Goal: Transaction & Acquisition: Purchase product/service

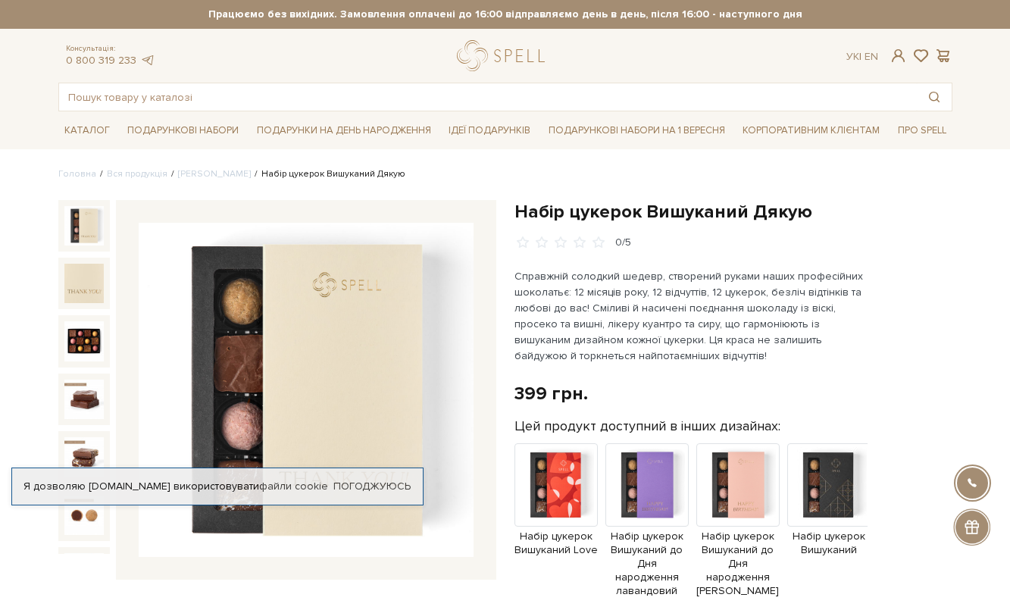
drag, startPoint x: 969, startPoint y: 523, endPoint x: 925, endPoint y: 538, distance: 47.2
click at [912, 534] on div "Цей продукт доступний в інших дизайнах: Набір цукерок Вишуканий Love Набір цуке…" at bounding box center [734, 512] width 438 height 188
click at [975, 535] on div at bounding box center [972, 527] width 37 height 37
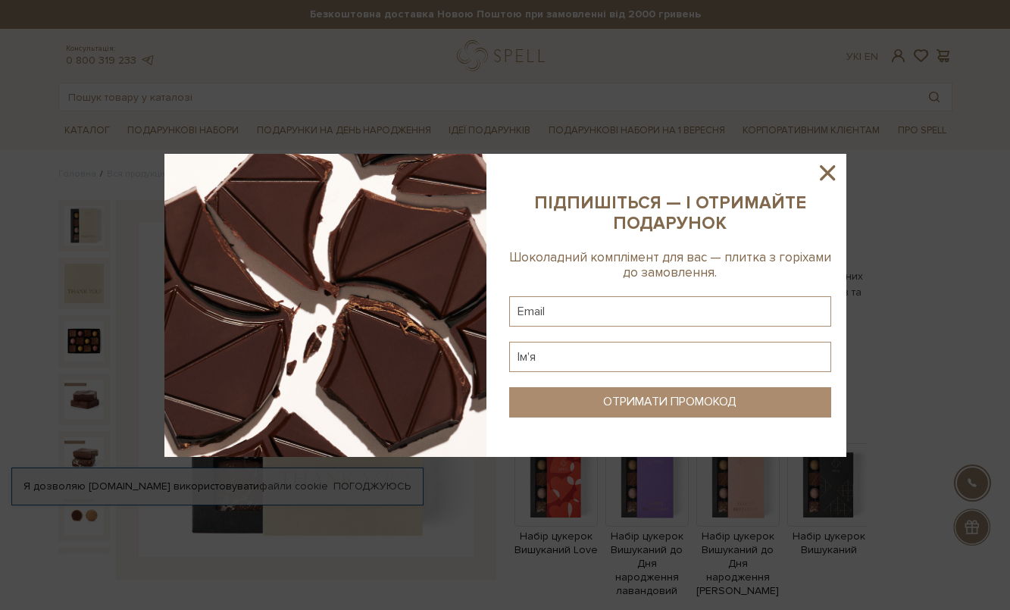
click at [826, 170] on icon at bounding box center [827, 172] width 15 height 15
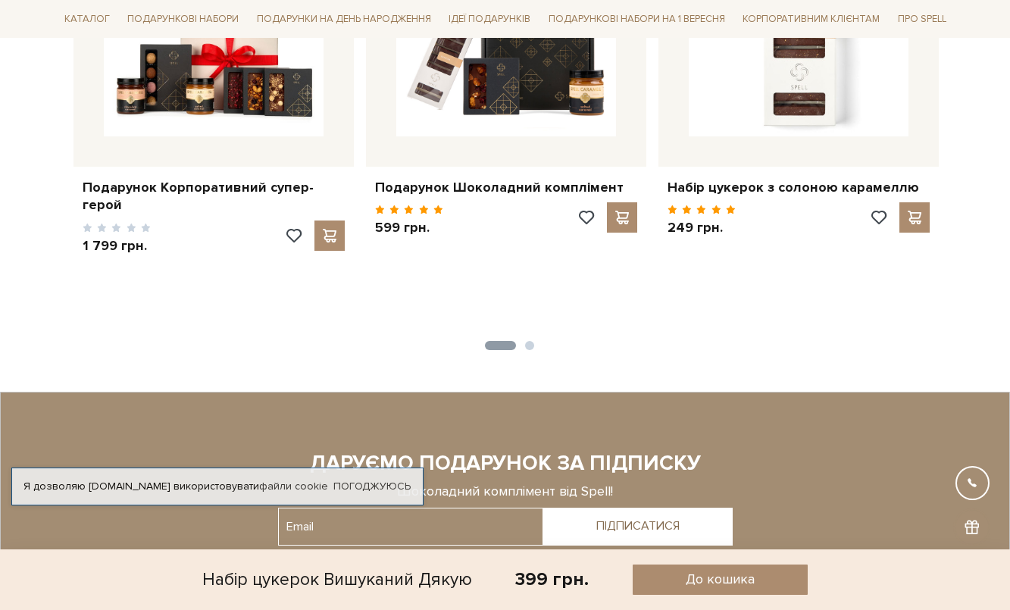
scroll to position [1504, 0]
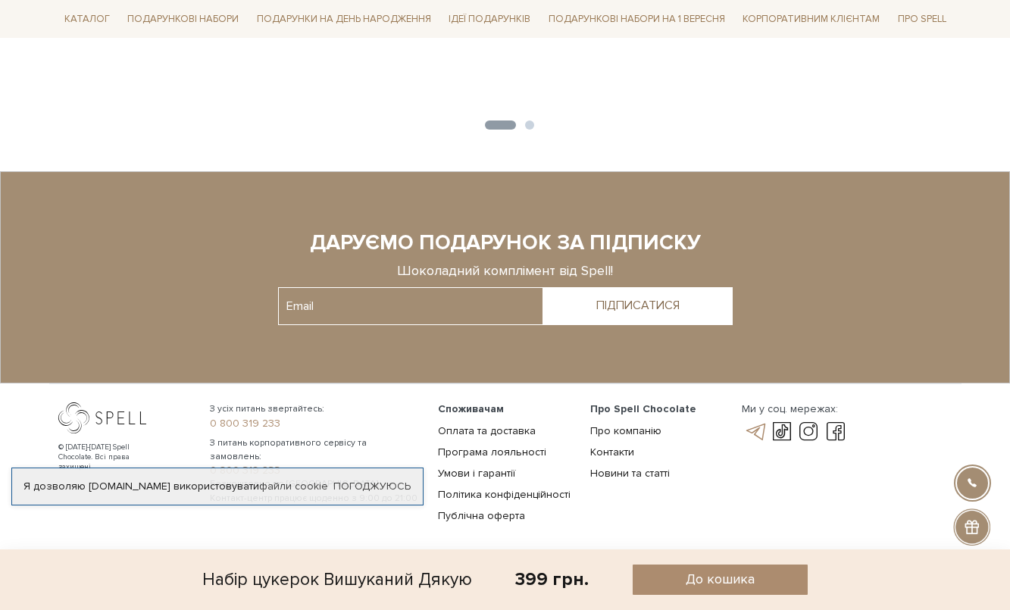
click at [752, 423] on link at bounding box center [755, 432] width 26 height 18
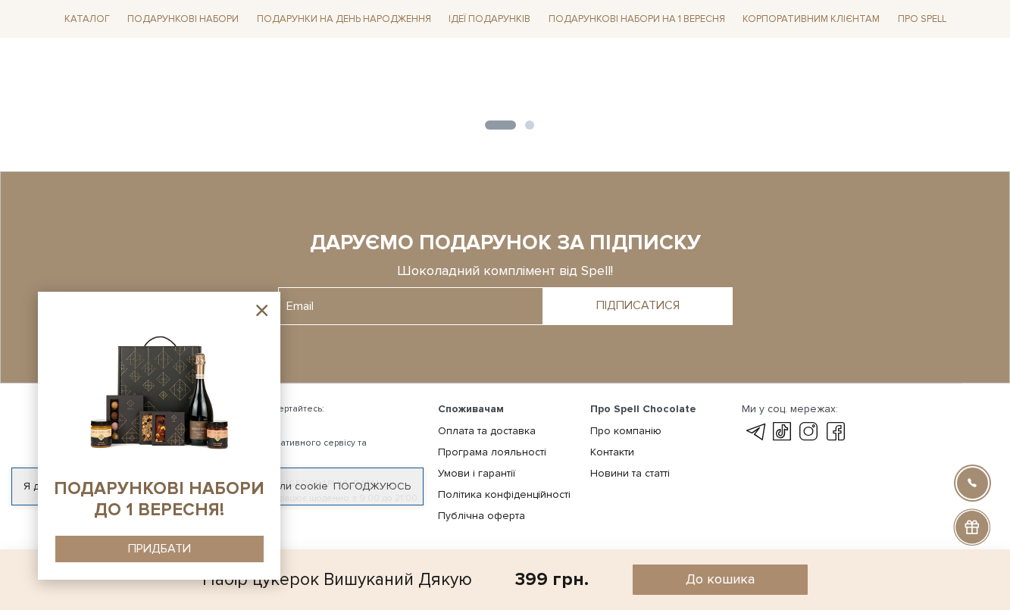
click at [143, 424] on img at bounding box center [159, 386] width 155 height 155
click at [151, 550] on div "ПРИДБАТИ" at bounding box center [159, 549] width 63 height 14
click at [664, 511] on div "Про Spell Chocolate Про компанію Контакти Новини та статті" at bounding box center [657, 466] width 152 height 128
click at [219, 556] on button "ПРИДБАТИ" at bounding box center [159, 549] width 208 height 27
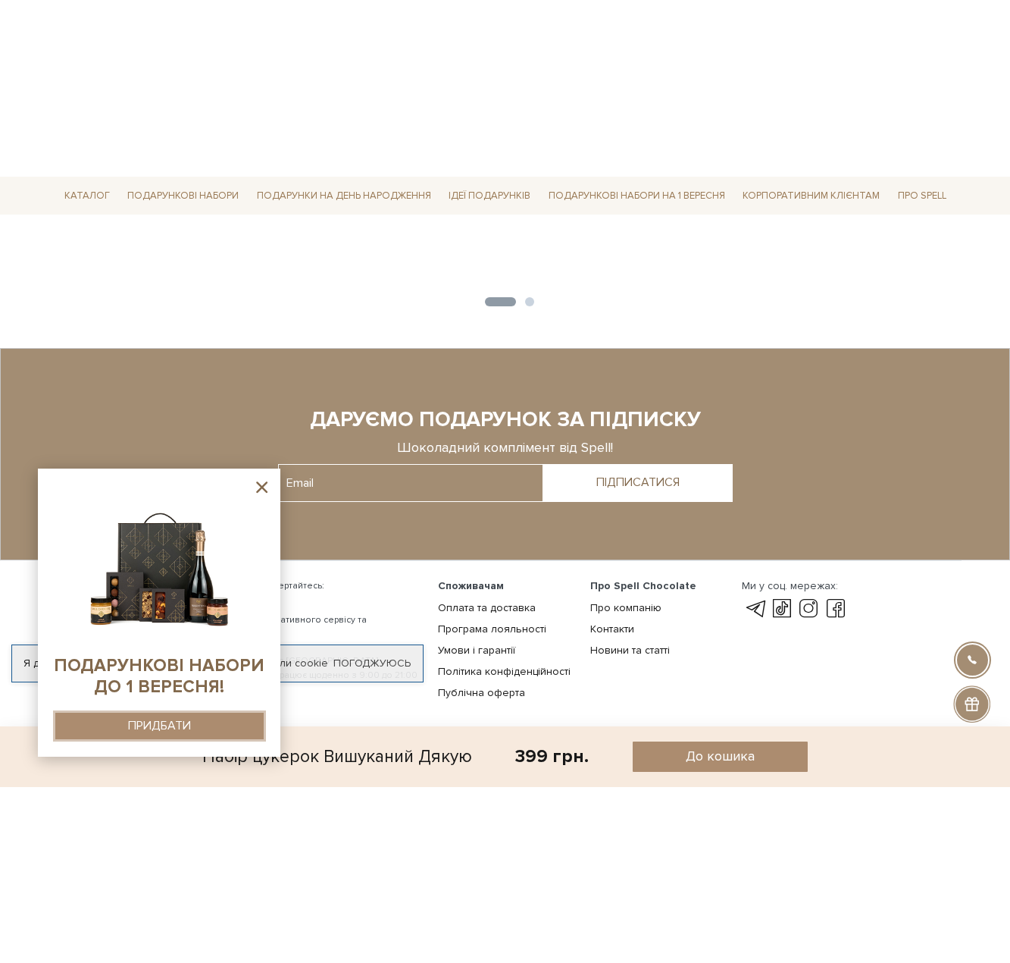
scroll to position [1151, 0]
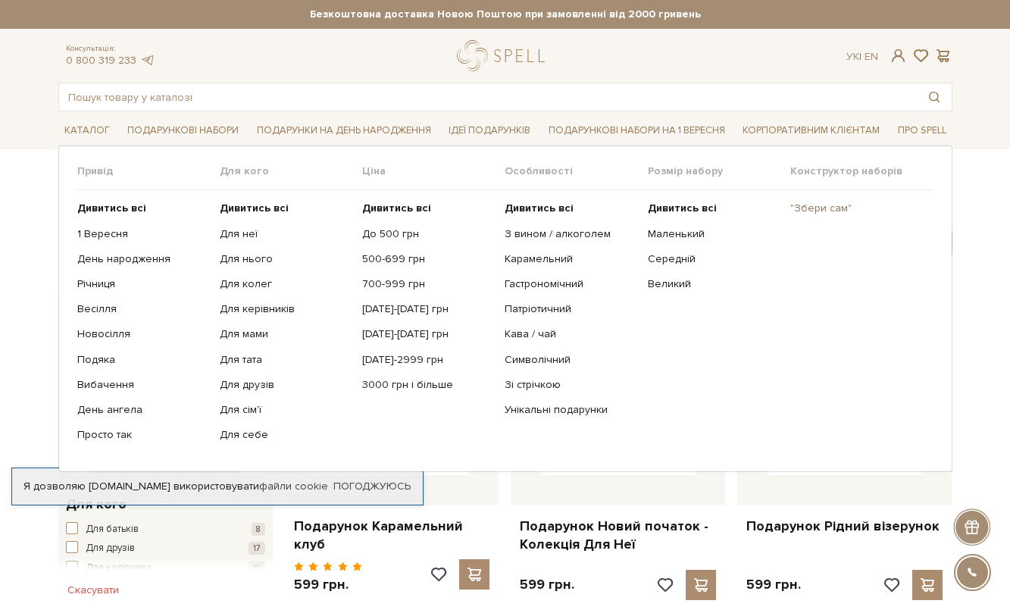
click at [822, 211] on link ""Збери сам"" at bounding box center [856, 209] width 131 height 14
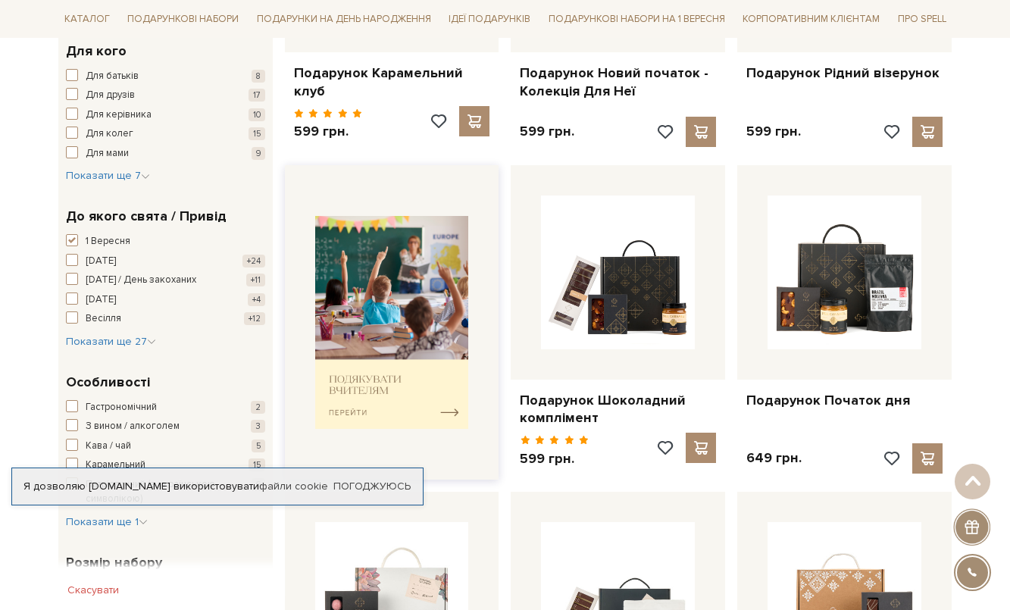
scroll to position [455, 0]
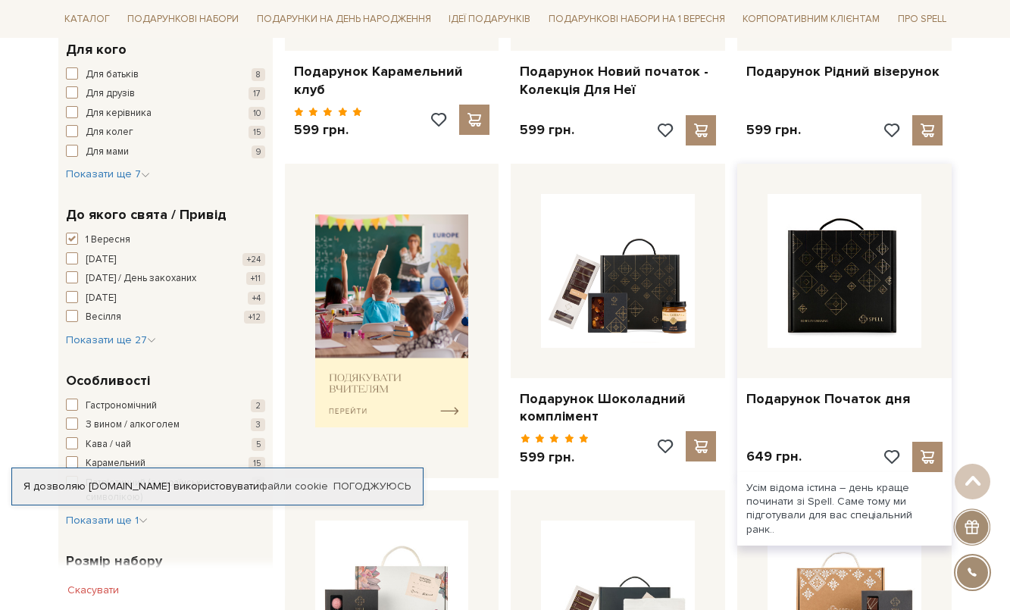
click at [883, 283] on img at bounding box center [845, 271] width 154 height 154
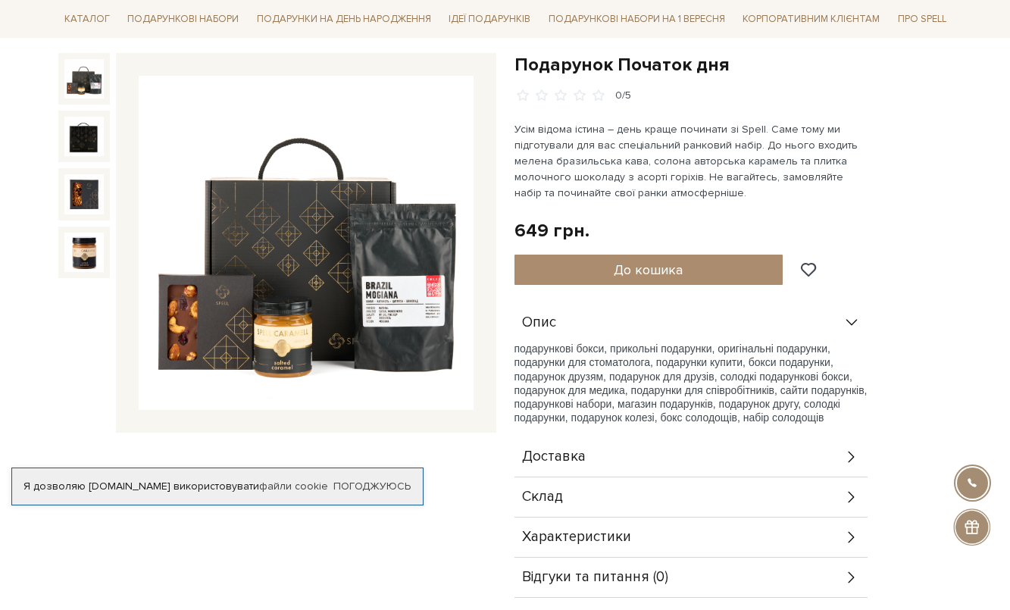
scroll to position [152, 0]
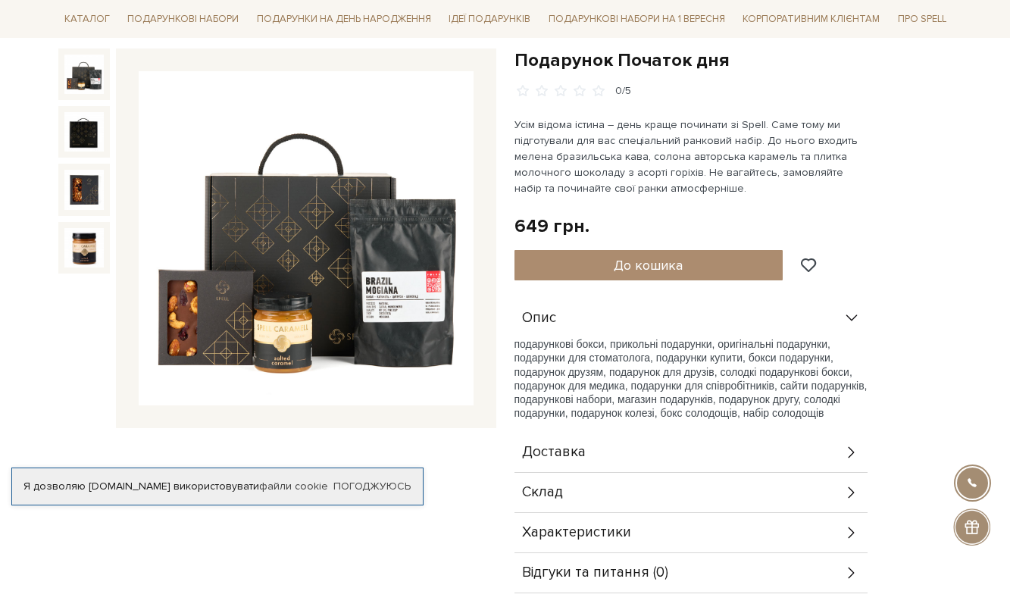
click at [565, 486] on div "Склад" at bounding box center [691, 492] width 353 height 39
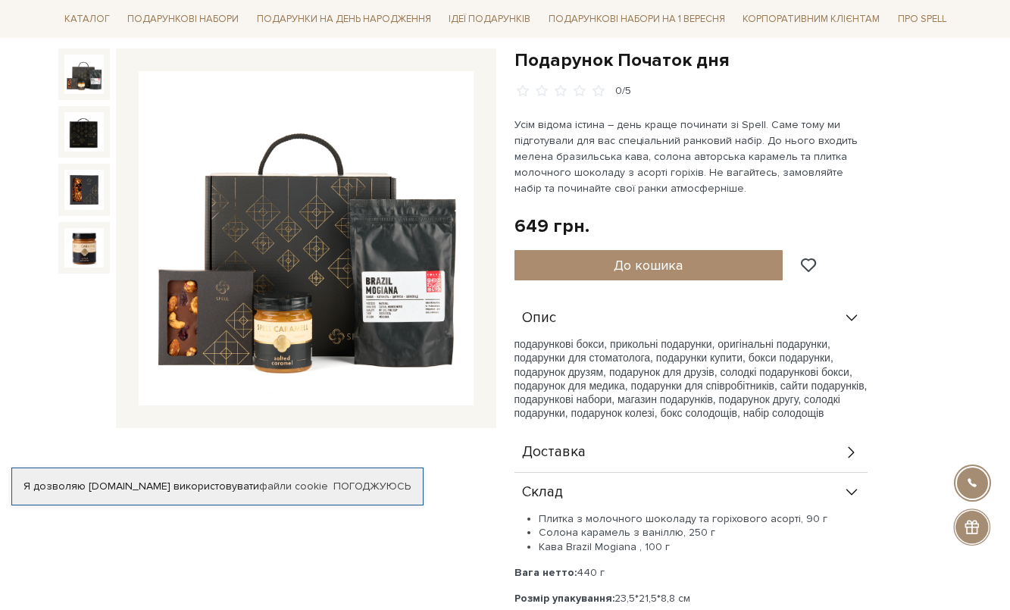
click at [232, 302] on img at bounding box center [306, 238] width 335 height 335
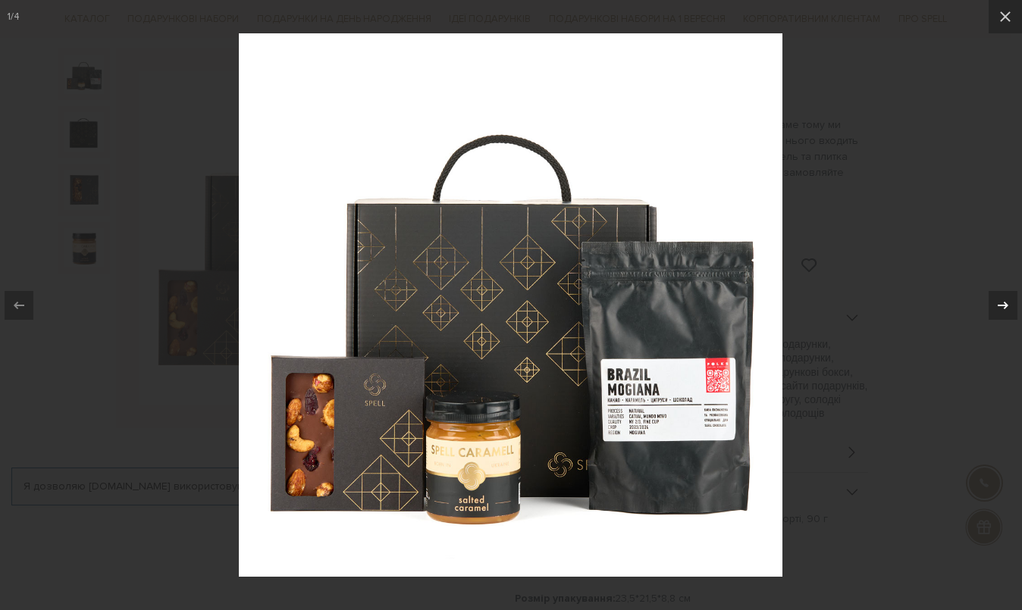
click at [1004, 306] on icon at bounding box center [1003, 305] width 18 height 18
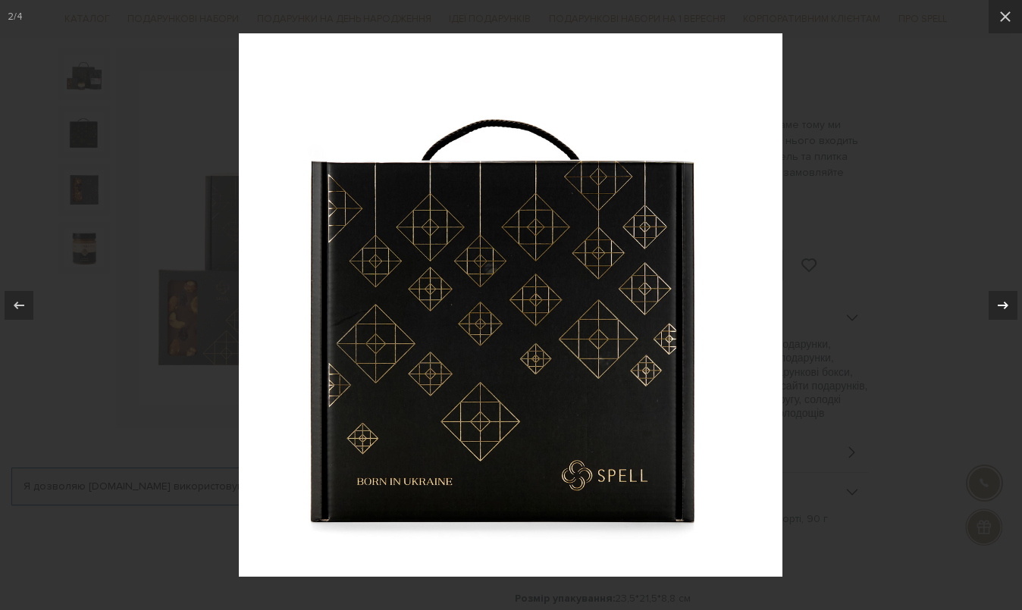
click at [1007, 307] on icon at bounding box center [1003, 305] width 18 height 18
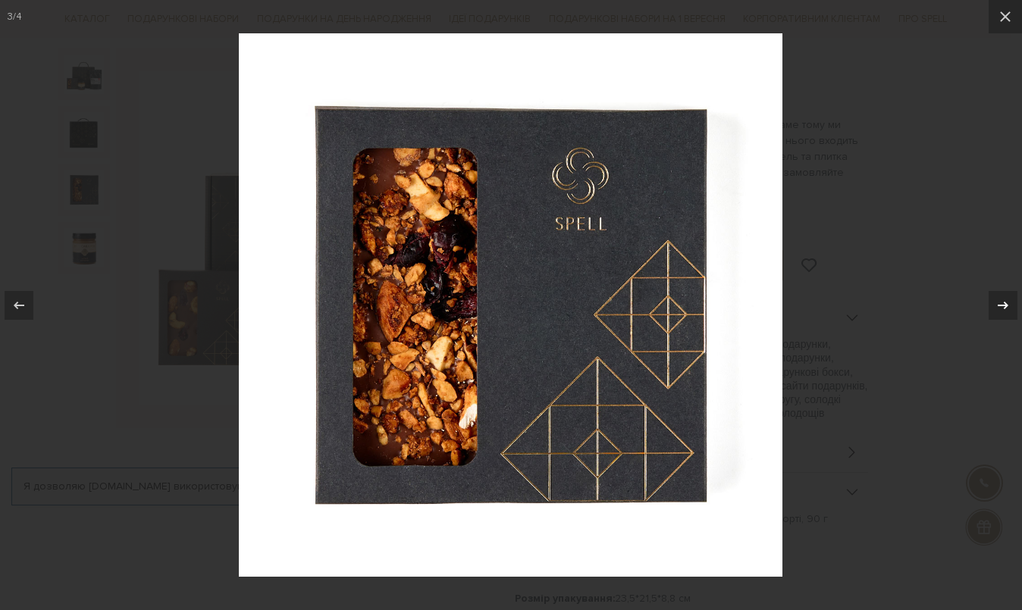
click at [1007, 307] on icon at bounding box center [1003, 305] width 18 height 18
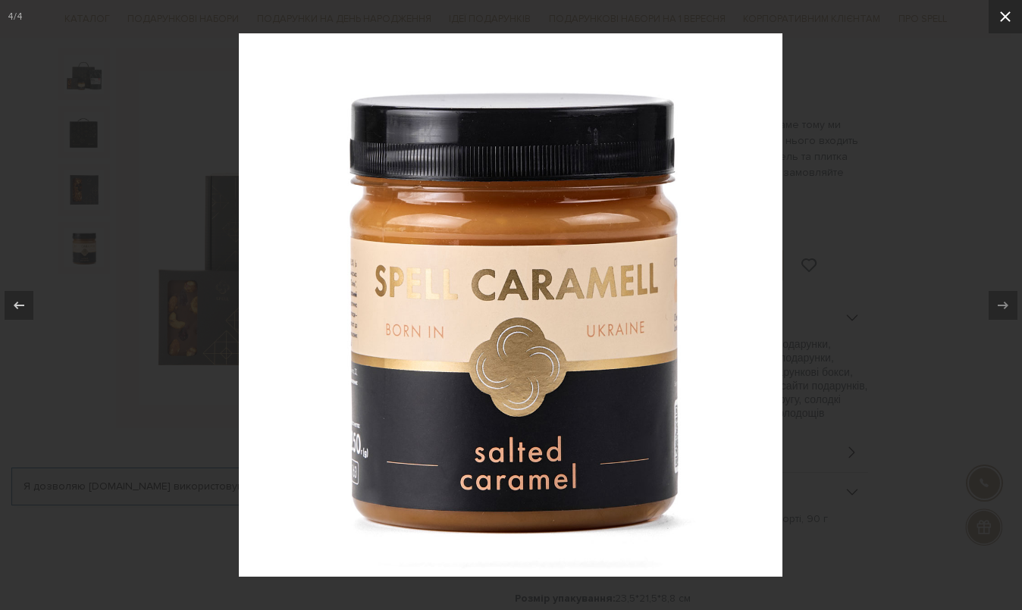
click at [1010, 15] on icon at bounding box center [1005, 17] width 18 height 18
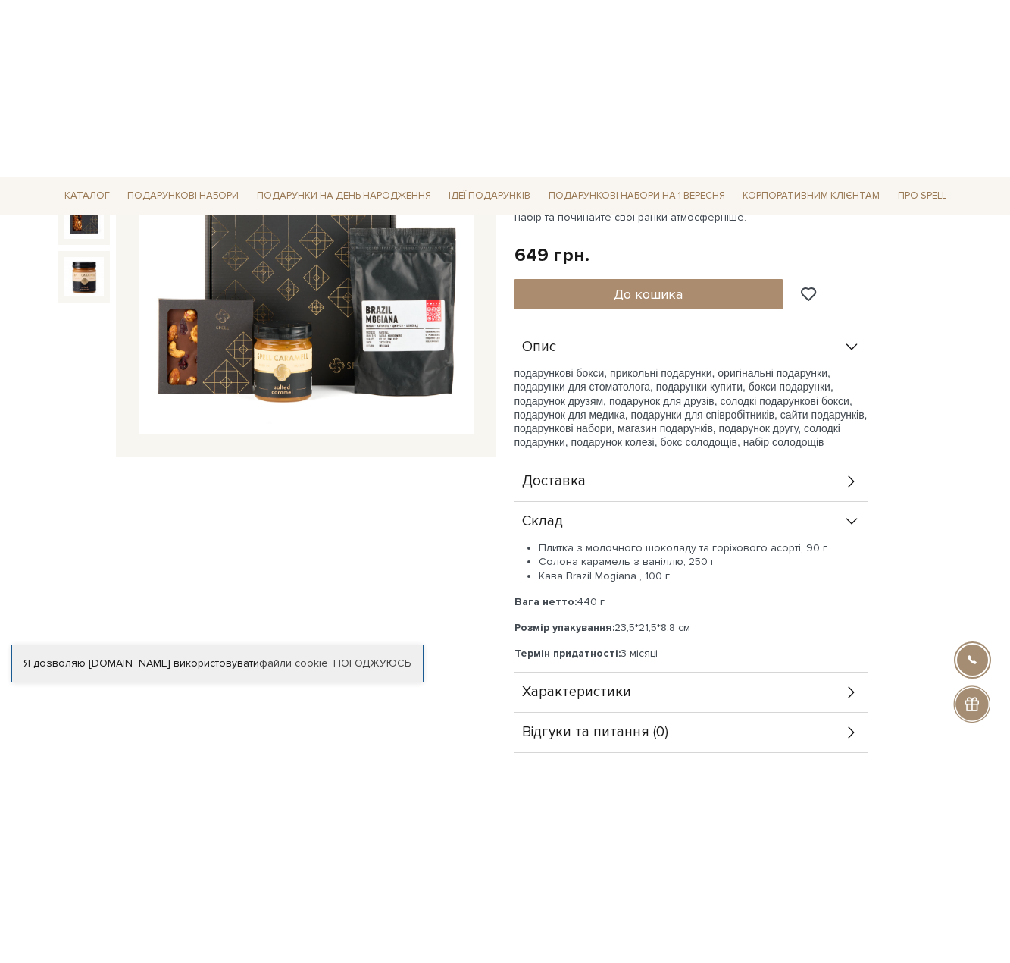
scroll to position [303, 0]
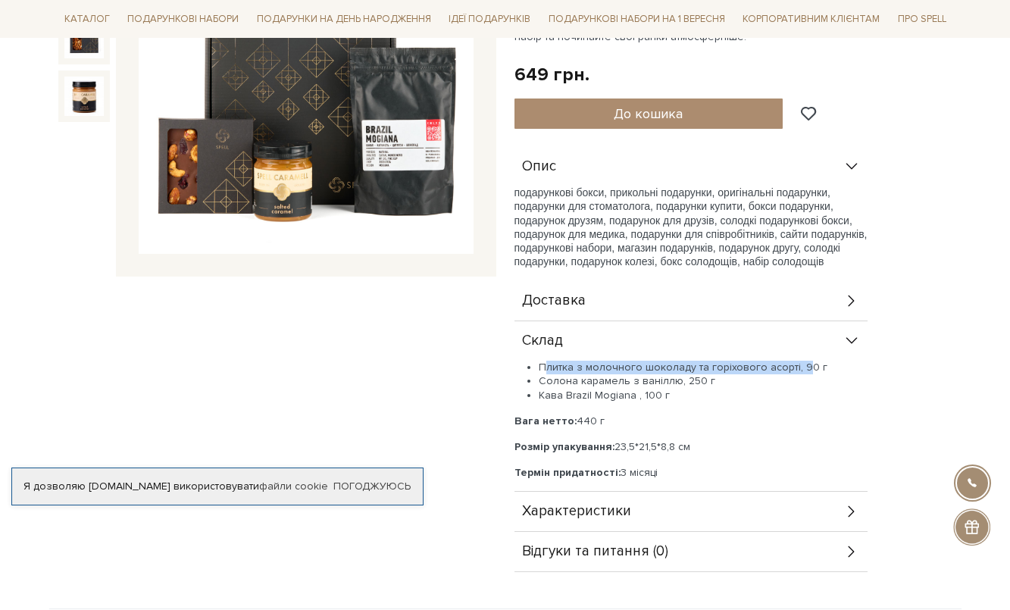
drag, startPoint x: 547, startPoint y: 364, endPoint x: 800, endPoint y: 367, distance: 252.4
click at [800, 366] on li "Плитка з молочного шоколаду та горіхового асорті, 90 г" at bounding box center [703, 368] width 329 height 14
click at [809, 406] on div "Плитка з молочного шоколаду та горіхового асорті, 90 г Солона карамель з ванілл…" at bounding box center [691, 420] width 353 height 119
drag, startPoint x: 538, startPoint y: 367, endPoint x: 814, endPoint y: 368, distance: 275.9
click at [814, 368] on li "Плитка з молочного шоколаду та горіхового асорті, 90 г" at bounding box center [703, 368] width 329 height 14
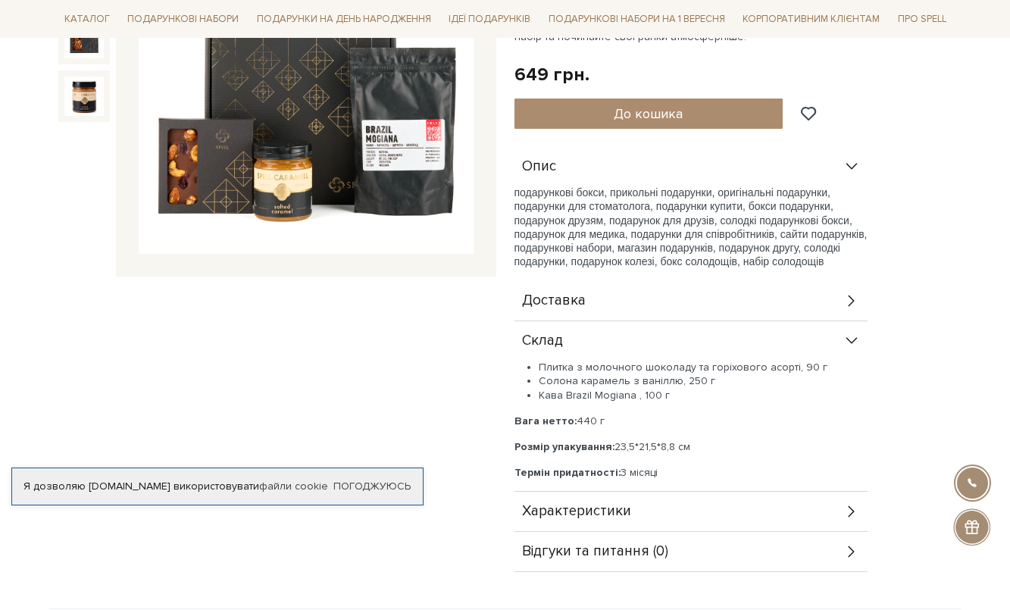
click at [816, 412] on div "Плитка з молочного шоколаду та горіхового асорті, 90 г Солона карамель з ванілл…" at bounding box center [691, 420] width 353 height 119
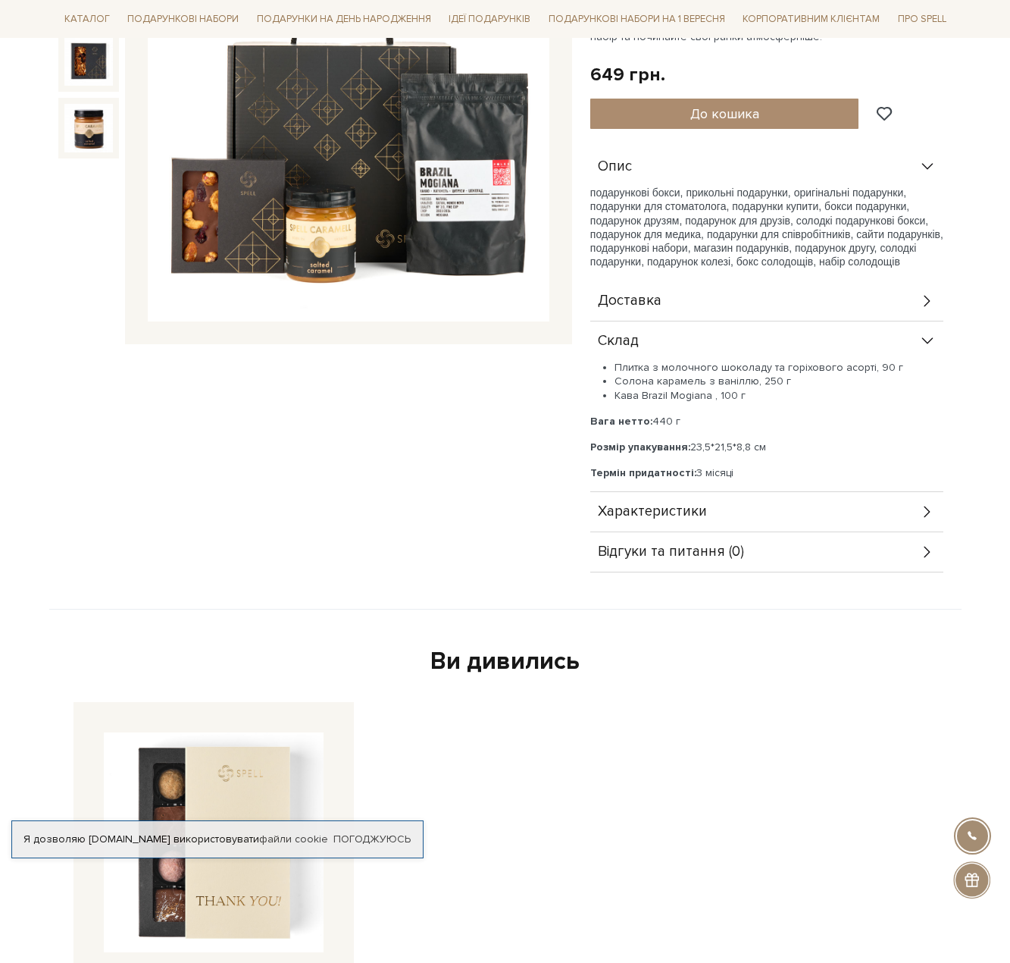
click at [443, 471] on div "Подарунок Початок дня 0/5" at bounding box center [315, 235] width 532 height 676
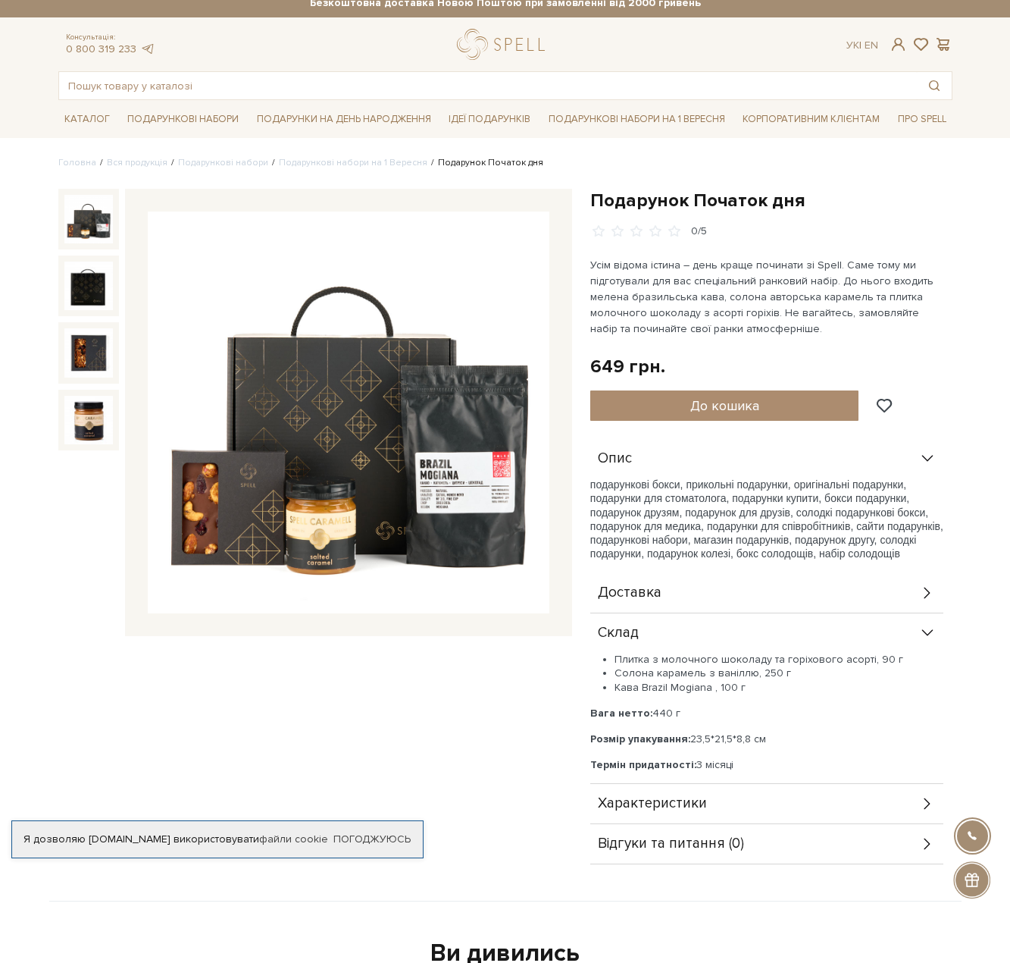
scroll to position [0, 0]
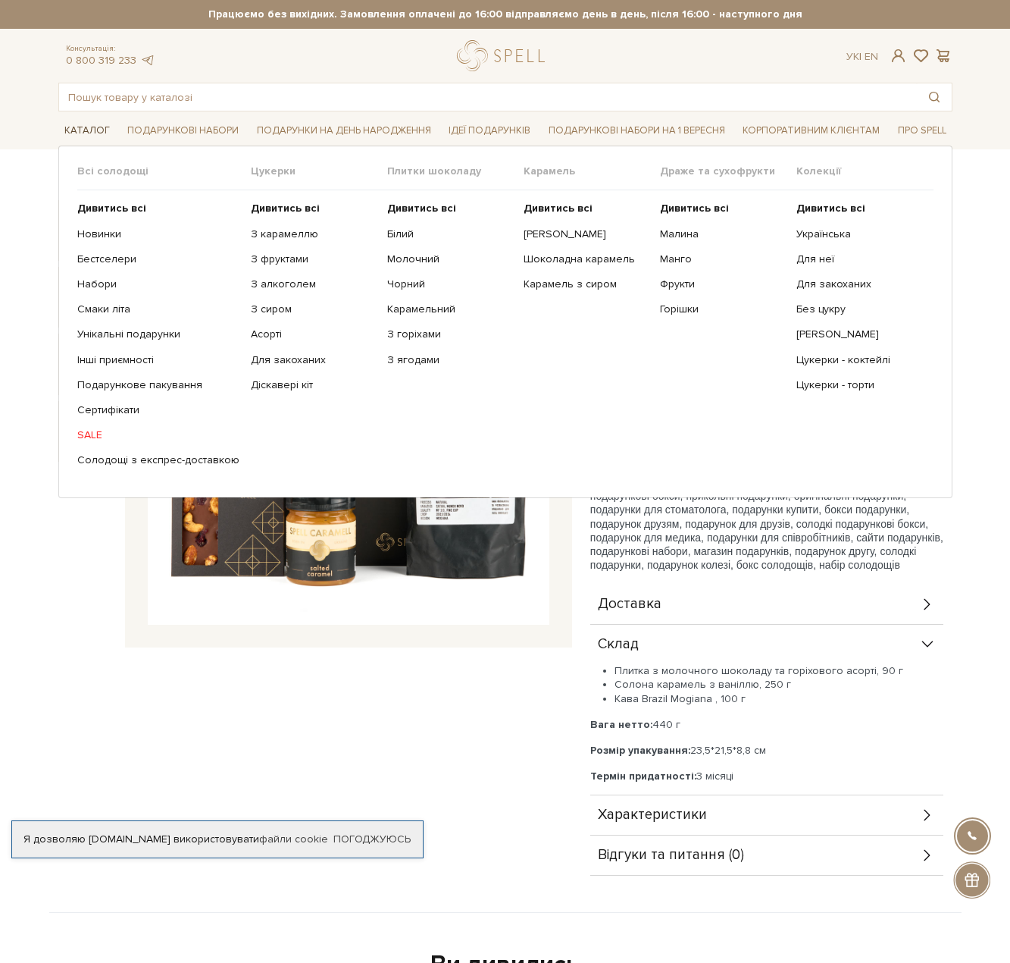
click at [77, 127] on link "Каталог" at bounding box center [87, 130] width 58 height 23
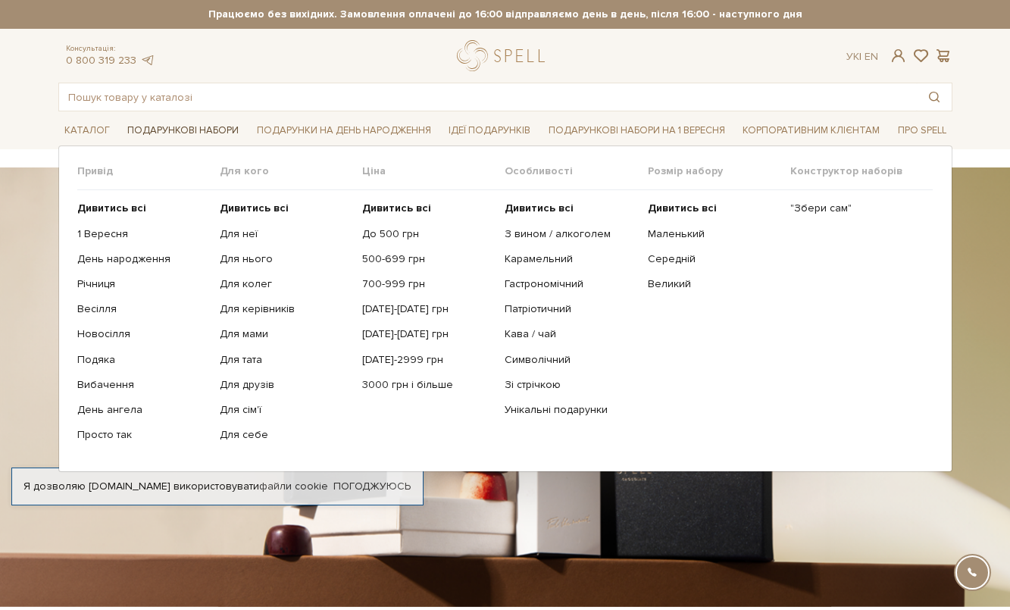
click at [180, 132] on link "Подарункові набори" at bounding box center [183, 130] width 124 height 23
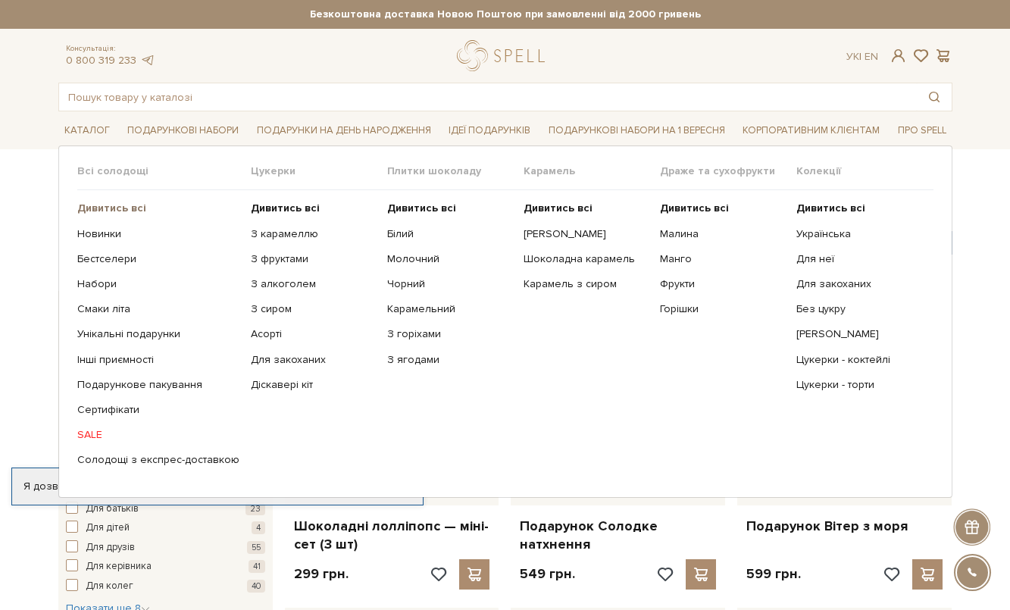
click at [99, 208] on b "Дивитись всі" at bounding box center [111, 208] width 69 height 13
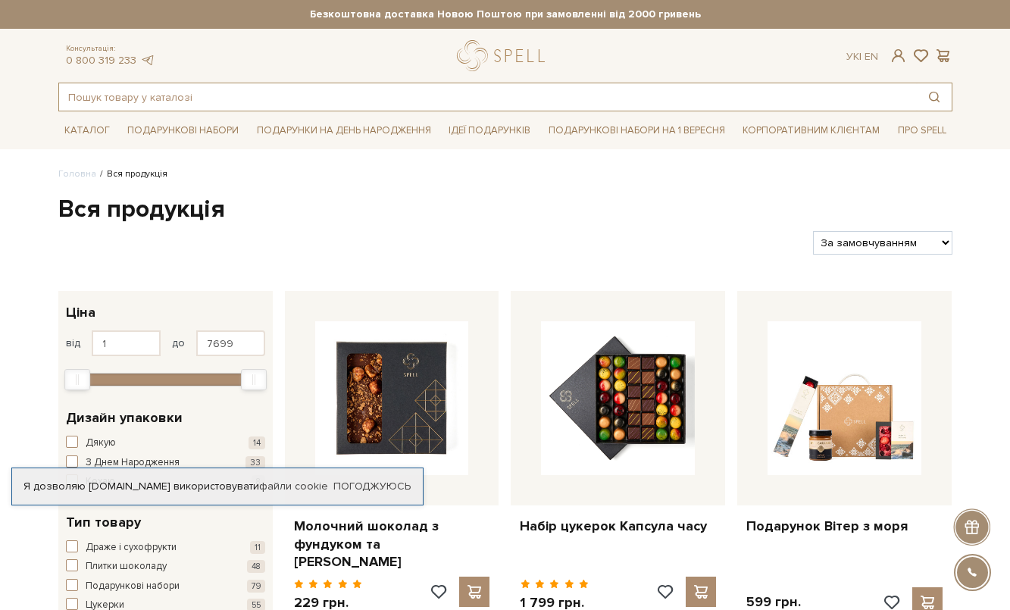
click at [885, 93] on input "text" at bounding box center [488, 96] width 858 height 27
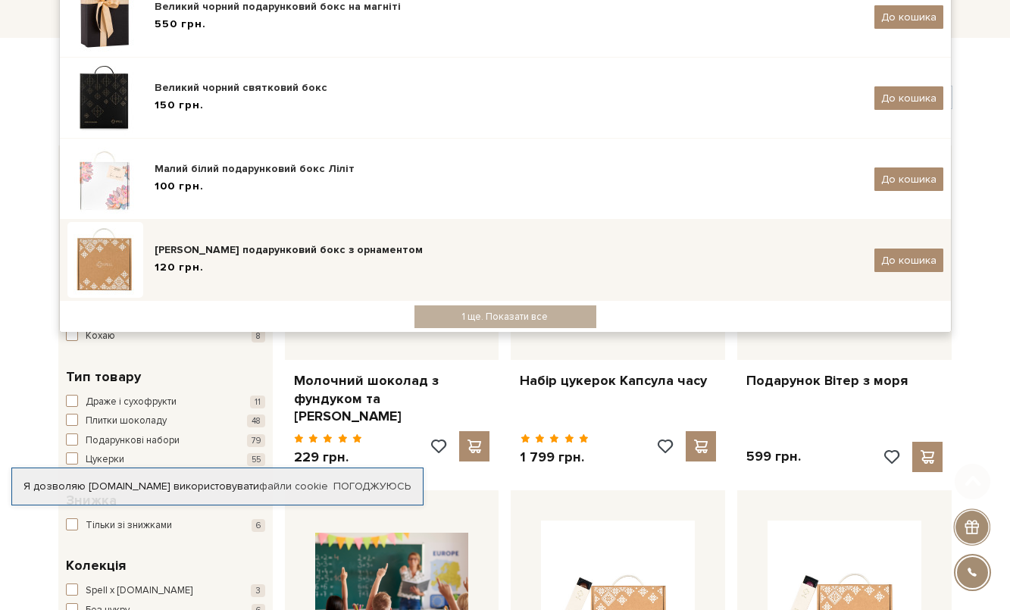
scroll to position [152, 0]
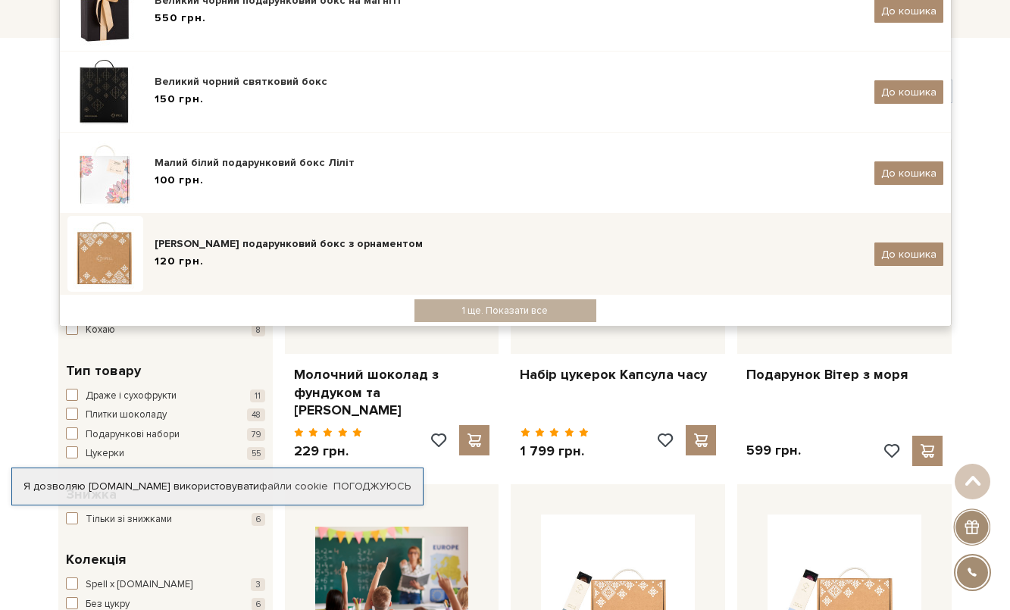
type input "бокс"
click at [319, 245] on div "[PERSON_NAME] подарунковий бокс з орнаментом" at bounding box center [509, 243] width 709 height 15
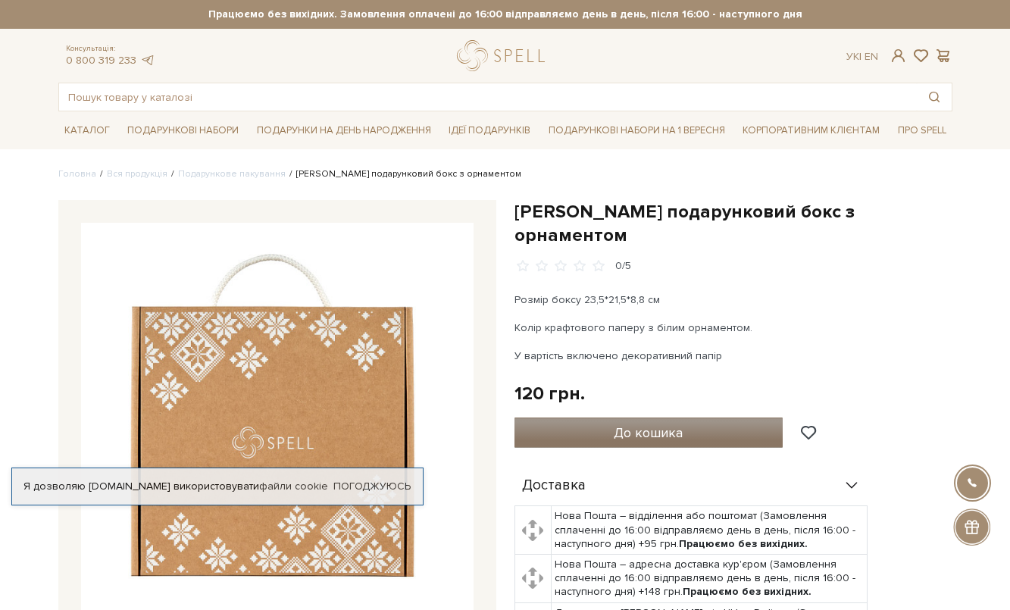
click at [603, 418] on button "До кошика" at bounding box center [649, 433] width 269 height 30
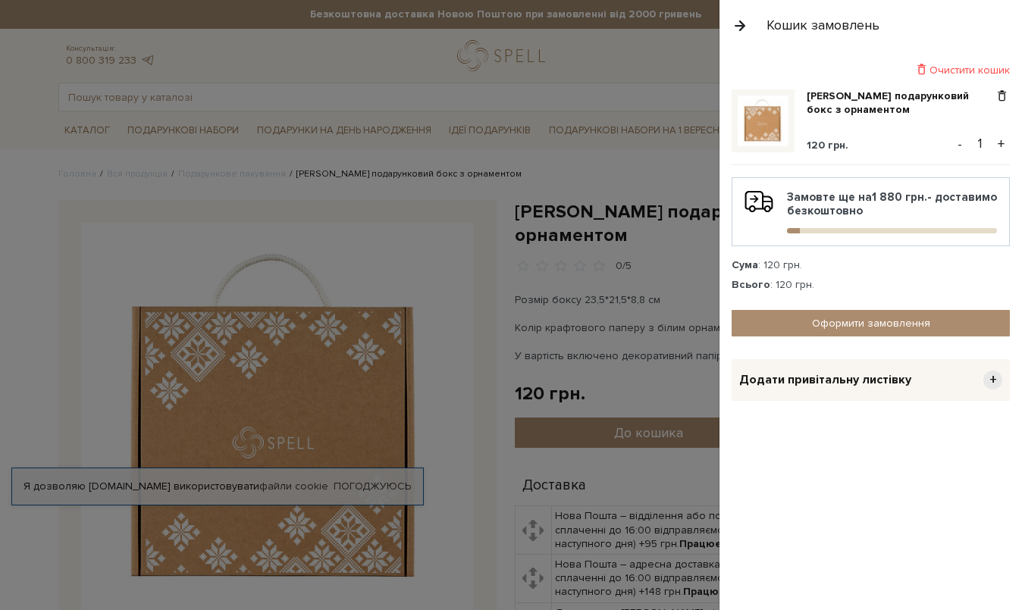
click at [282, 93] on div at bounding box center [511, 305] width 1022 height 610
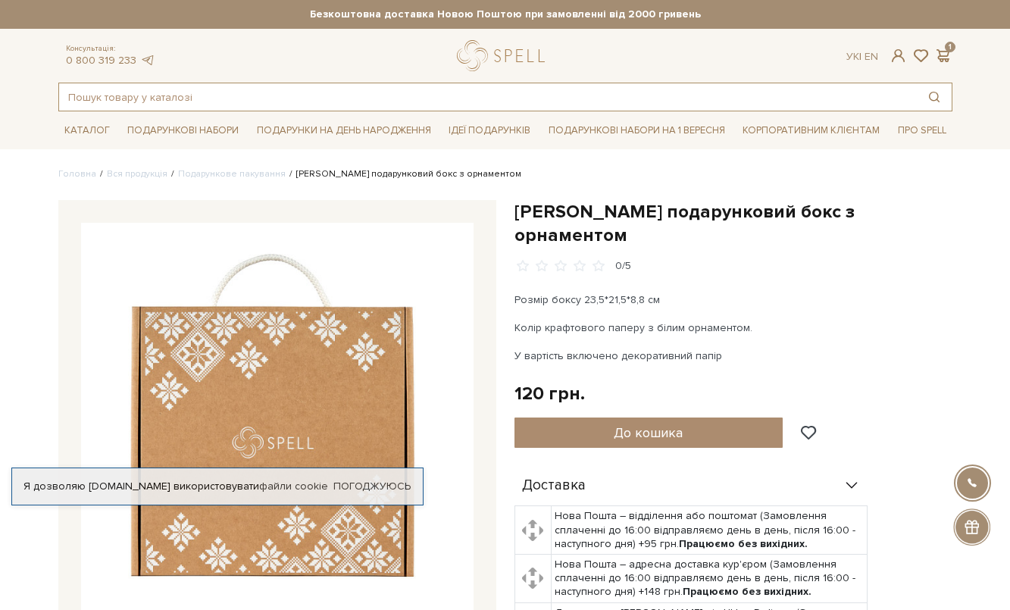
click at [161, 95] on input "text" at bounding box center [488, 96] width 858 height 27
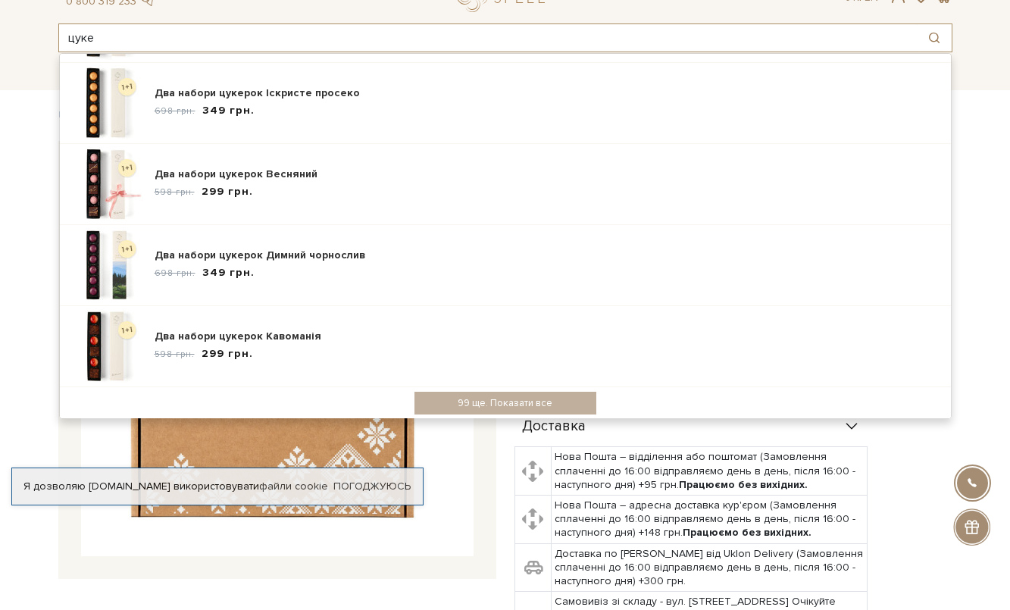
scroll to position [152, 0]
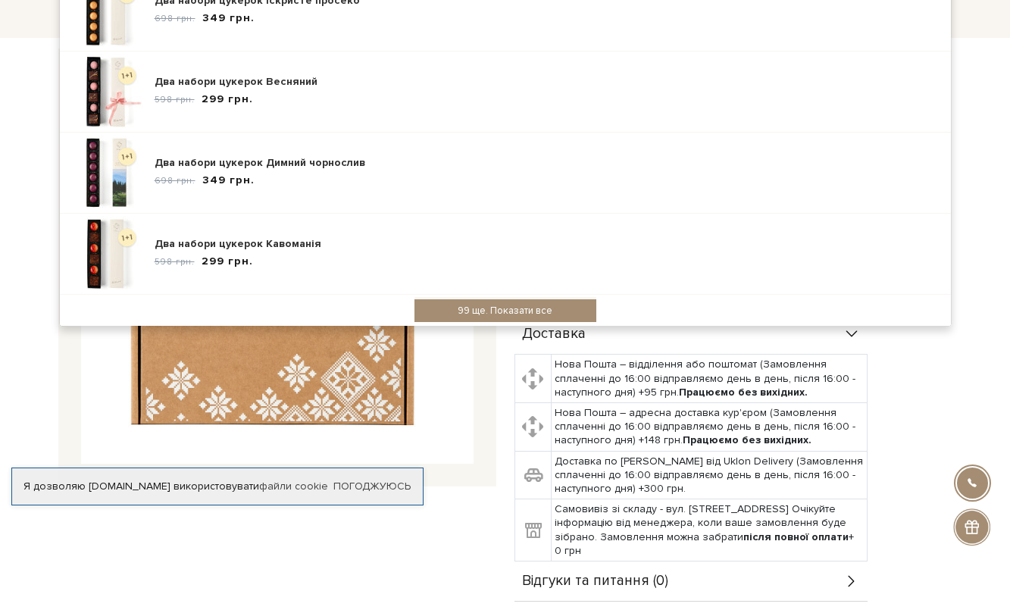
type input "цуке"
drag, startPoint x: 484, startPoint y: 312, endPoint x: 446, endPoint y: 312, distance: 37.9
click at [483, 312] on div "99 ще. Показати все" at bounding box center [506, 310] width 182 height 23
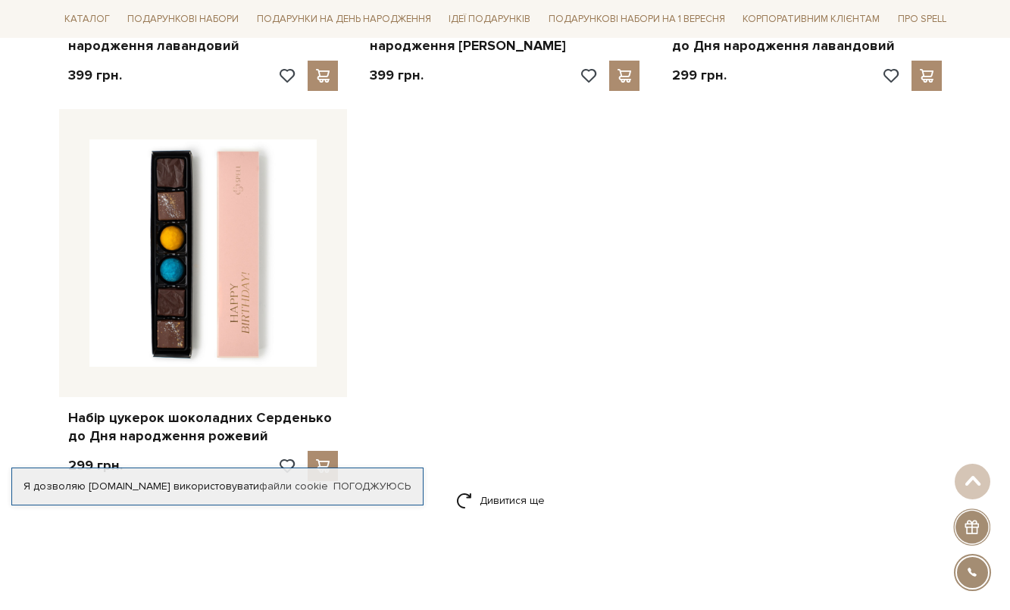
scroll to position [2274, 0]
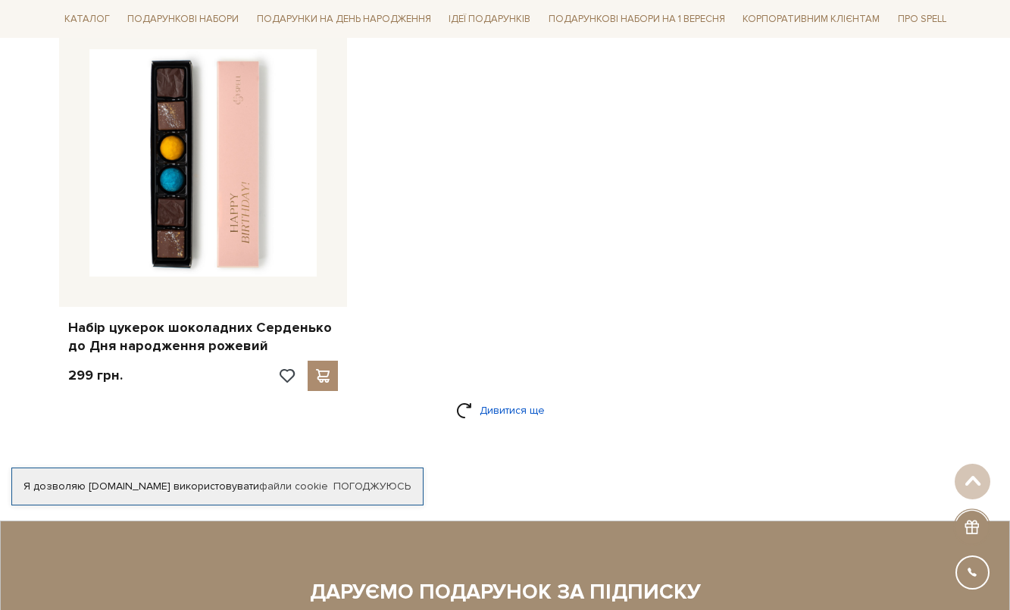
click at [486, 397] on link "Дивитися ще" at bounding box center [505, 410] width 99 height 27
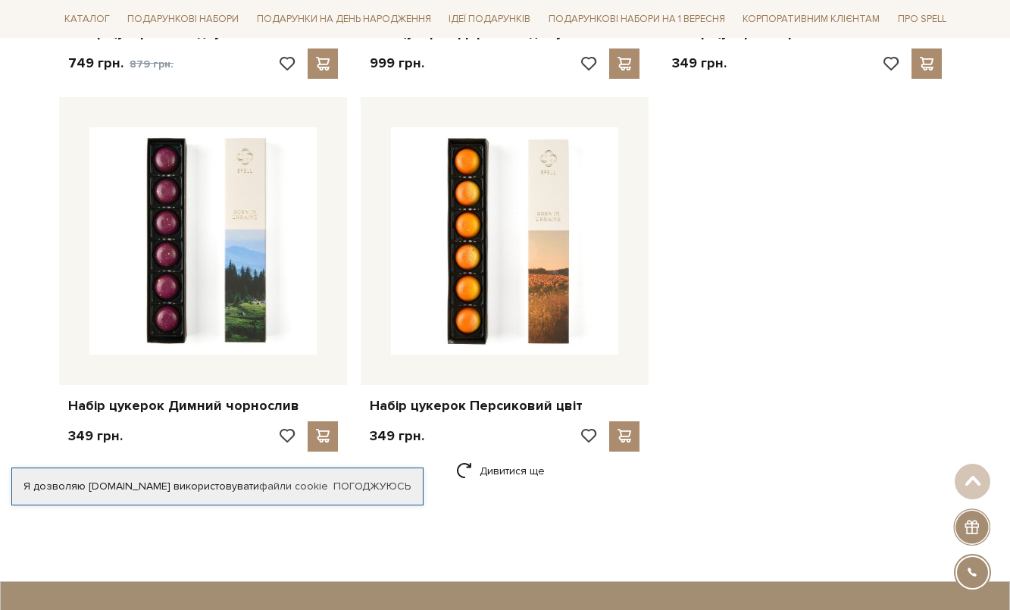
scroll to position [4245, 0]
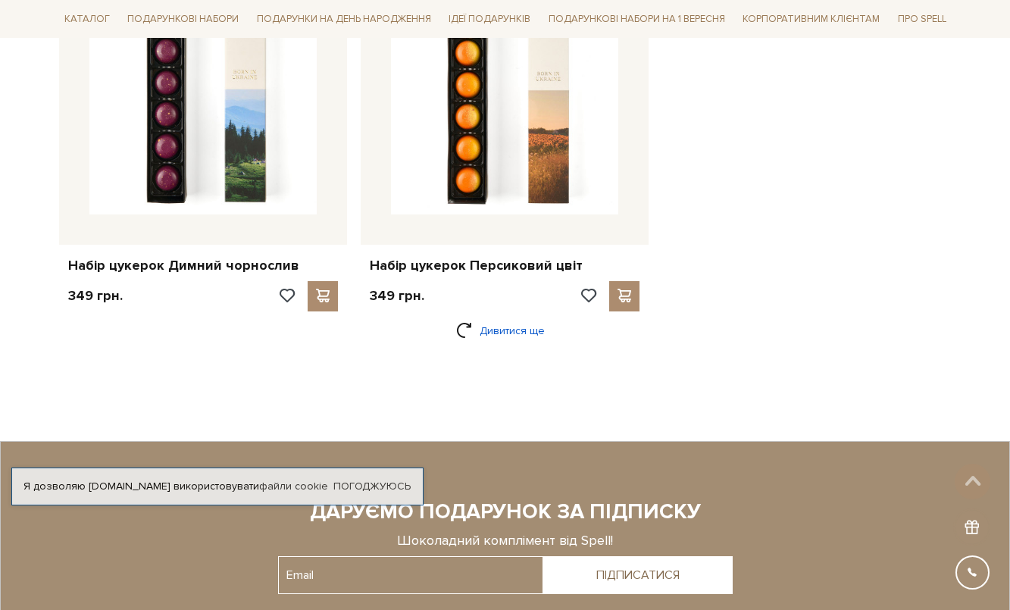
click at [514, 326] on link "Дивитися ще" at bounding box center [505, 331] width 99 height 27
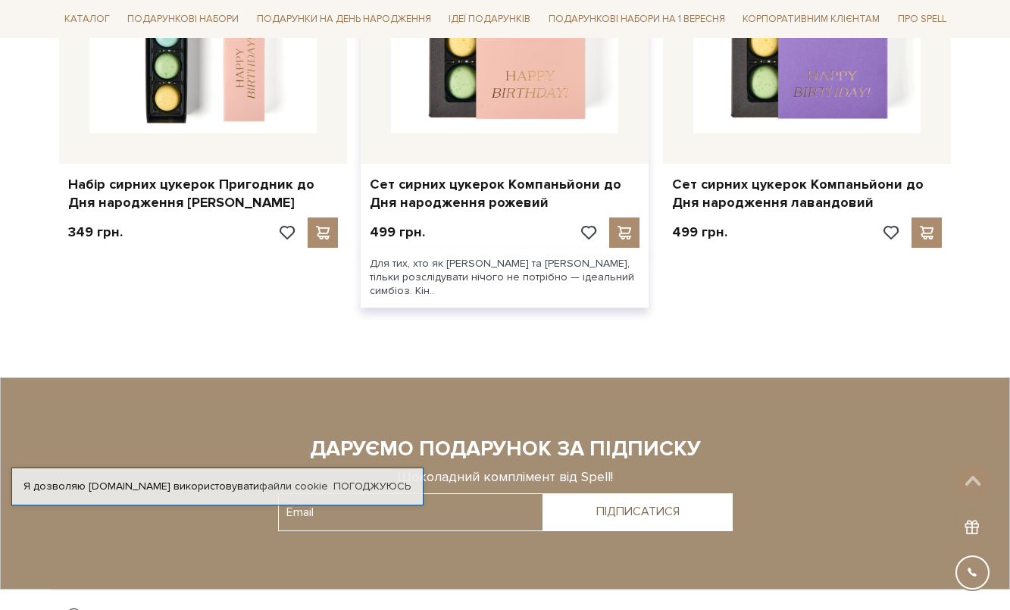
scroll to position [6215, 0]
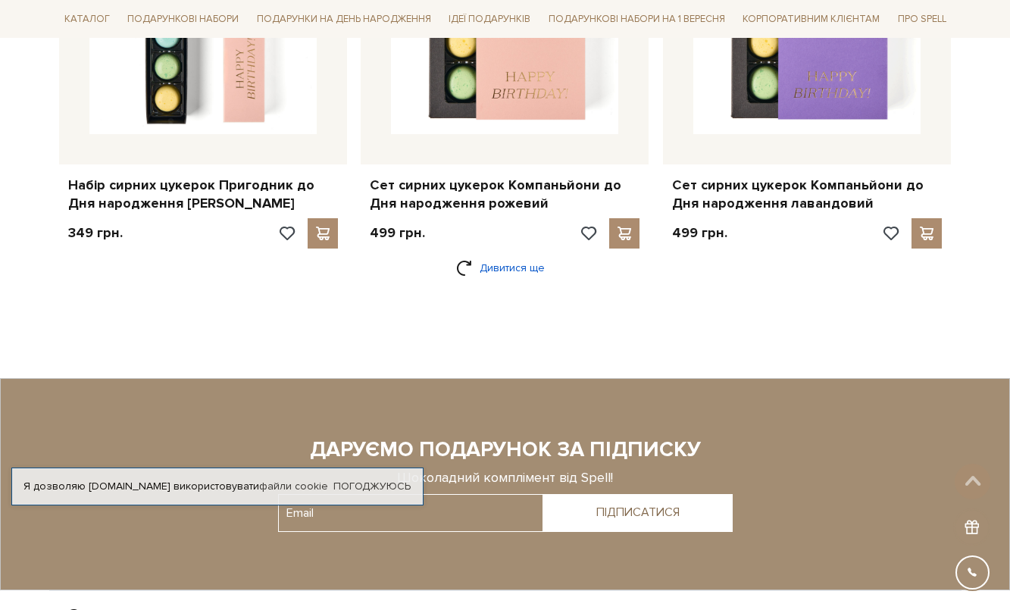
click at [486, 255] on link "Дивитися ще" at bounding box center [505, 268] width 99 height 27
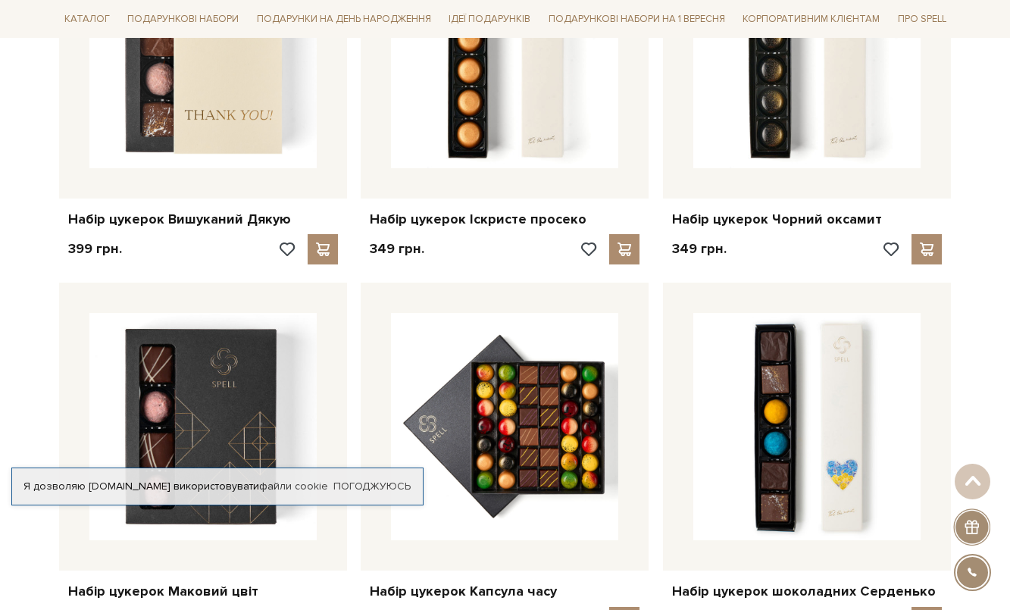
scroll to position [6670, 0]
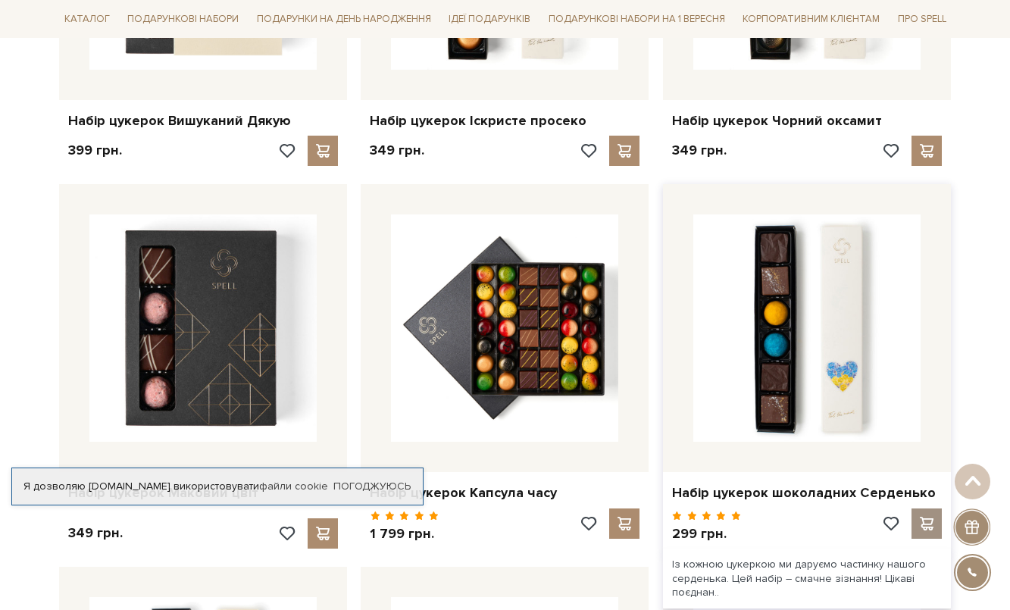
click at [928, 517] on span at bounding box center [927, 524] width 19 height 14
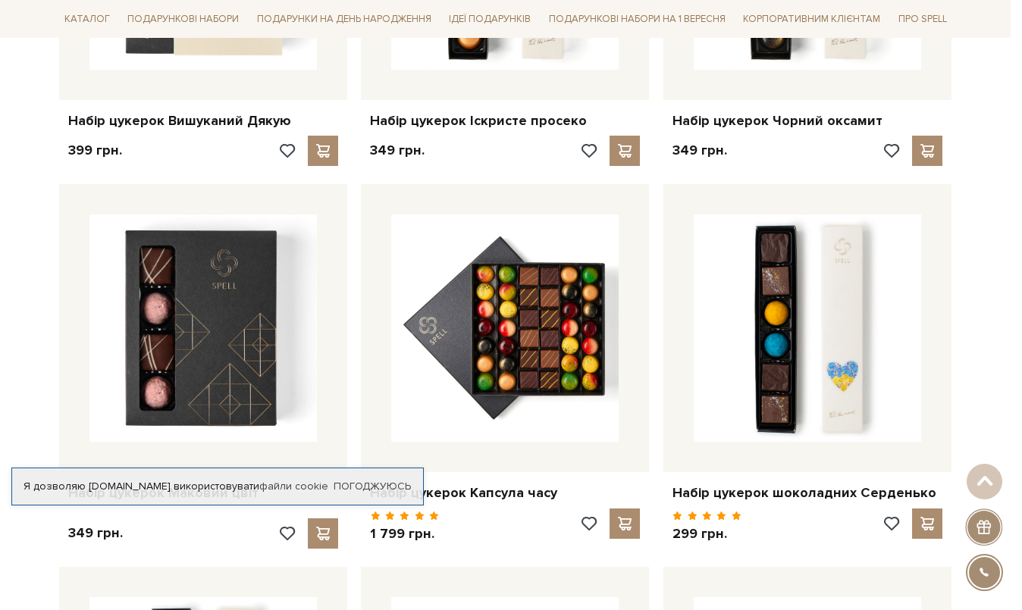
click at [511, 155] on div at bounding box center [511, 305] width 1022 height 610
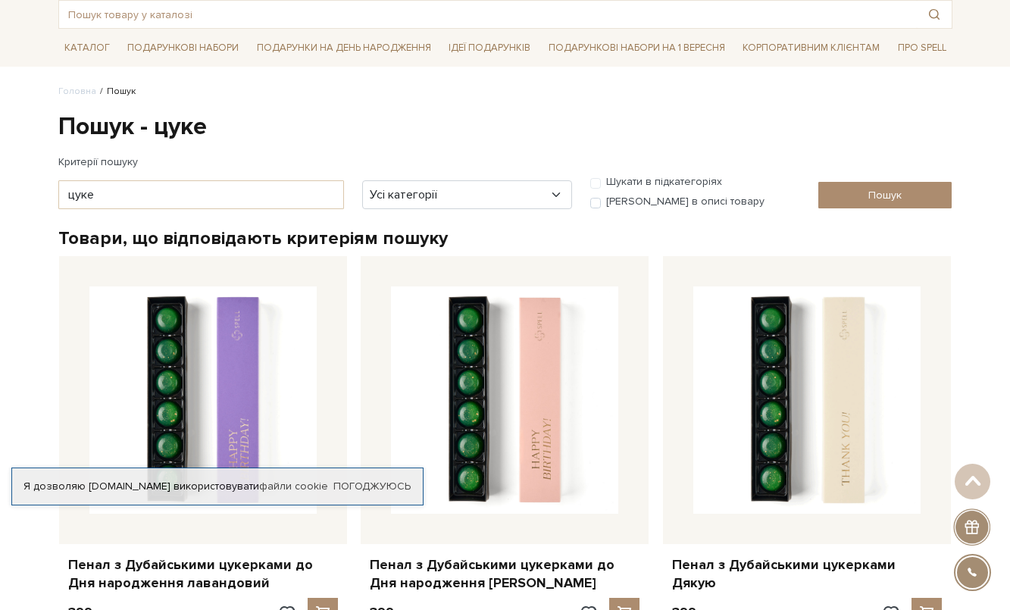
scroll to position [0, 0]
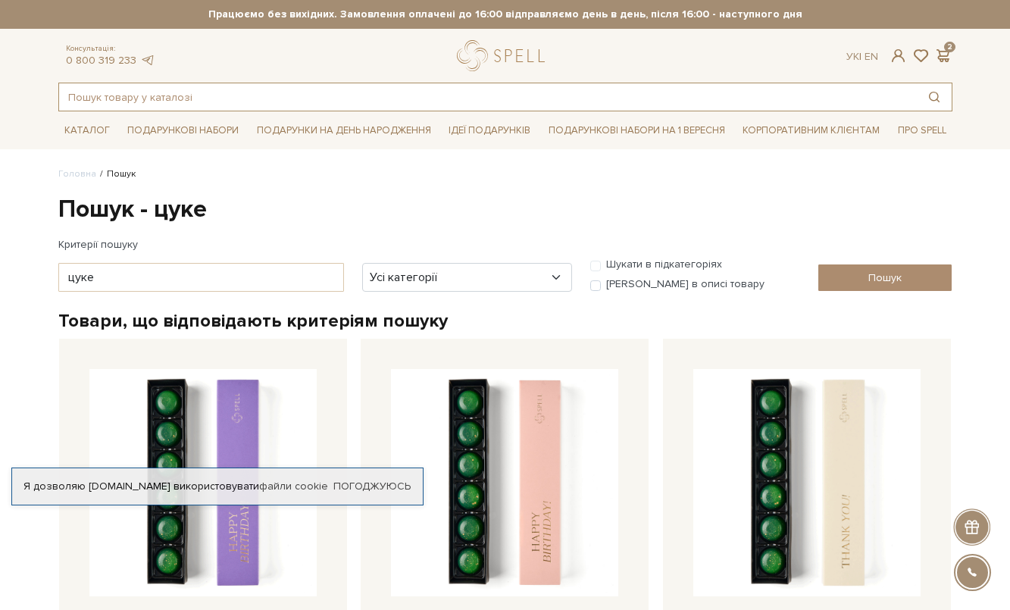
click at [256, 99] on input "text" at bounding box center [488, 96] width 858 height 27
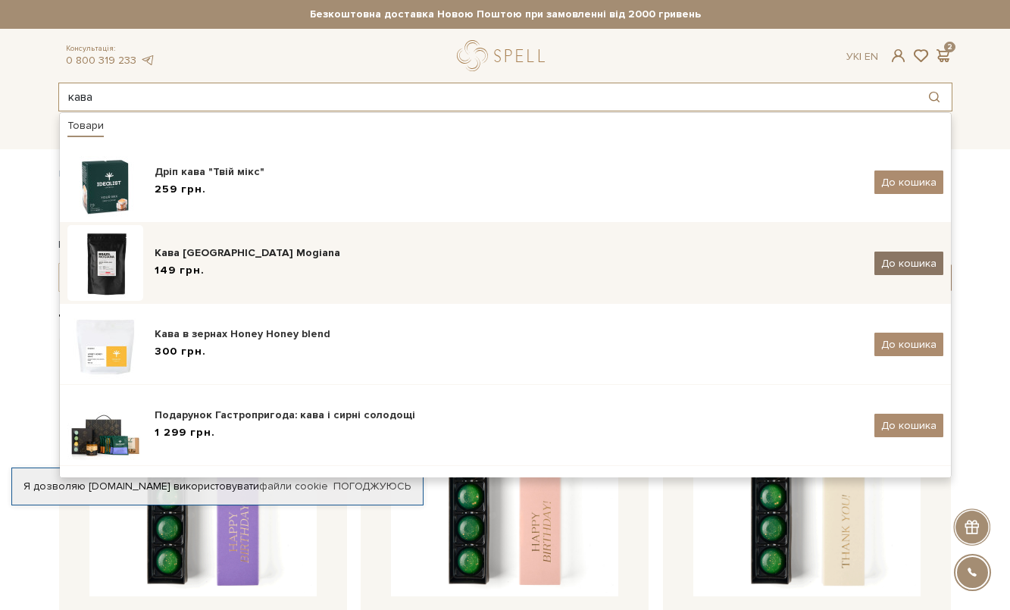
type input "кава"
click at [899, 268] on span "До кошика" at bounding box center [909, 263] width 55 height 13
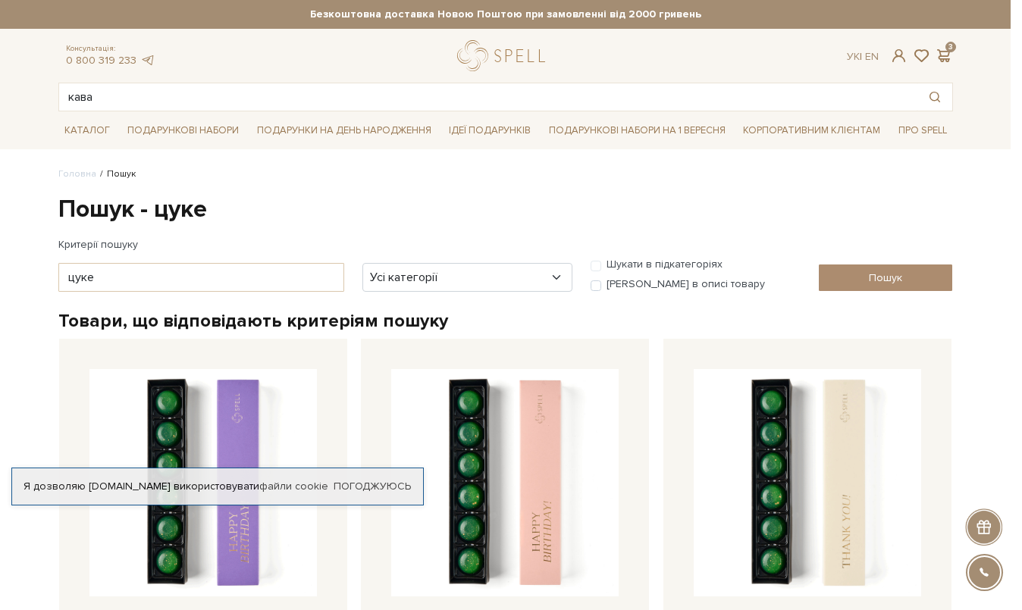
click at [512, 216] on div at bounding box center [511, 305] width 1022 height 610
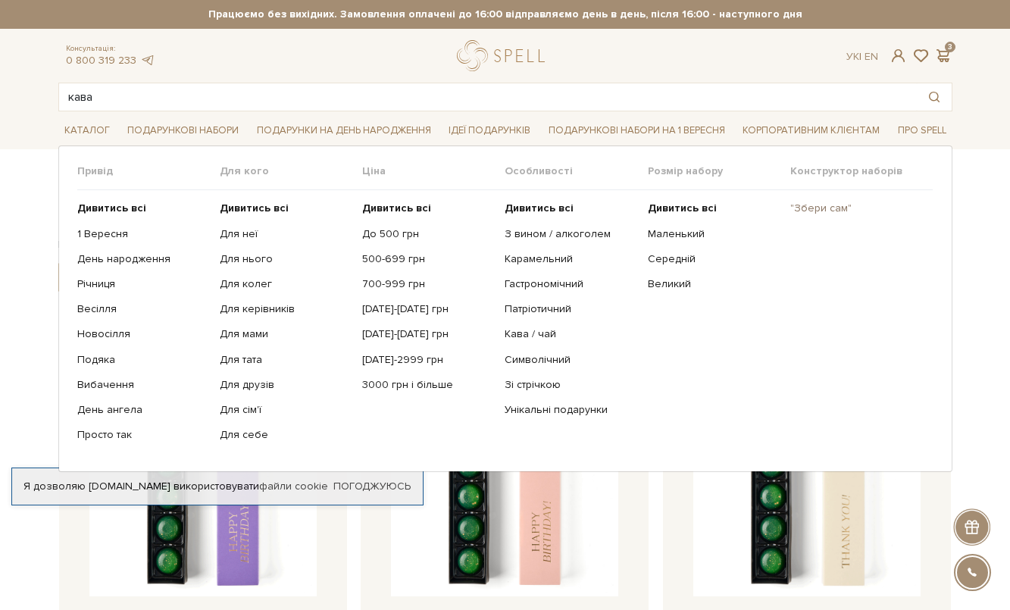
click at [828, 209] on link ""Збери сам"" at bounding box center [856, 209] width 131 height 14
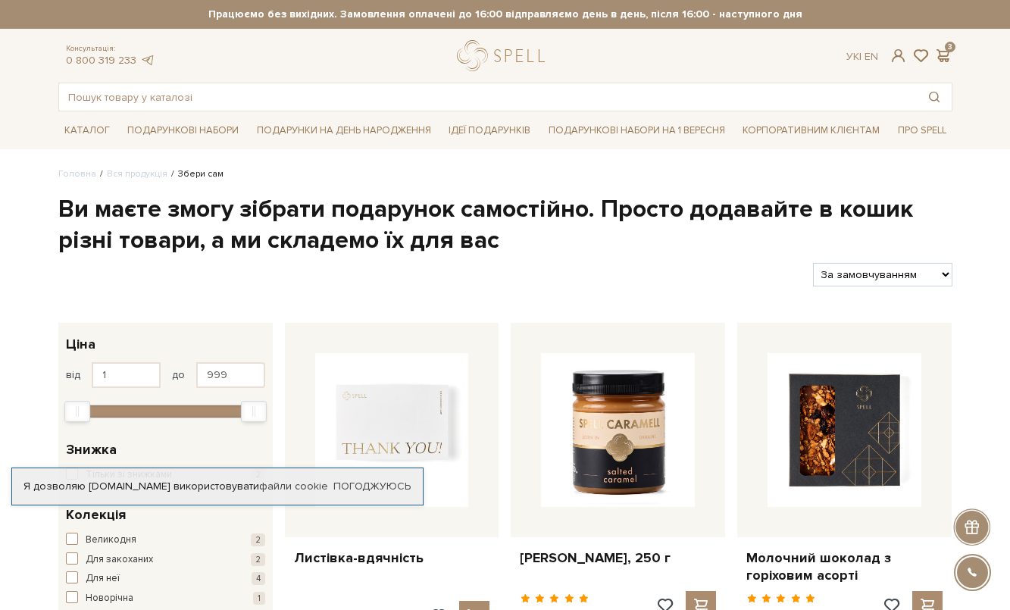
click at [585, 148] on li "Подарункові набори на 1 Вересня" at bounding box center [637, 130] width 189 height 38
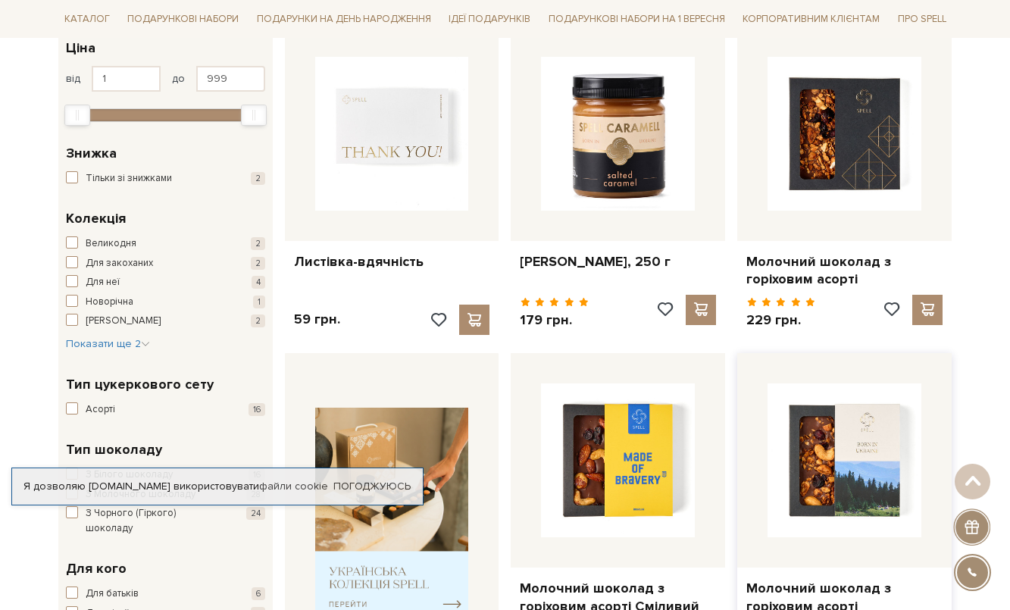
scroll to position [455, 0]
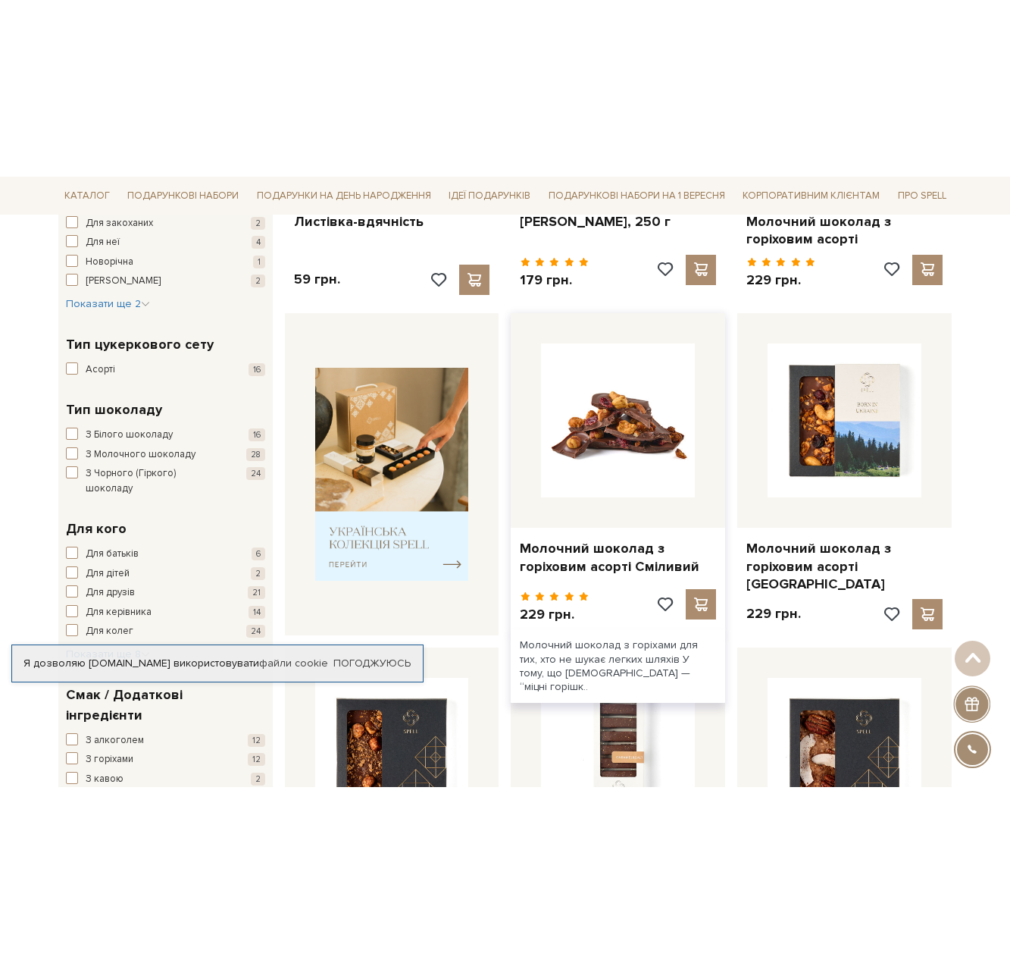
scroll to position [606, 0]
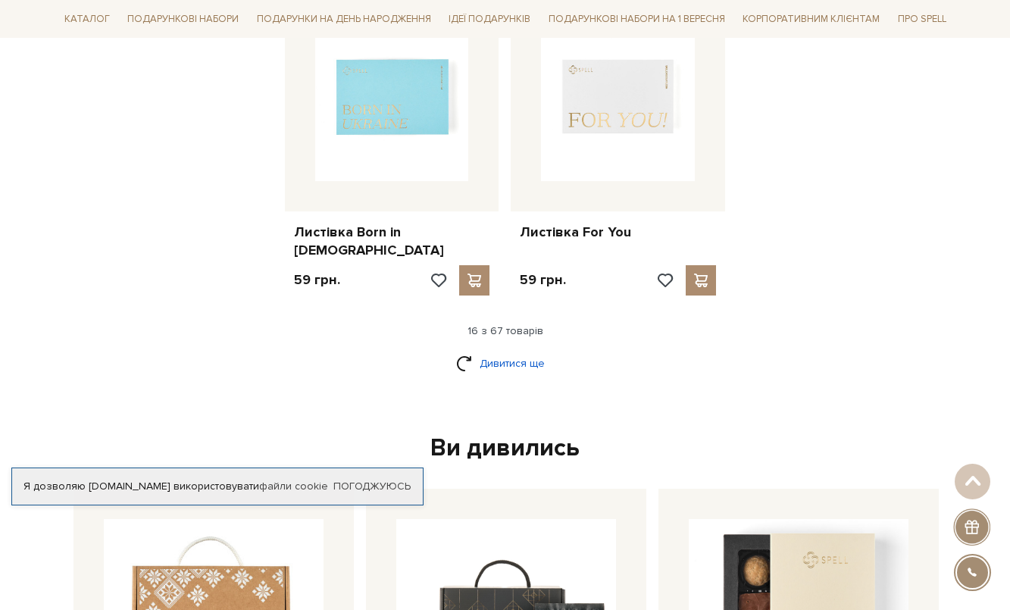
scroll to position [1971, 0]
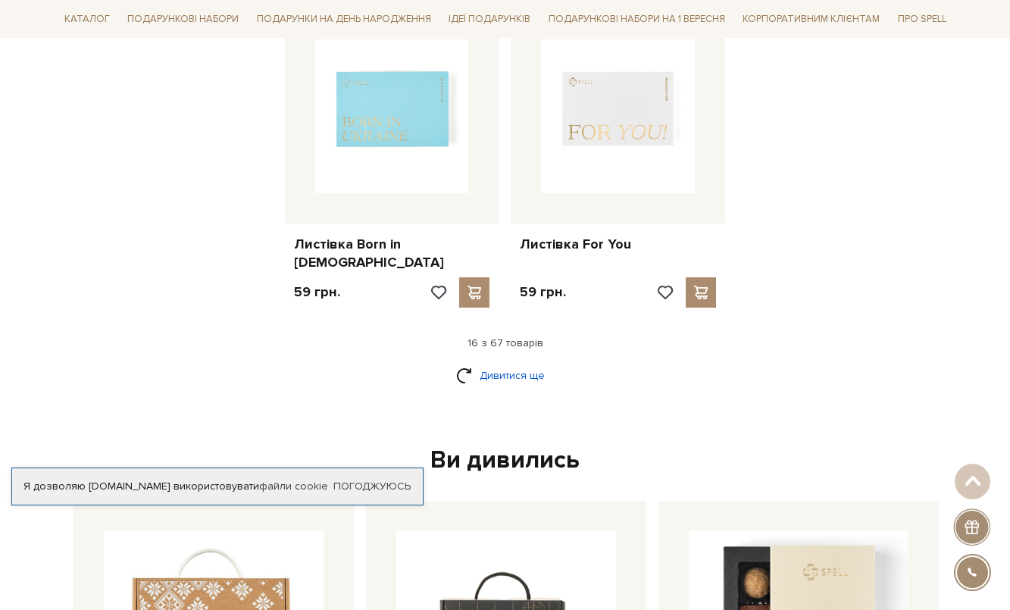
click at [495, 362] on link "Дивитися ще" at bounding box center [505, 375] width 99 height 27
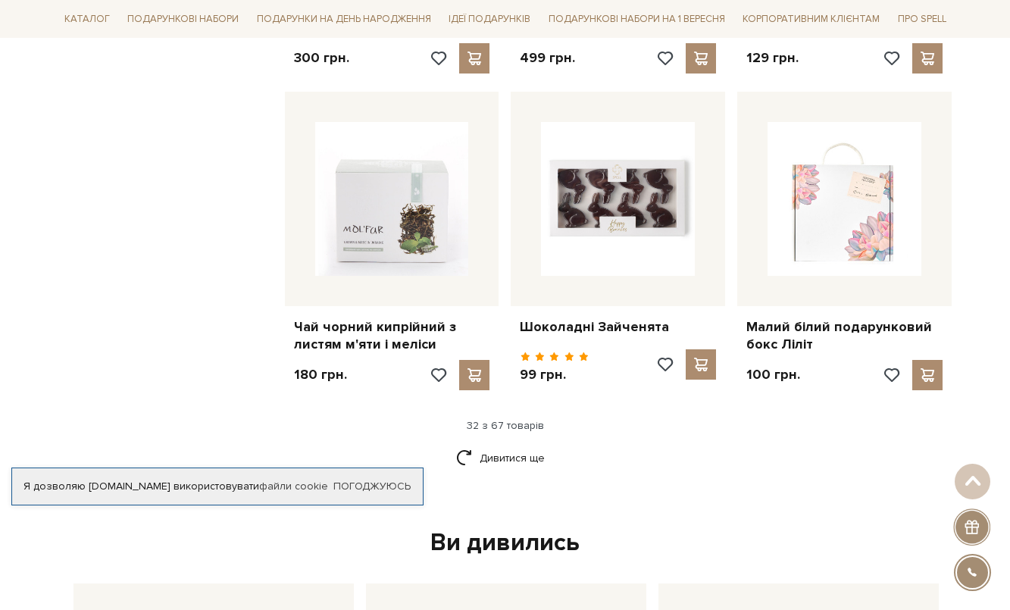
scroll to position [3487, 0]
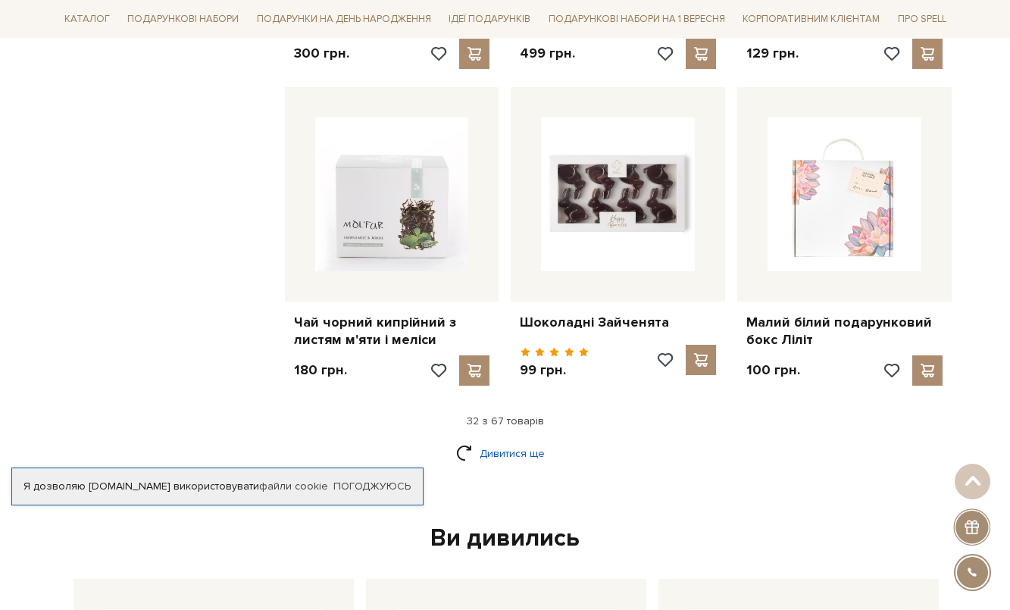
click at [481, 440] on link "Дивитися ще" at bounding box center [505, 453] width 99 height 27
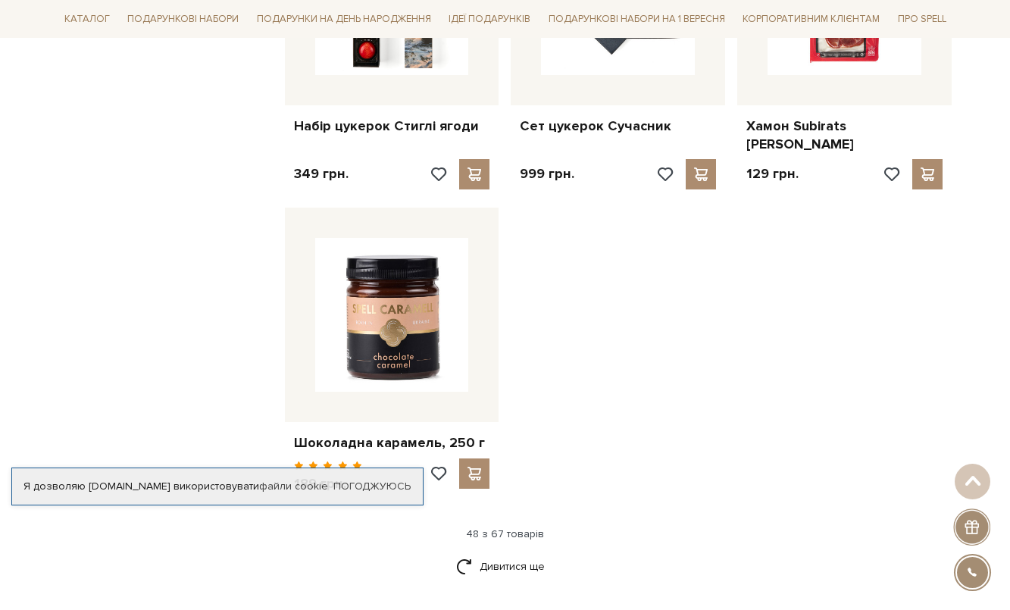
scroll to position [5306, 0]
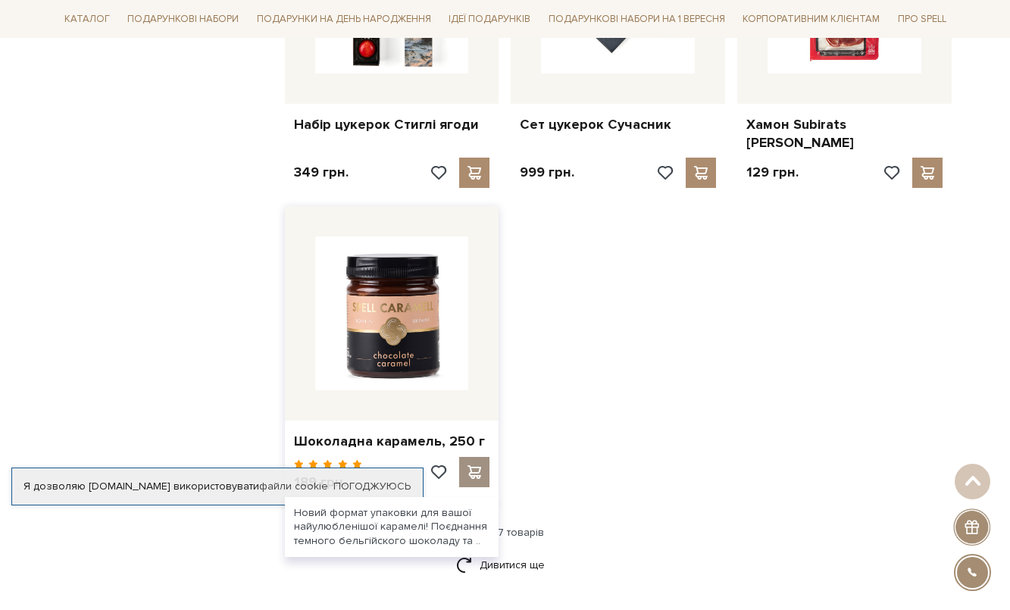
click at [478, 465] on span at bounding box center [474, 472] width 19 height 14
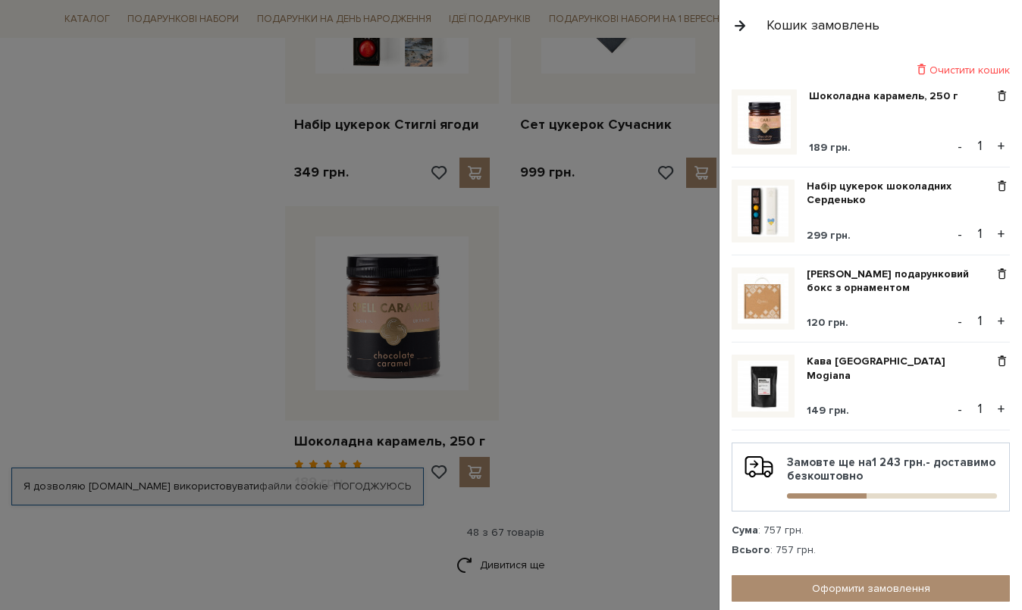
click at [677, 328] on div at bounding box center [511, 305] width 1022 height 610
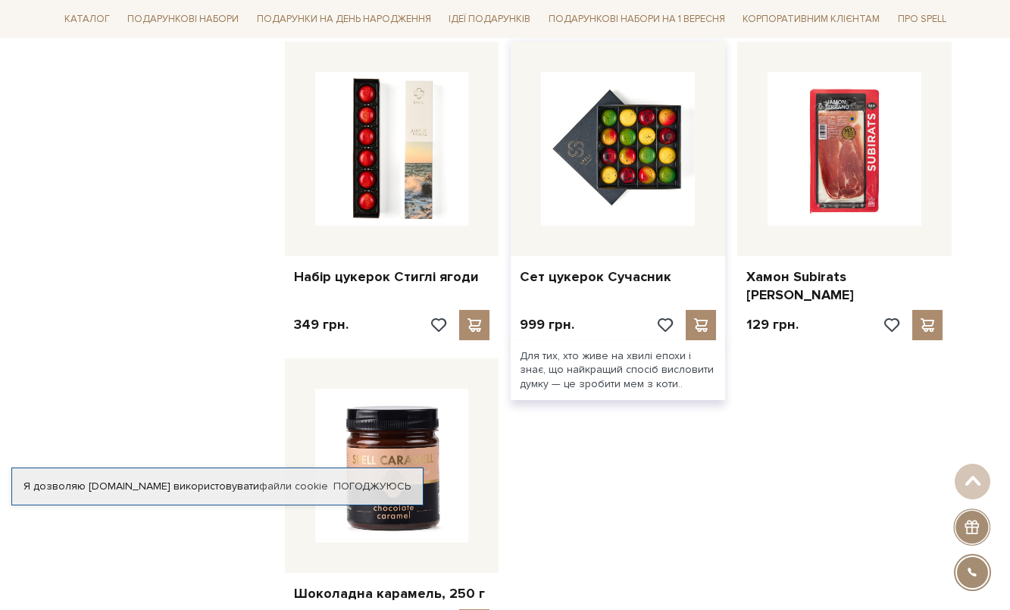
scroll to position [5457, 0]
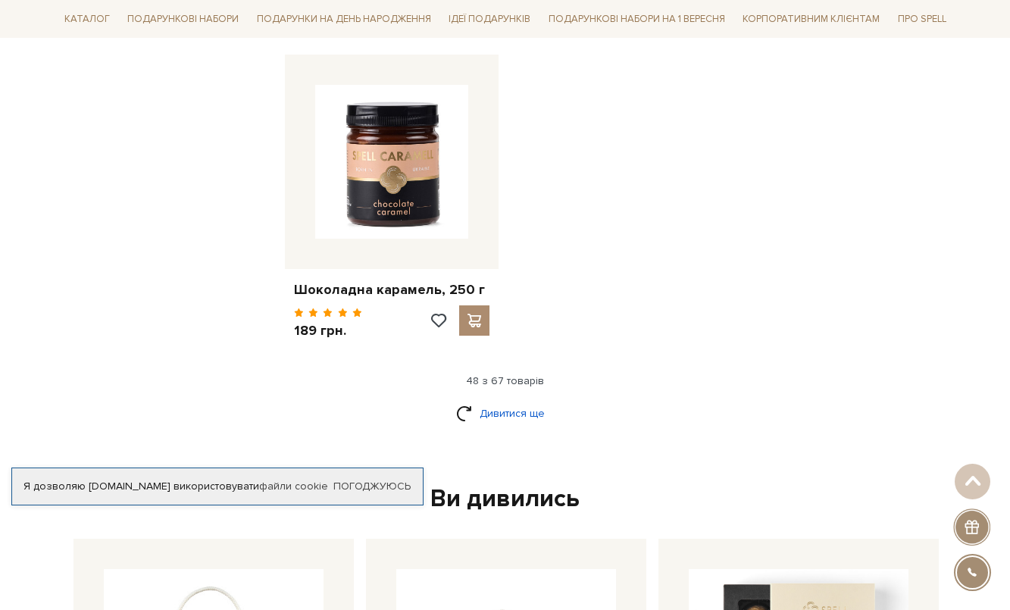
click at [512, 400] on link "Дивитися ще" at bounding box center [505, 413] width 99 height 27
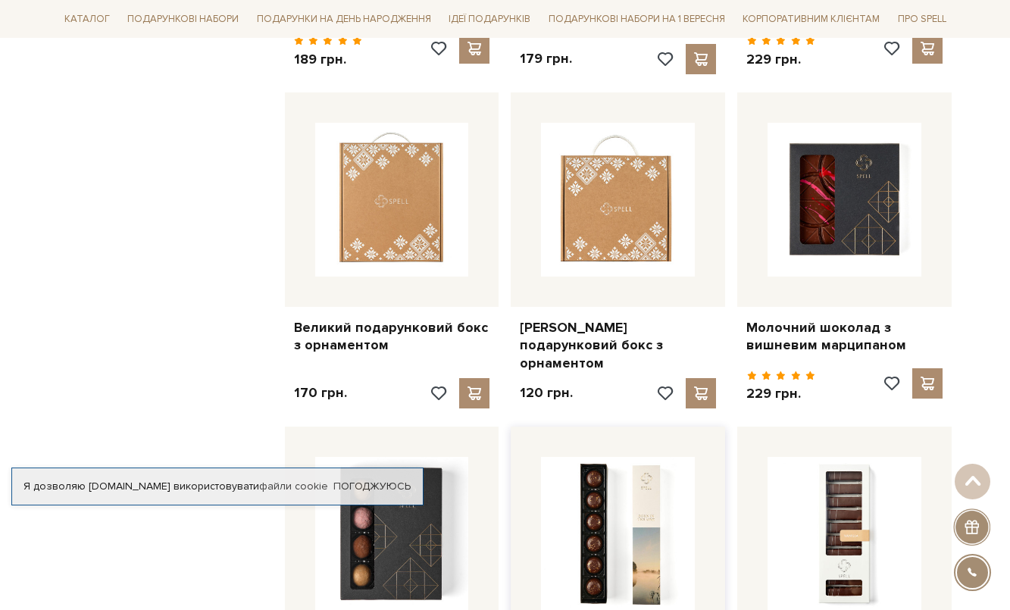
scroll to position [5760, 0]
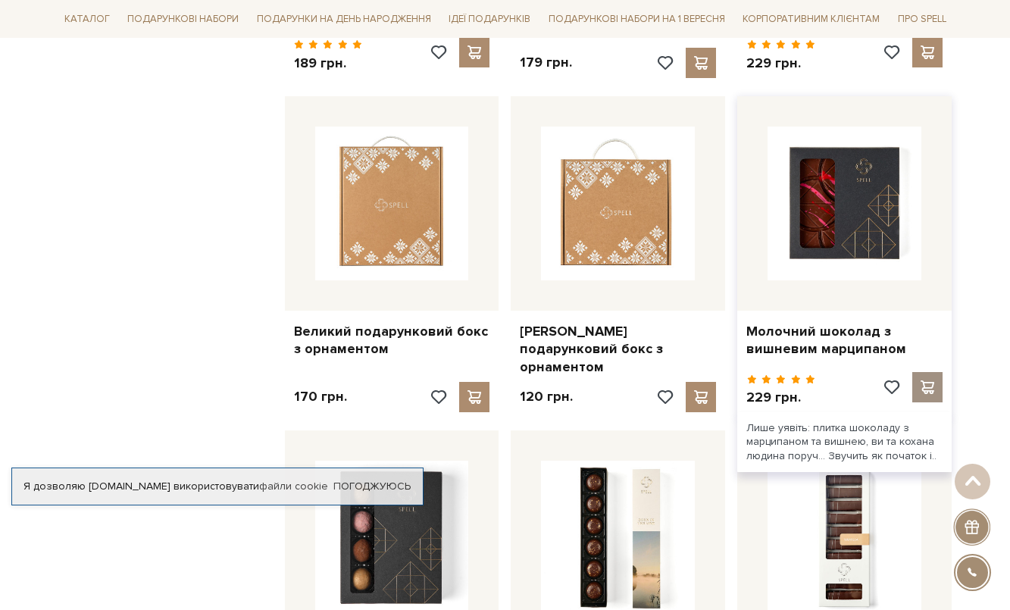
click at [934, 380] on span at bounding box center [928, 387] width 19 height 14
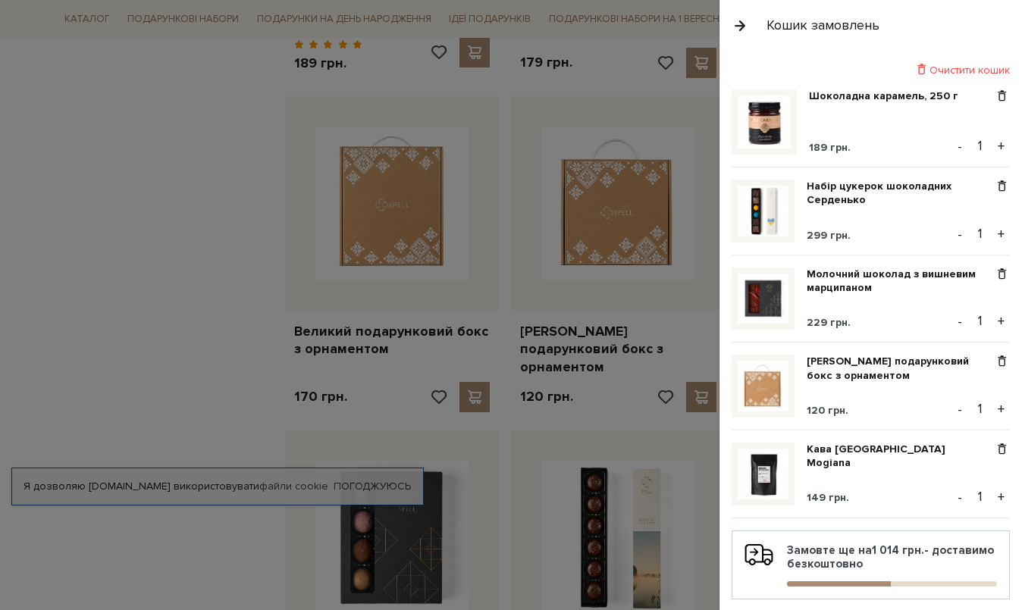
click at [85, 262] on div at bounding box center [511, 305] width 1022 height 610
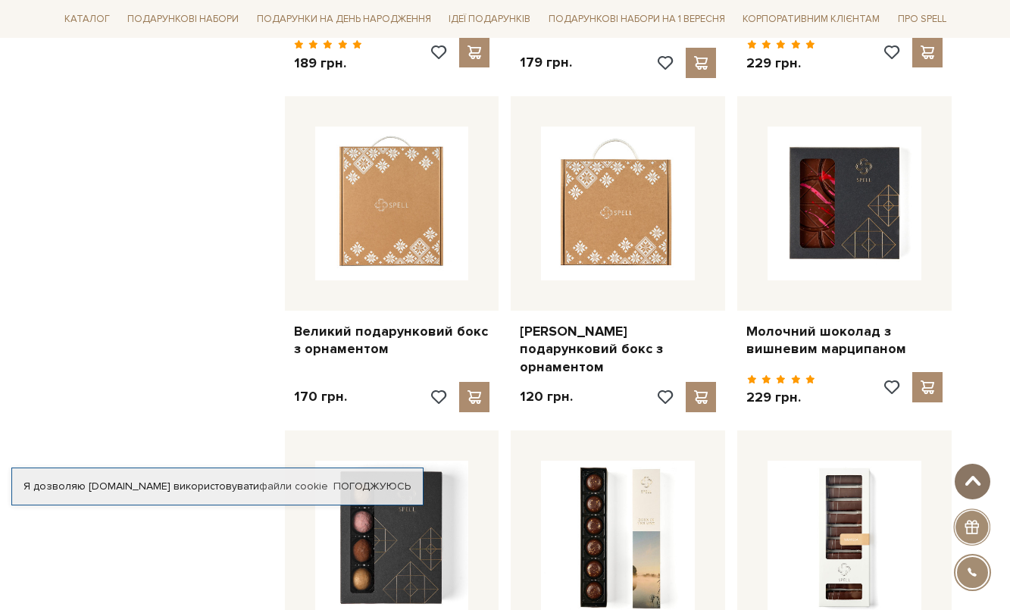
click at [977, 487] on span at bounding box center [972, 481] width 25 height 12
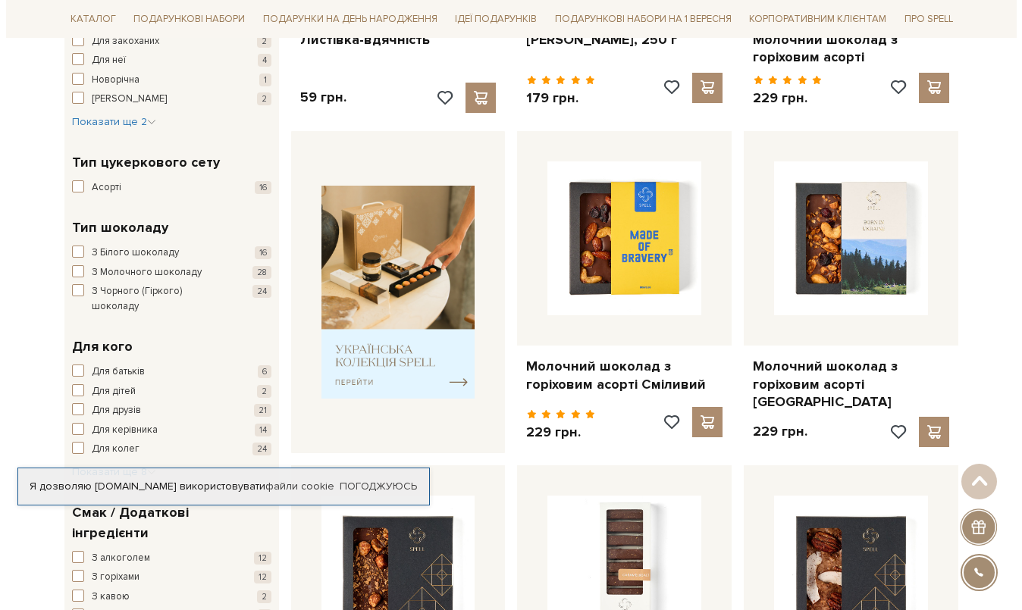
scroll to position [0, 0]
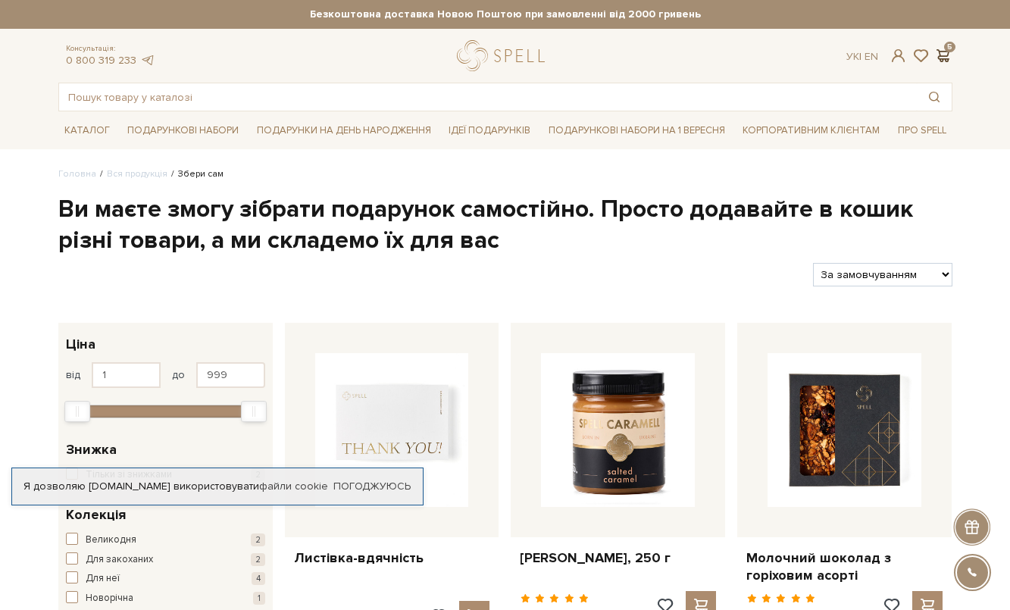
click at [948, 49] on span at bounding box center [944, 56] width 18 height 16
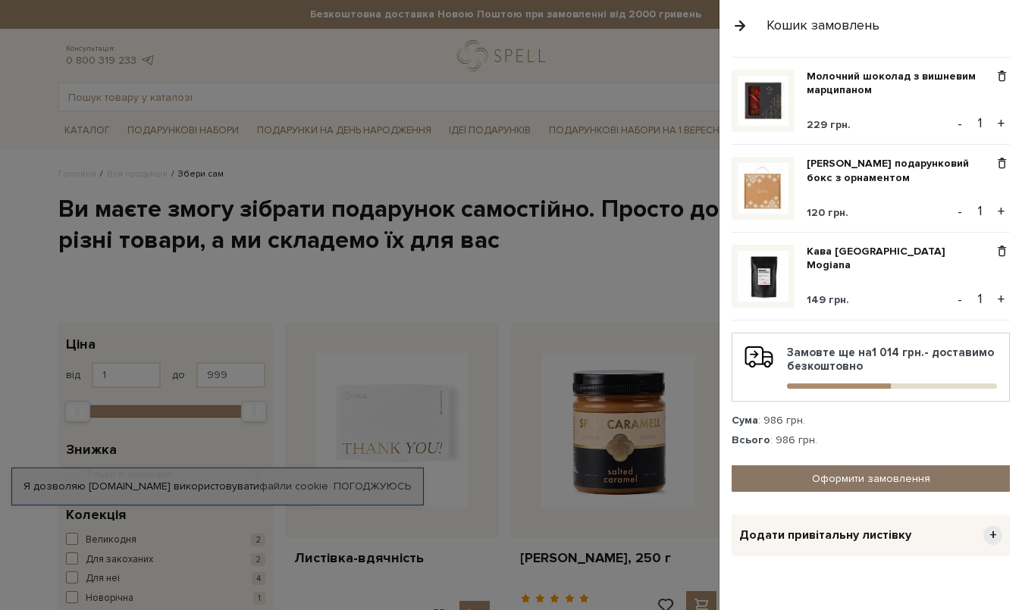
scroll to position [215, 0]
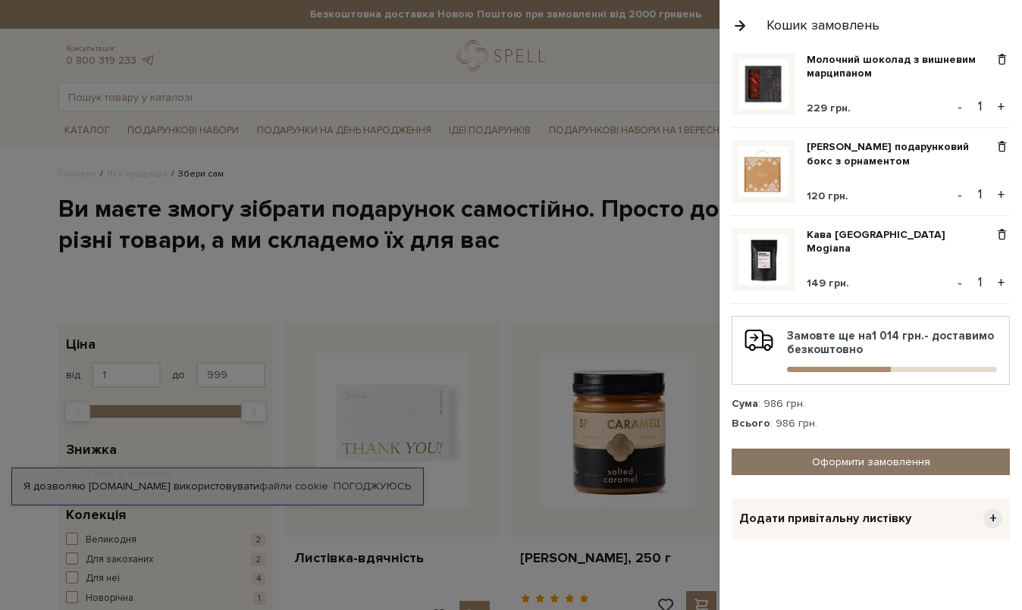
click at [854, 465] on link "Оформити замовлення" at bounding box center [870, 462] width 278 height 27
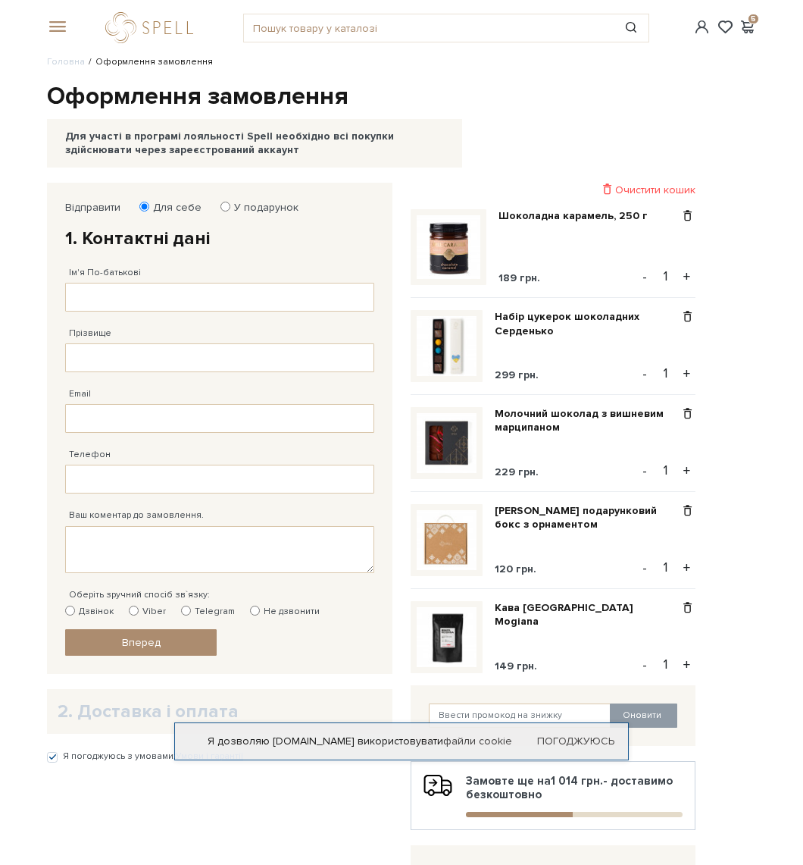
click at [505, 64] on ul "Головна Оформлення замовлення" at bounding box center [401, 62] width 709 height 14
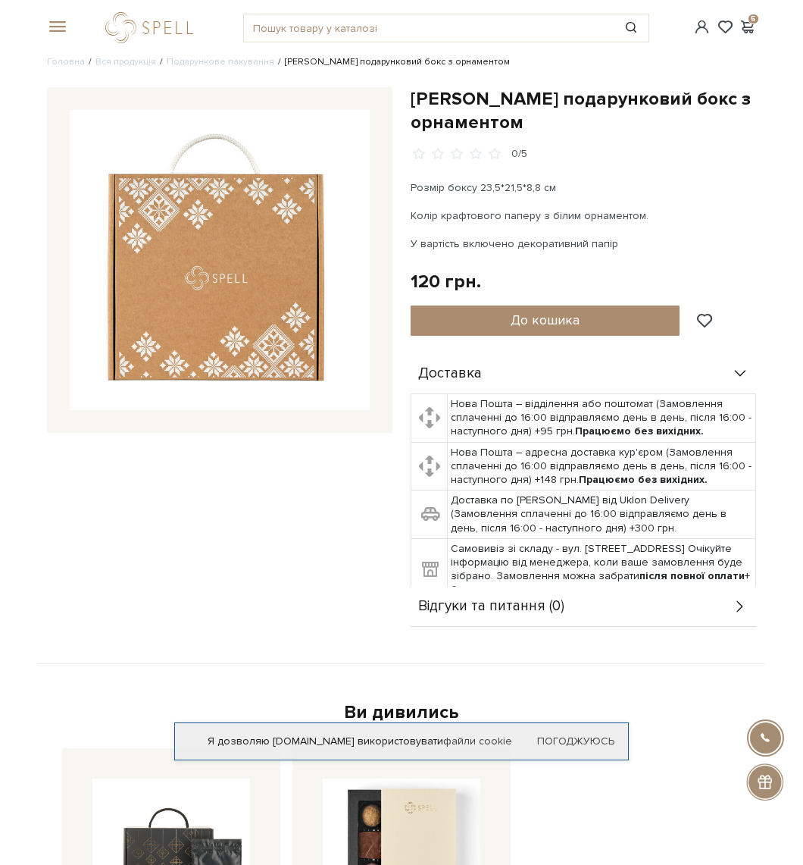
click at [474, 189] on p "Розмір боксу 23,5*21,5*8,8 см" at bounding box center [584, 188] width 346 height 16
click at [486, 238] on p "У вартість включено декоративний папір" at bounding box center [584, 244] width 346 height 16
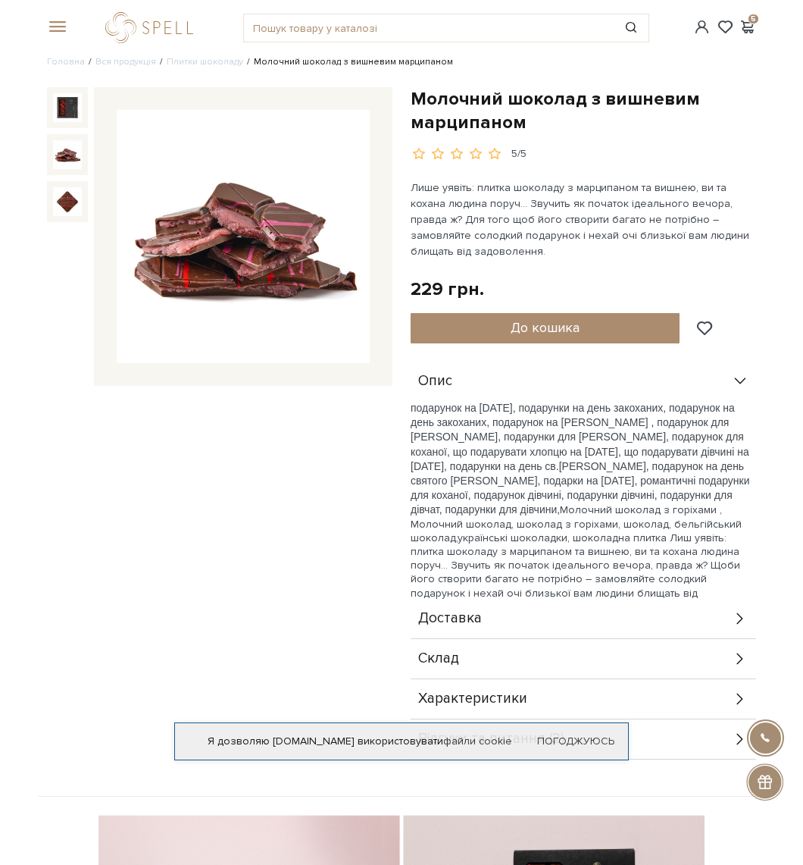
click at [67, 154] on img at bounding box center [67, 154] width 29 height 29
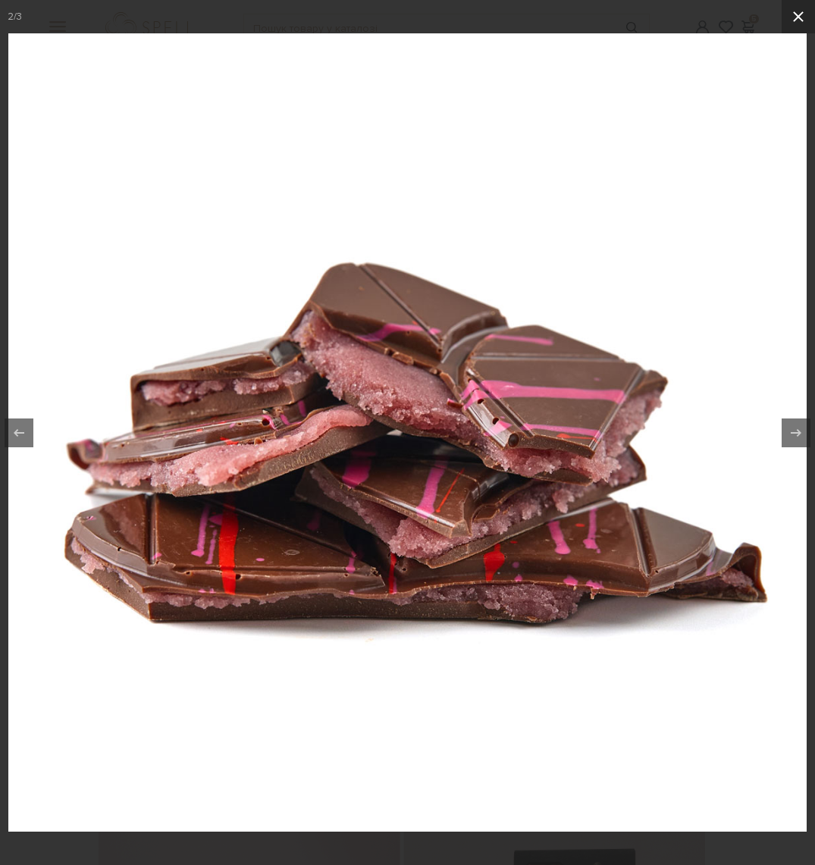
click at [802, 17] on icon at bounding box center [798, 17] width 18 height 18
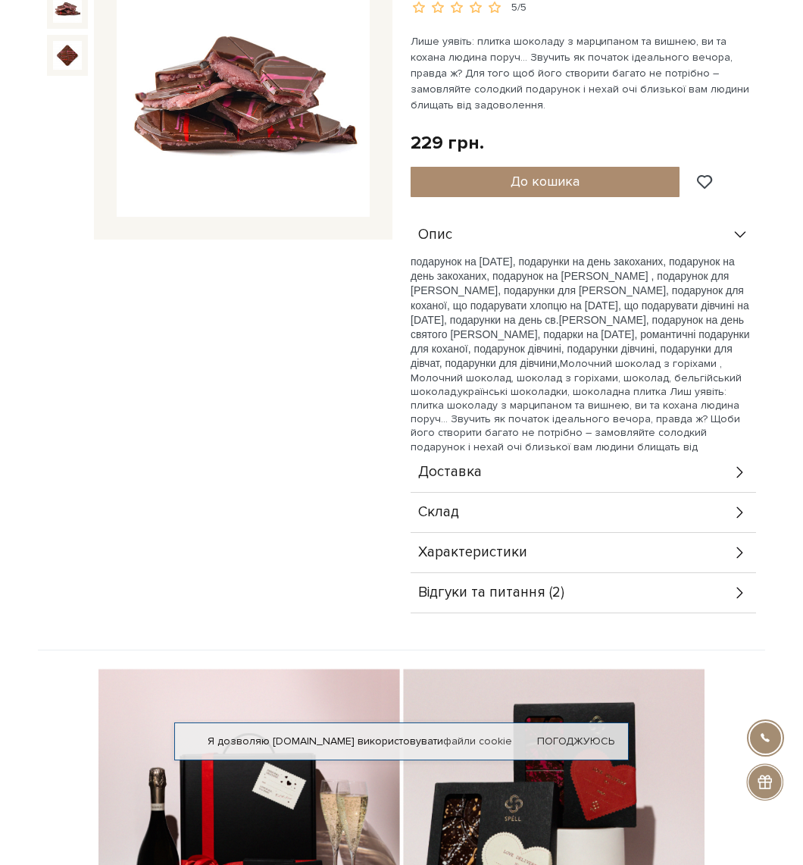
scroll to position [152, 0]
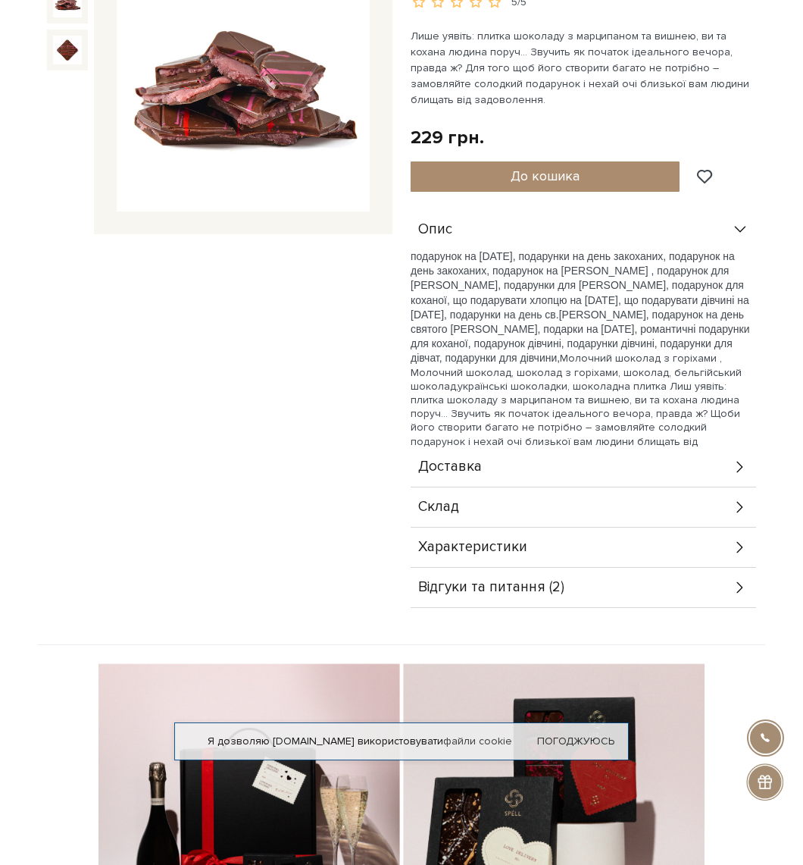
click at [506, 581] on span "Відгуки та питання (2)" at bounding box center [491, 588] width 146 height 14
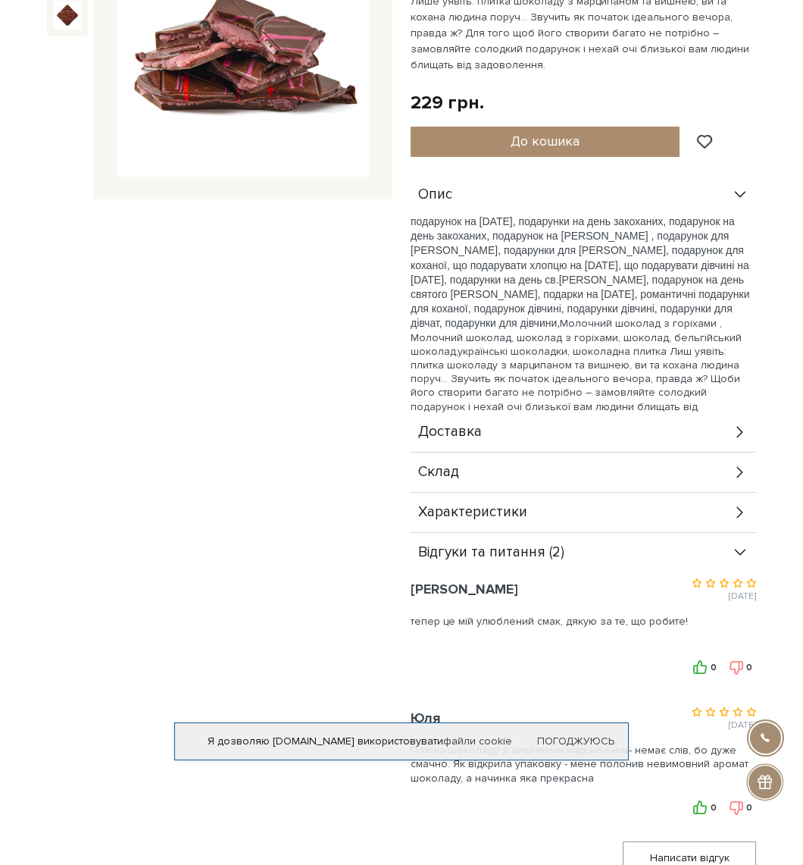
scroll to position [0, 0]
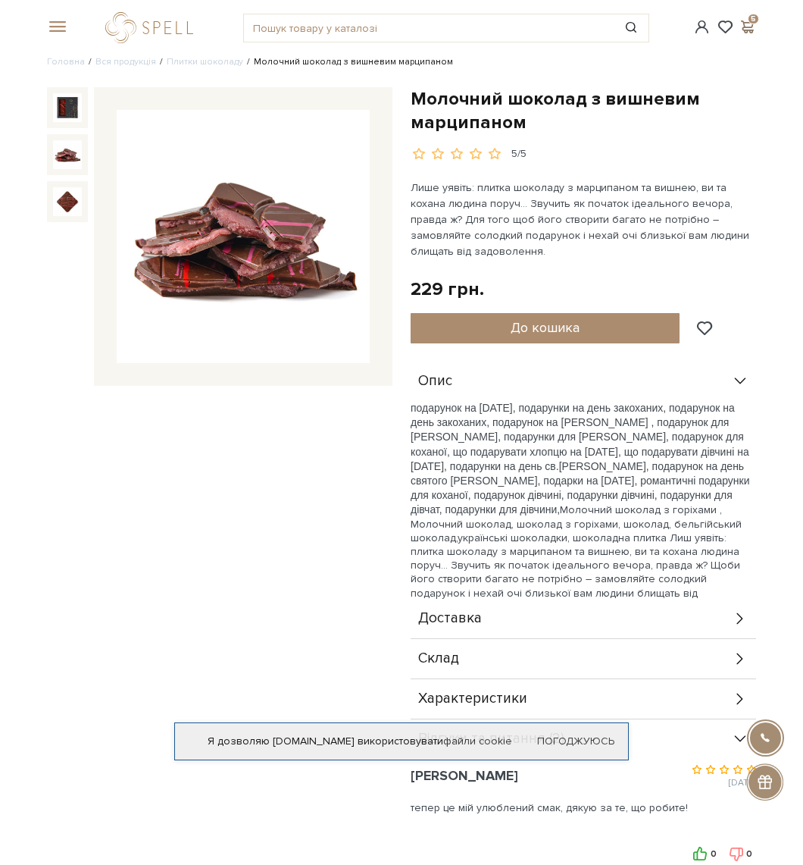
click at [750, 24] on span at bounding box center [747, 27] width 18 height 16
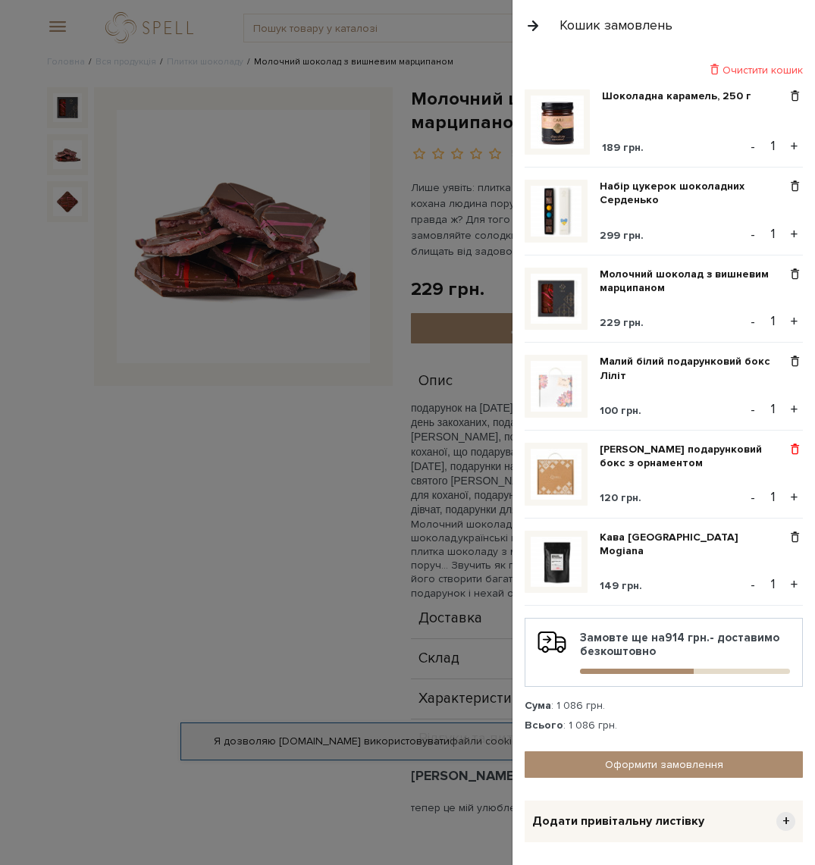
click at [787, 446] on span at bounding box center [795, 450] width 16 height 14
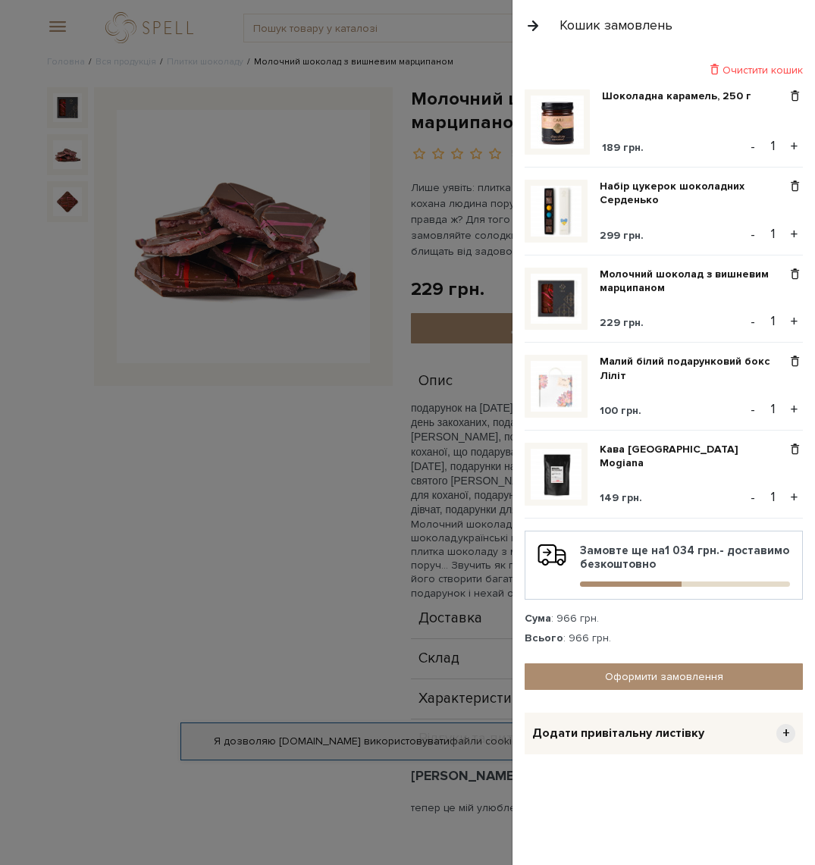
click at [346, 112] on div at bounding box center [407, 432] width 815 height 865
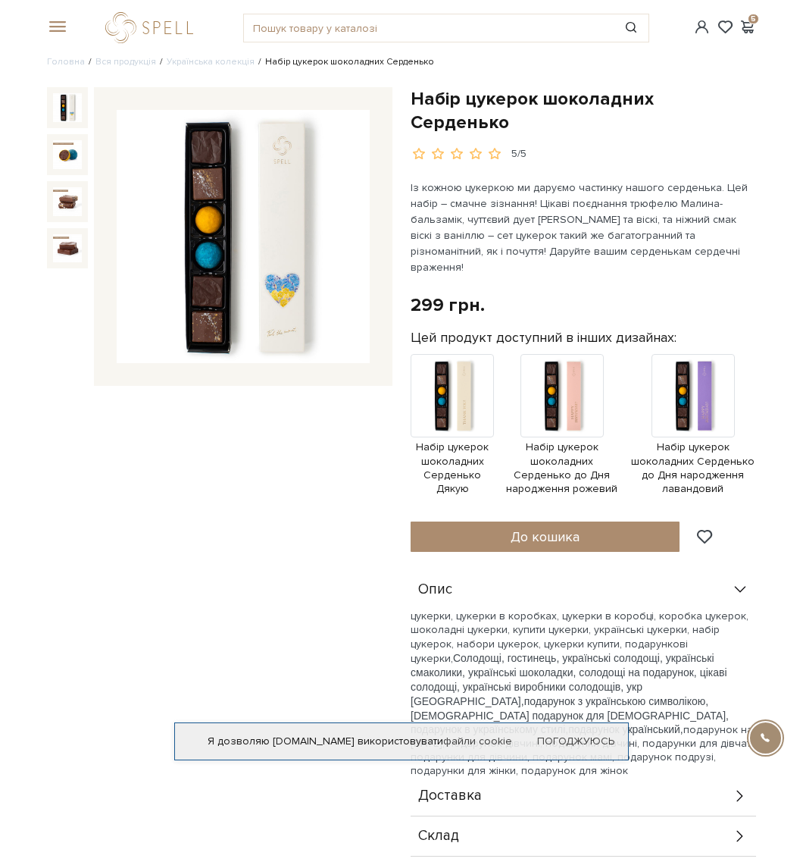
drag, startPoint x: 0, startPoint y: 0, endPoint x: 208, endPoint y: 224, distance: 306.2
click at [208, 224] on img at bounding box center [243, 236] width 253 height 253
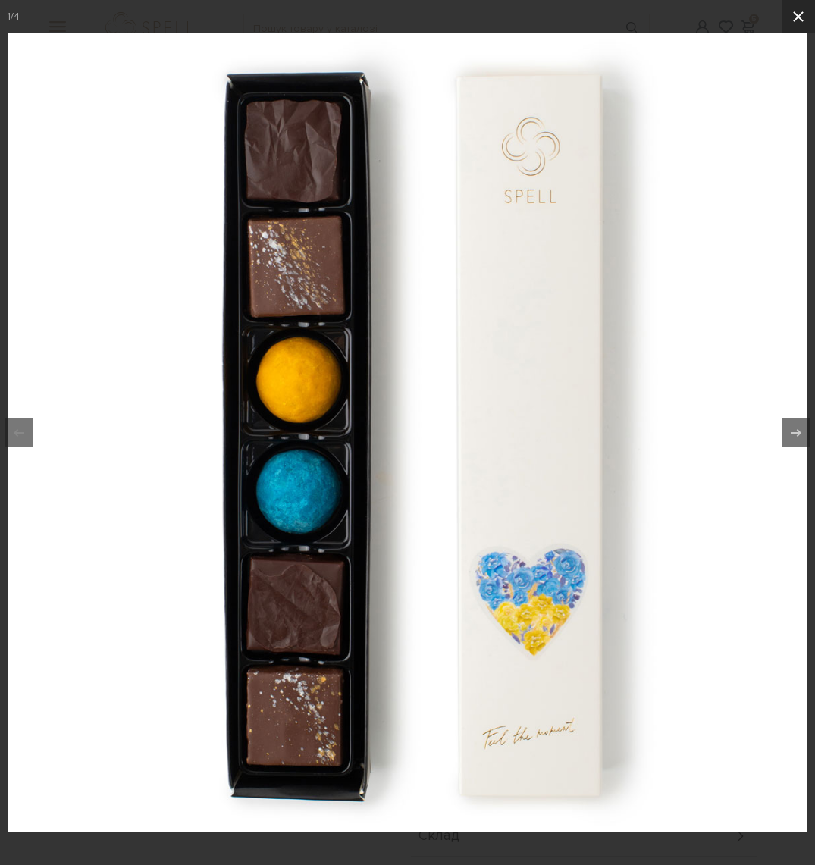
click at [803, 9] on icon at bounding box center [798, 17] width 18 height 18
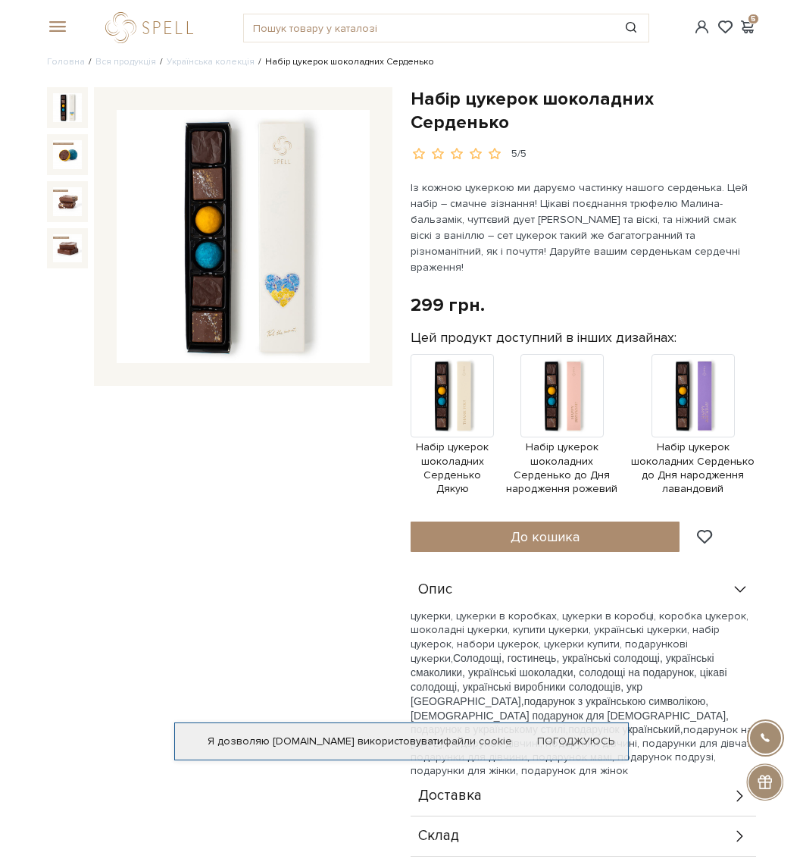
click at [121, 529] on div "Набір цукерок шоколадних Серденько 5/5" at bounding box center [220, 512] width 364 height 850
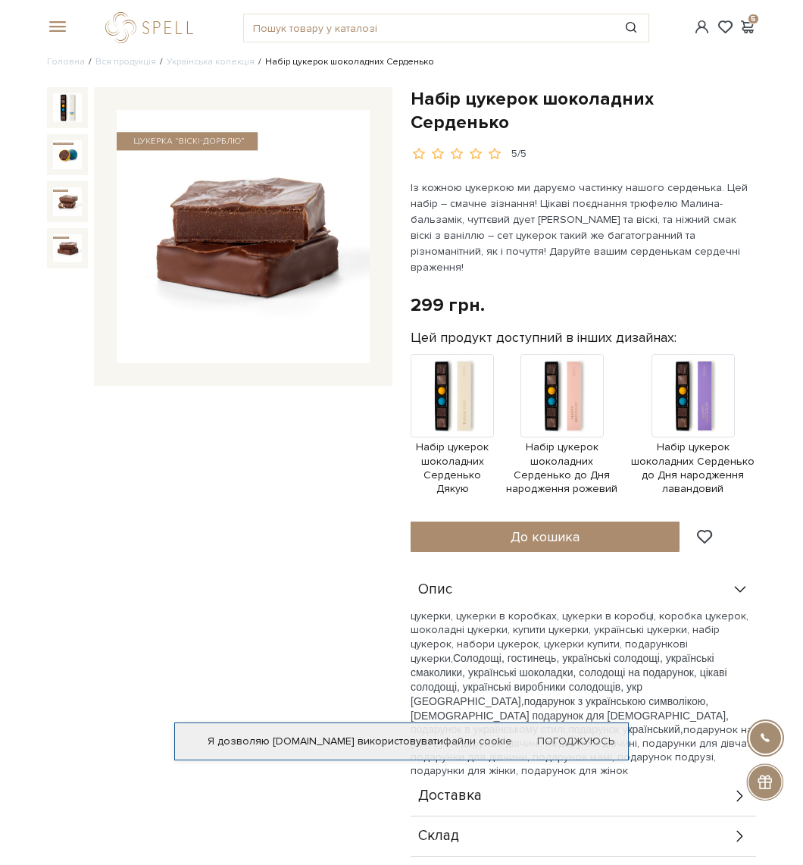
click at [69, 249] on img at bounding box center [67, 248] width 29 height 29
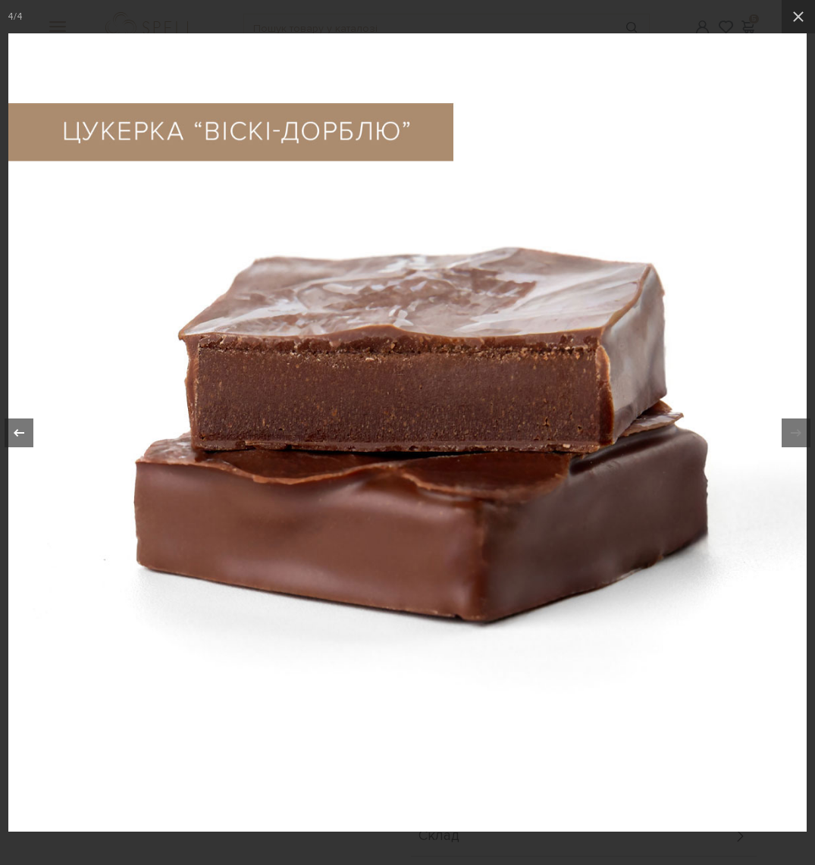
click at [26, 431] on icon at bounding box center [19, 433] width 18 height 18
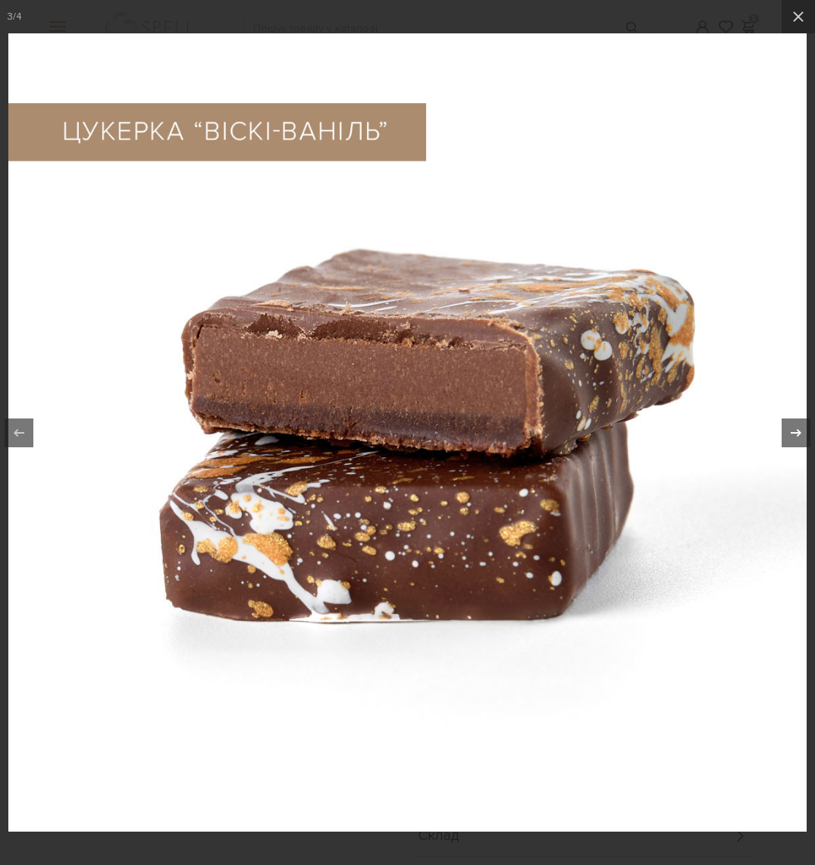
click at [793, 433] on icon at bounding box center [796, 432] width 11 height 8
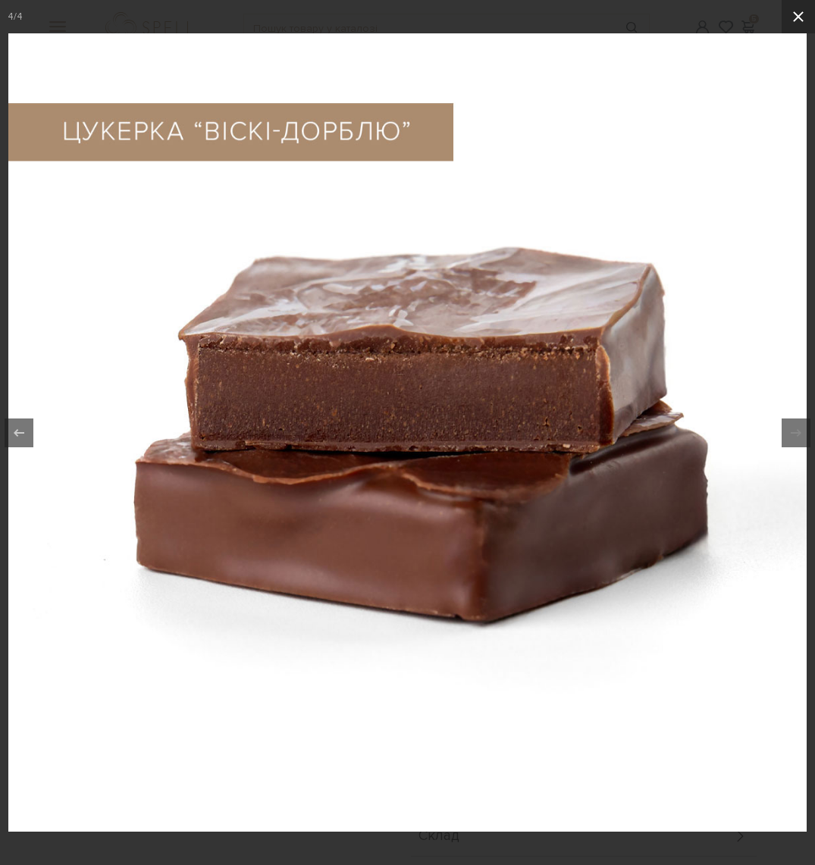
click at [803, 21] on icon at bounding box center [798, 17] width 18 height 18
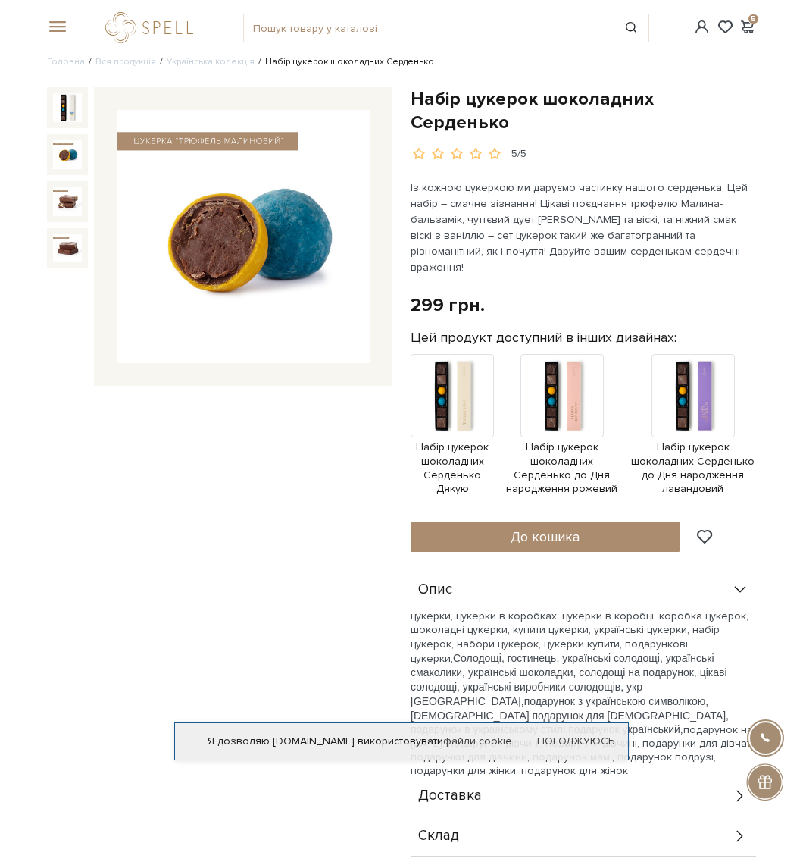
click at [77, 152] on img at bounding box center [67, 154] width 29 height 29
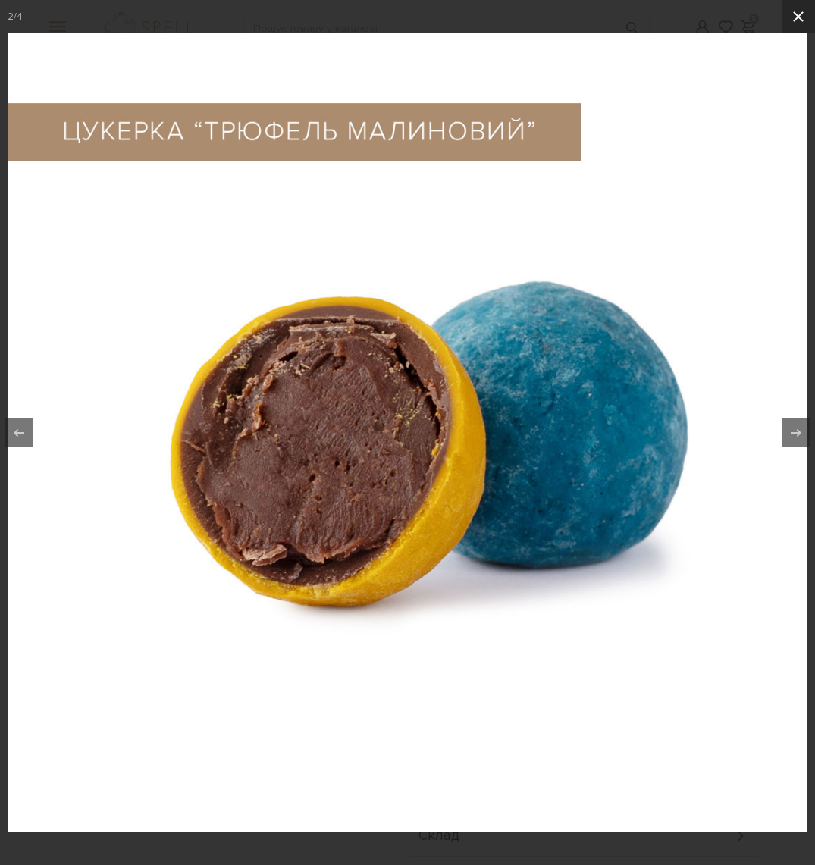
click at [801, 22] on icon at bounding box center [798, 17] width 18 height 18
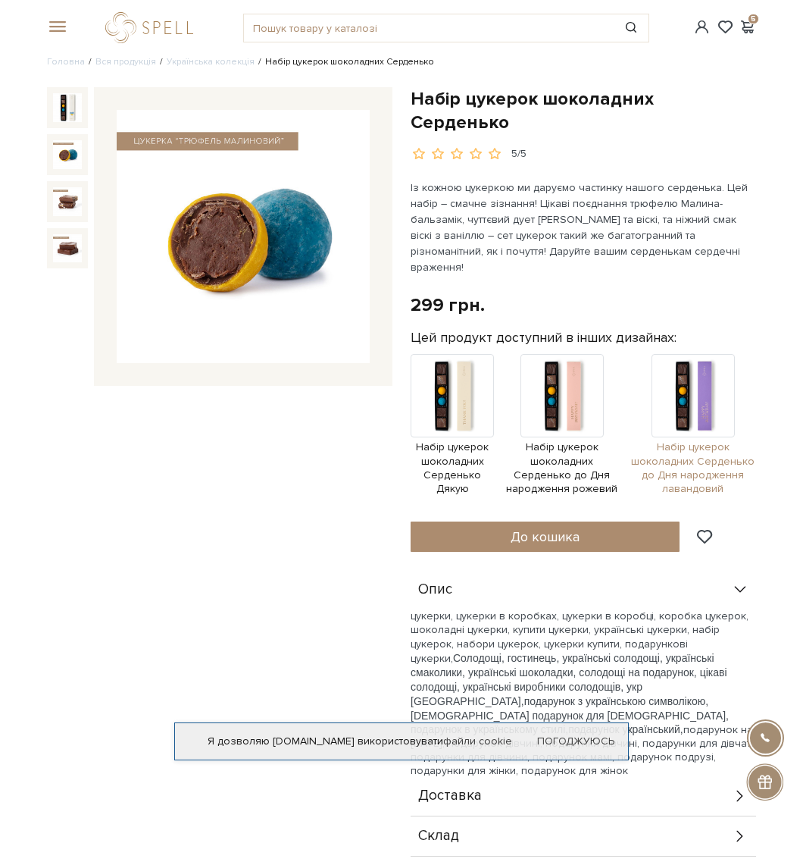
click at [689, 354] on img at bounding box center [693, 395] width 83 height 83
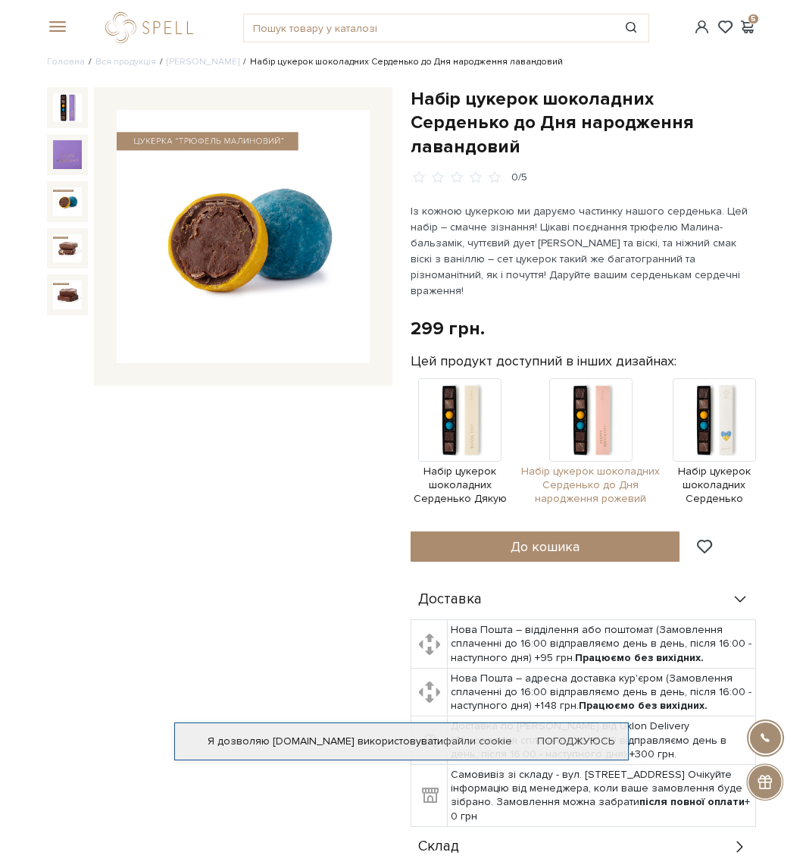
click at [609, 379] on img at bounding box center [591, 419] width 83 height 83
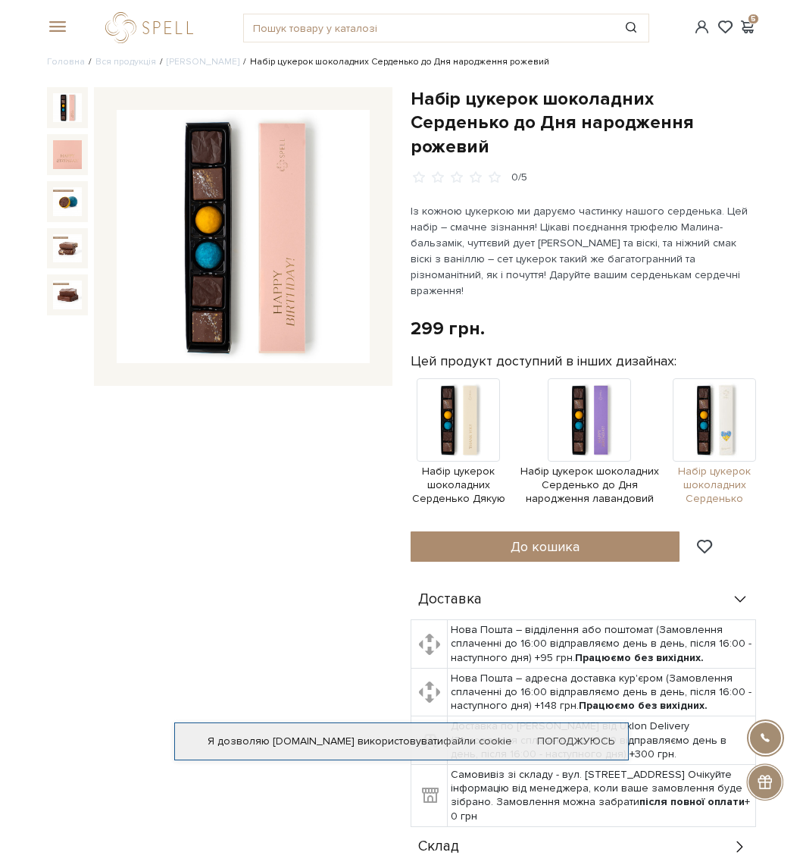
click at [721, 393] on img at bounding box center [714, 419] width 83 height 83
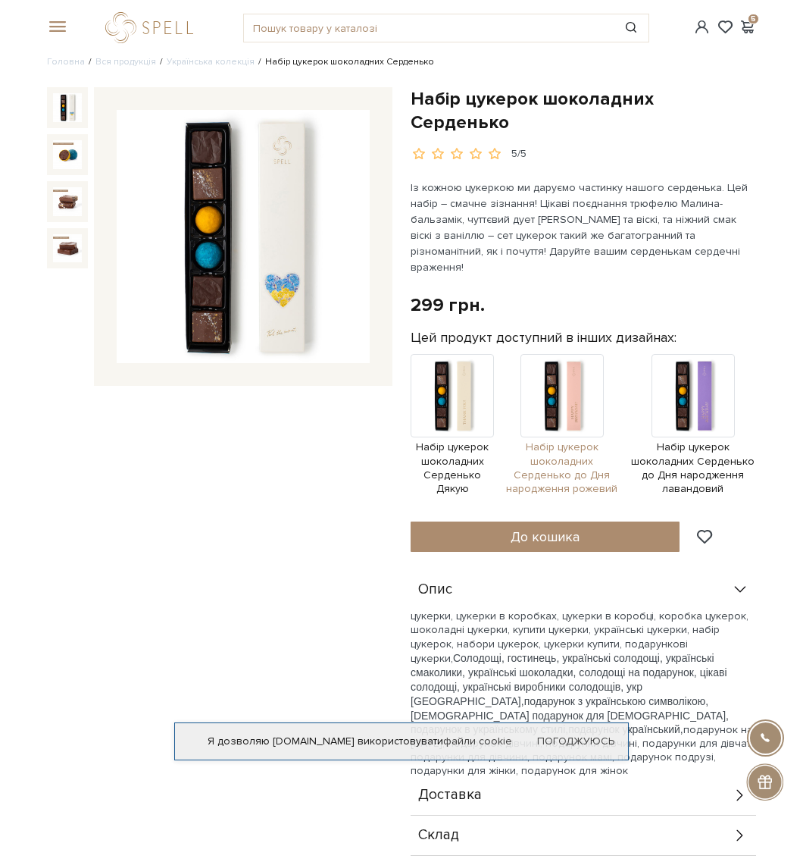
click at [563, 387] on img at bounding box center [562, 395] width 83 height 83
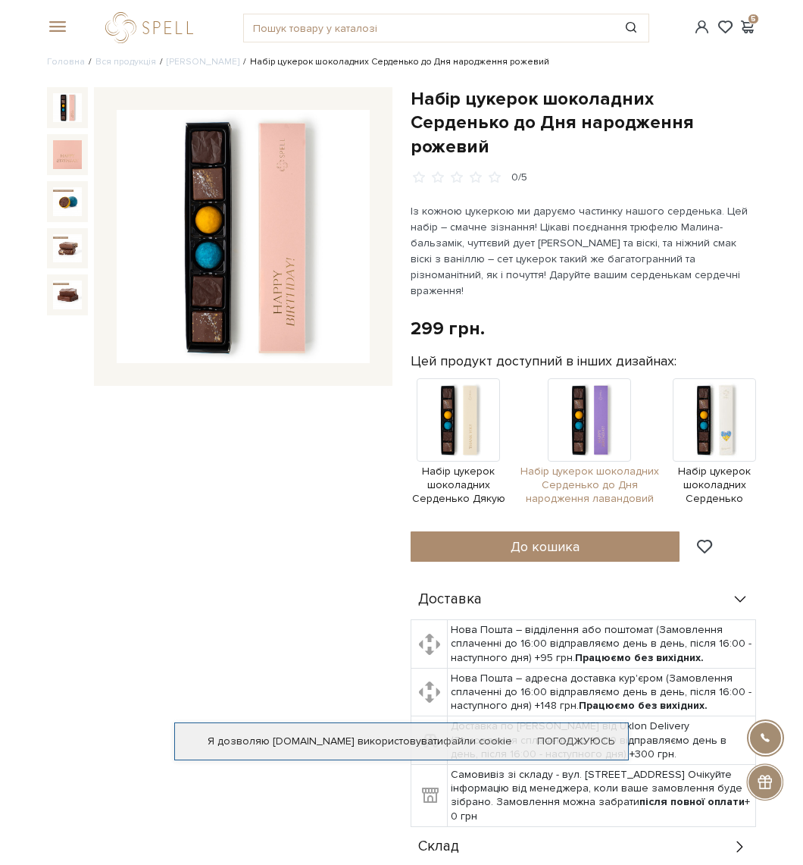
click at [597, 409] on img at bounding box center [589, 419] width 83 height 83
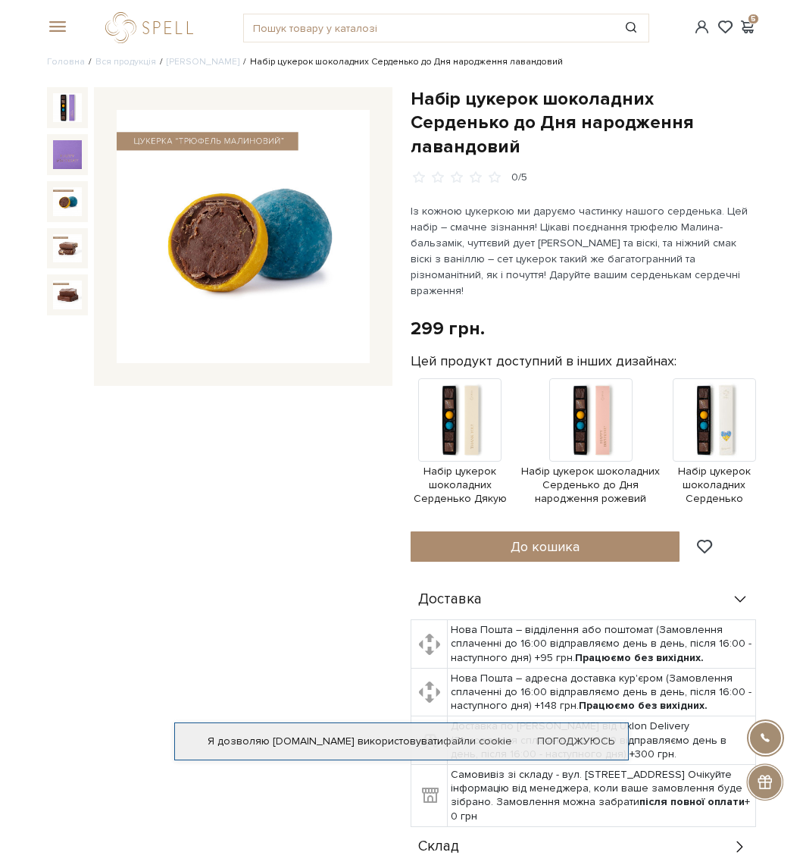
click at [76, 202] on img at bounding box center [67, 201] width 29 height 29
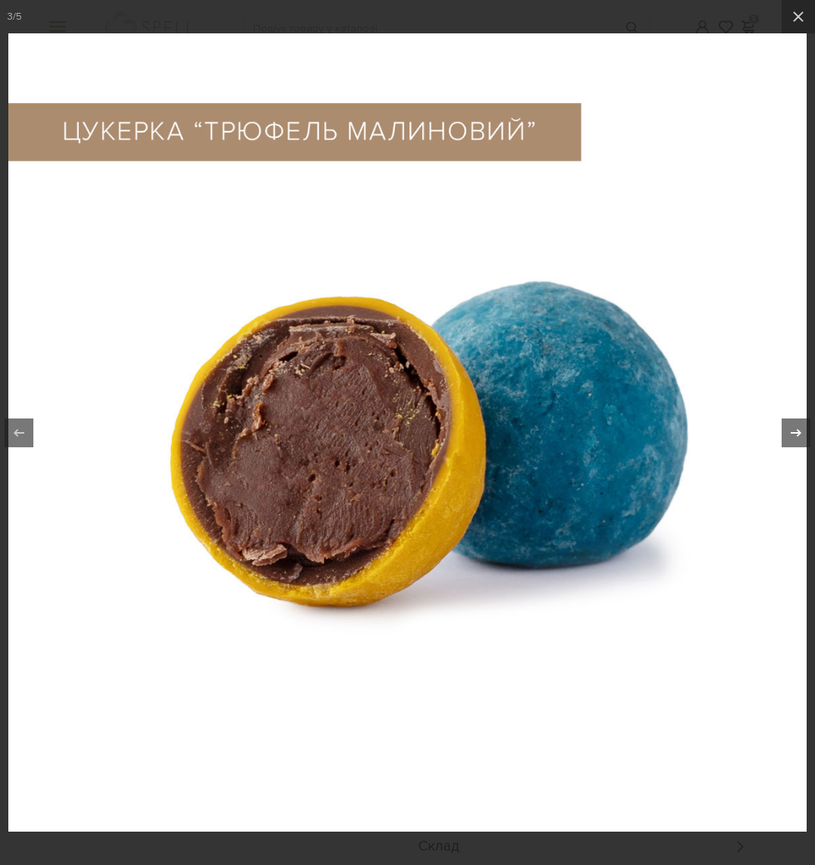
click at [796, 431] on icon at bounding box center [796, 433] width 18 height 18
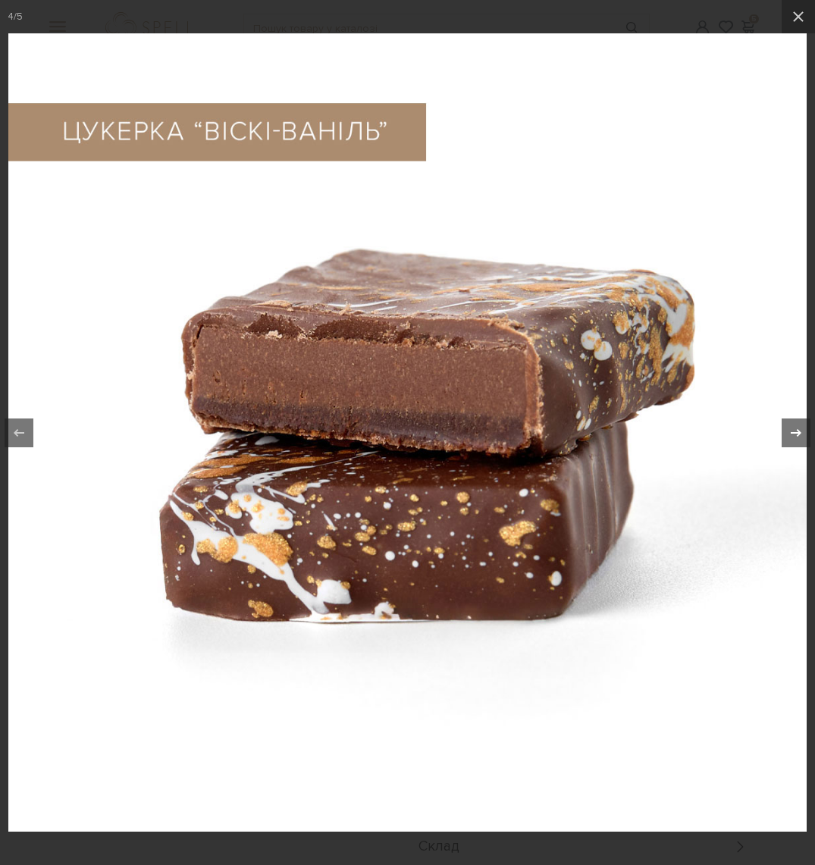
click at [796, 431] on icon at bounding box center [796, 433] width 18 height 18
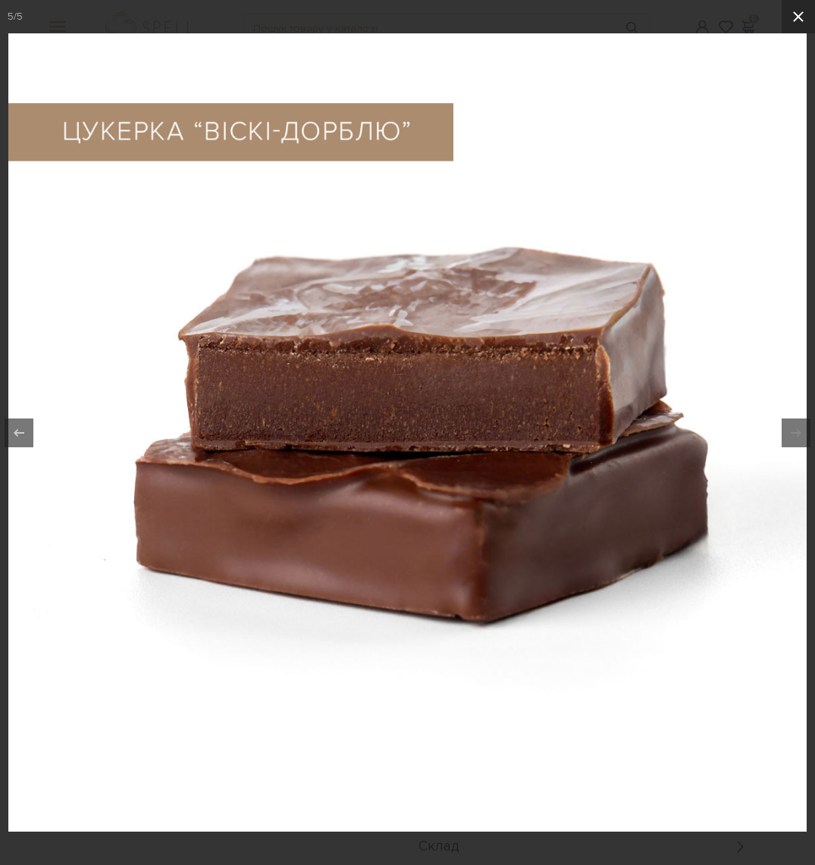
click at [797, 16] on icon at bounding box center [798, 16] width 11 height 11
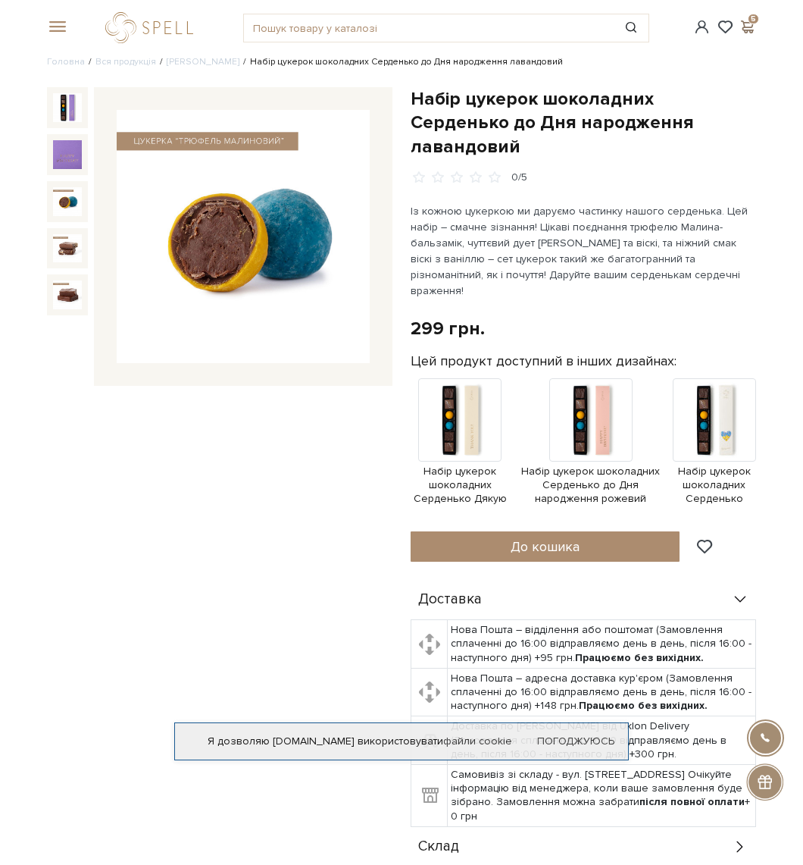
click at [749, 25] on span at bounding box center [747, 27] width 18 height 16
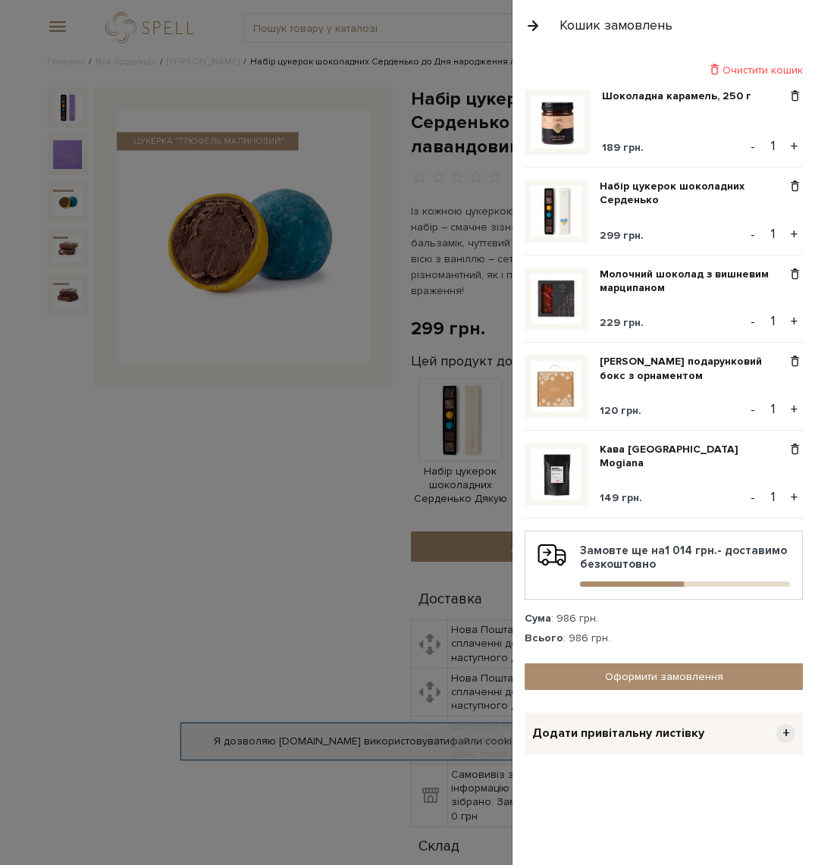
click at [220, 505] on div at bounding box center [407, 432] width 815 height 865
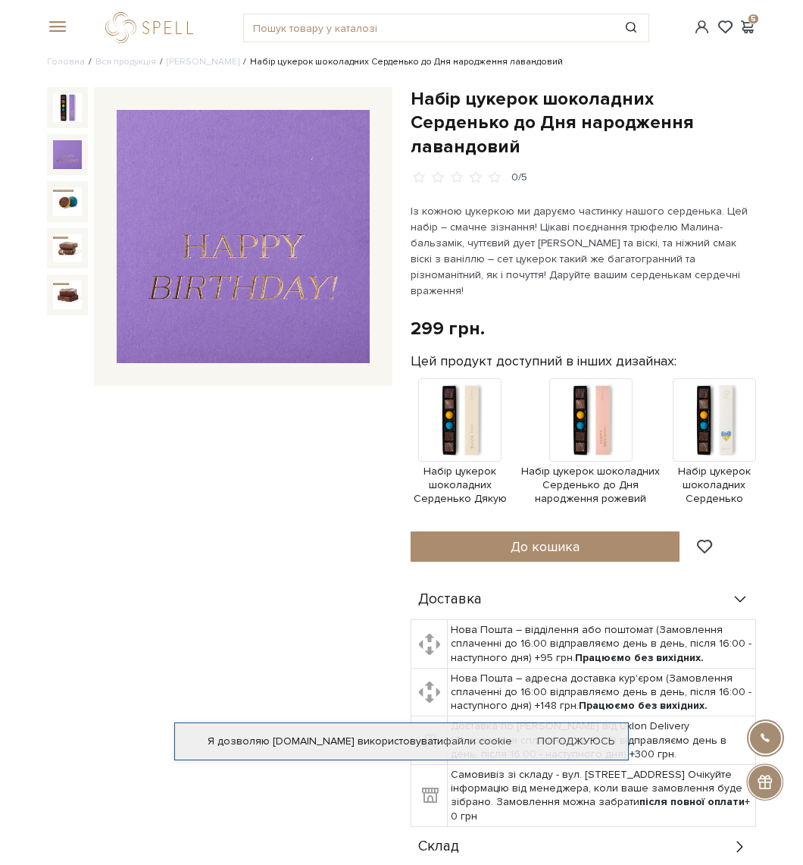
click at [54, 33] on span at bounding box center [54, 27] width 15 height 14
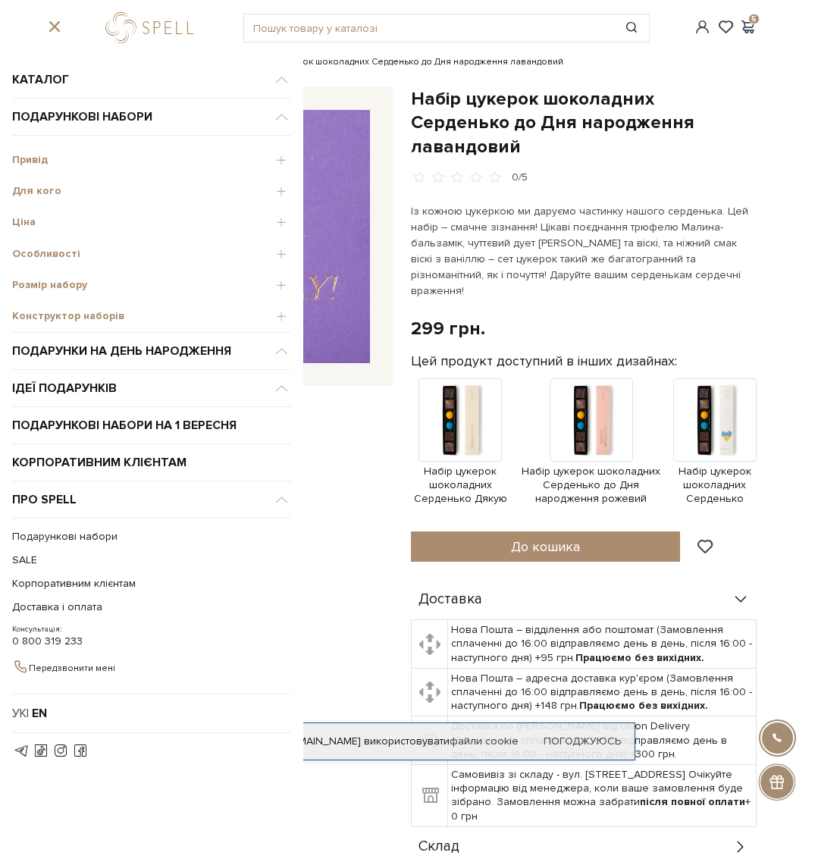
click at [56, 314] on span "Конструктор наборів" at bounding box center [151, 316] width 279 height 14
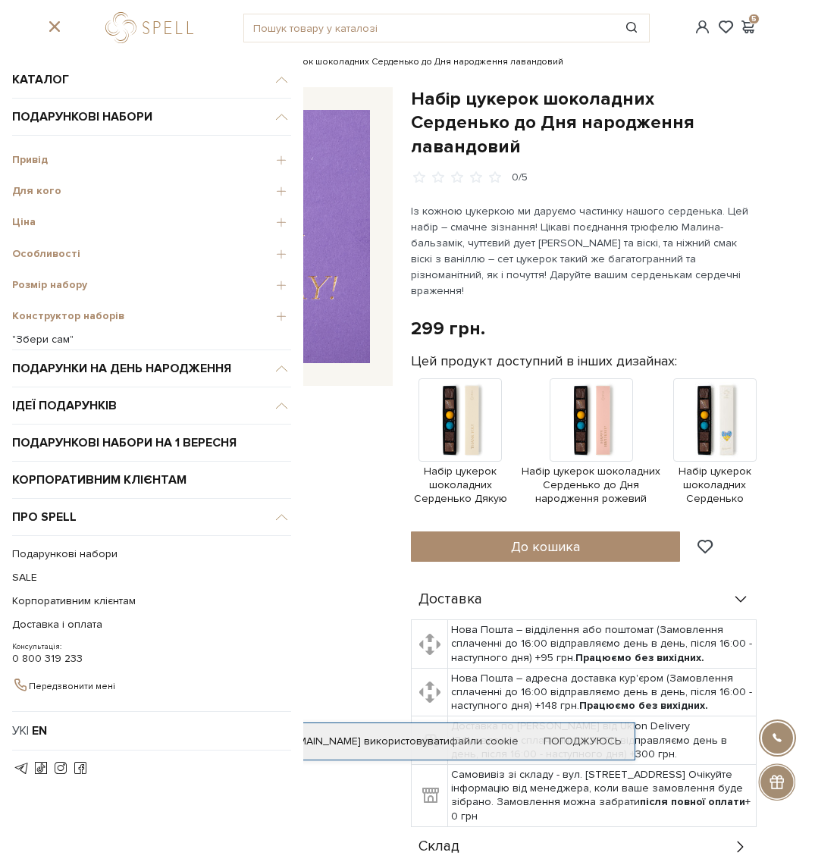
click at [39, 334] on link ""Збери сам"" at bounding box center [151, 340] width 279 height 14
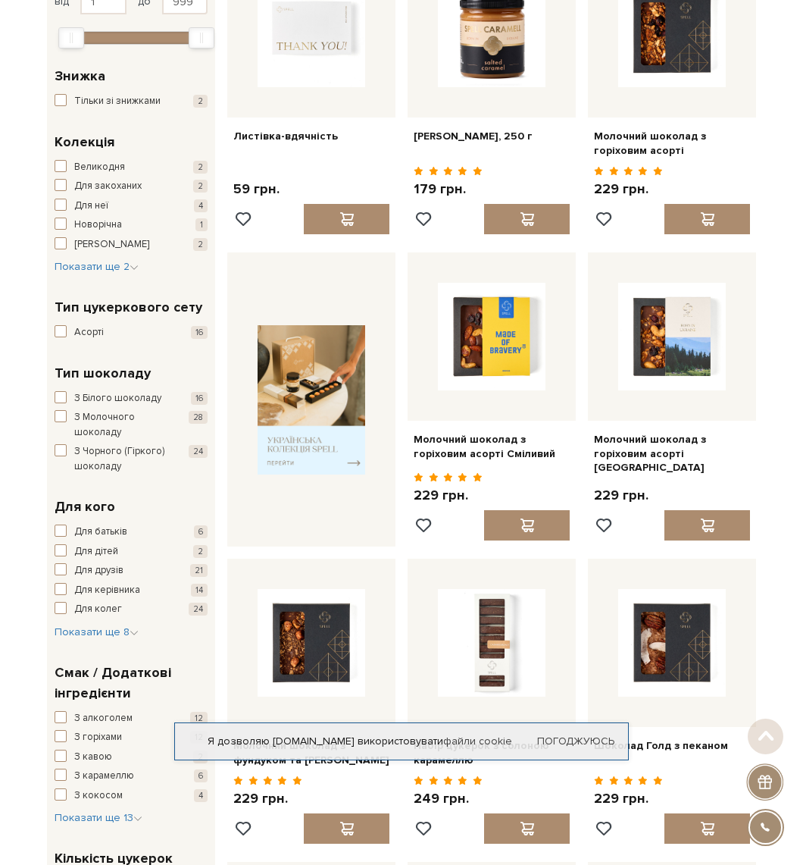
scroll to position [303, 0]
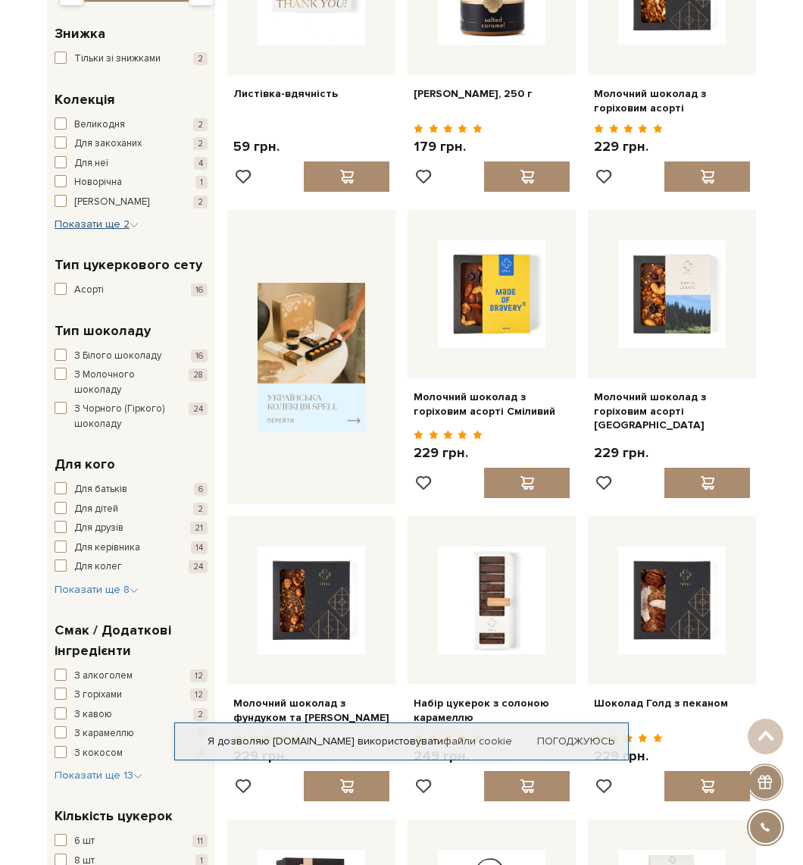
click at [83, 227] on span "Показати ще 2" at bounding box center [97, 224] width 84 height 13
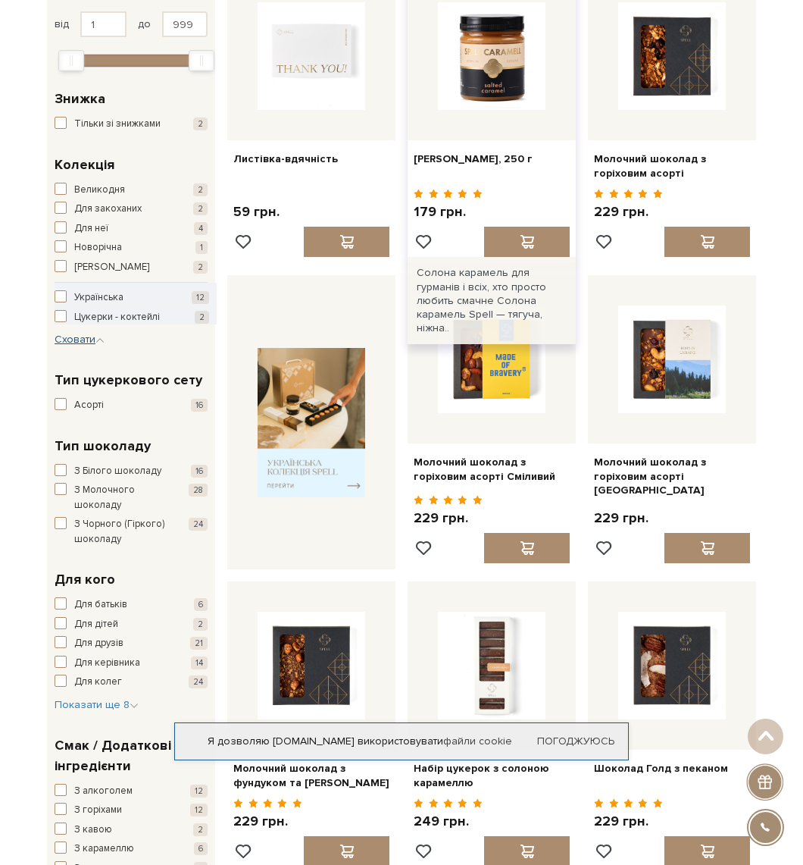
scroll to position [0, 0]
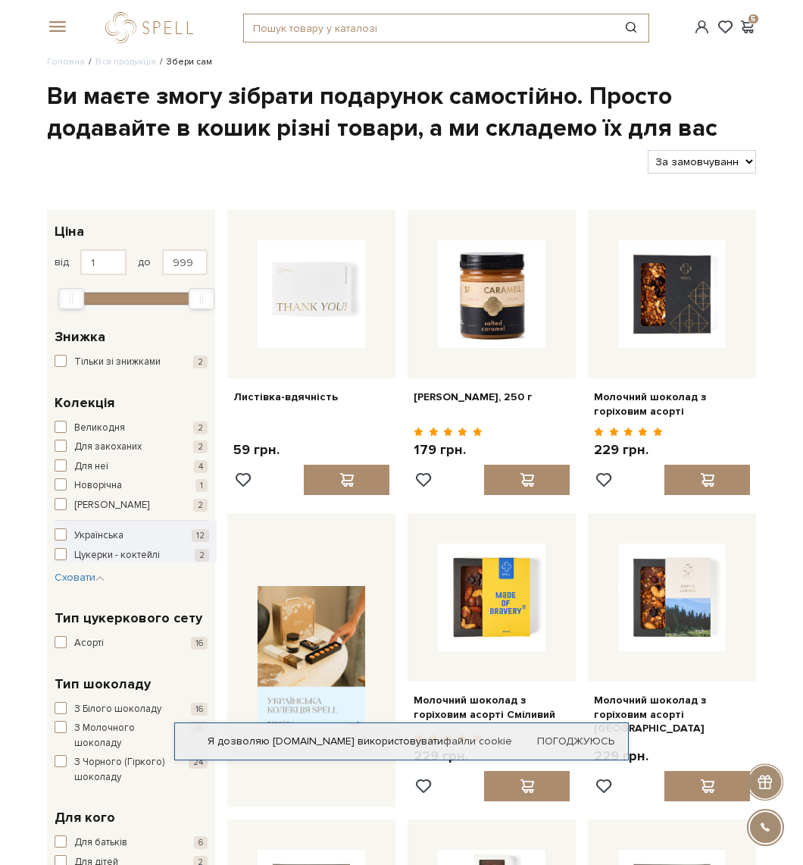
click at [370, 20] on input "text" at bounding box center [429, 27] width 370 height 27
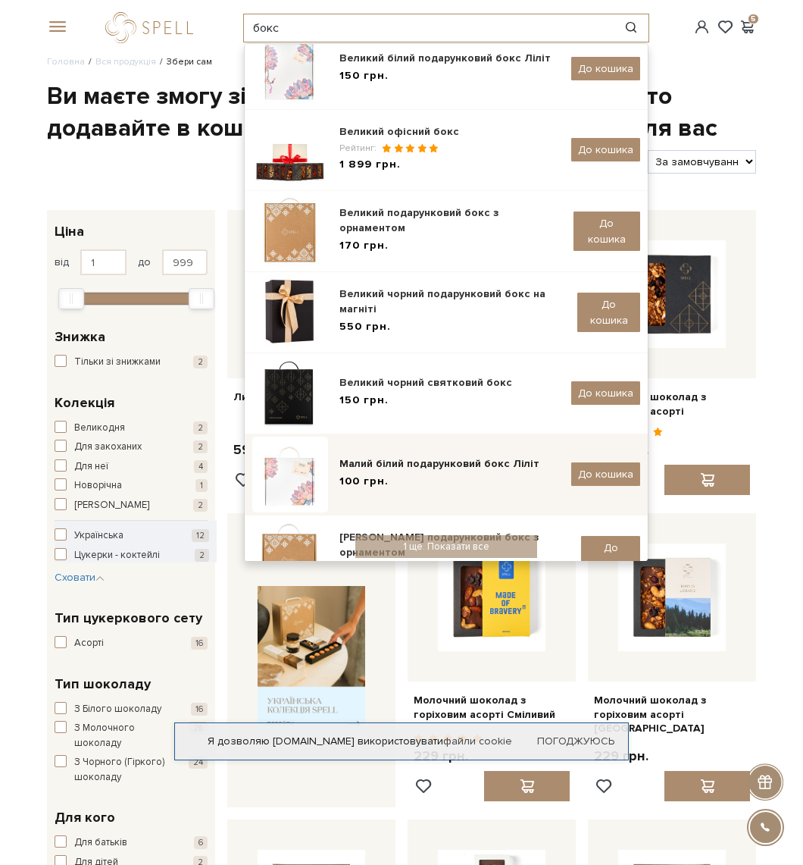
scroll to position [110, 0]
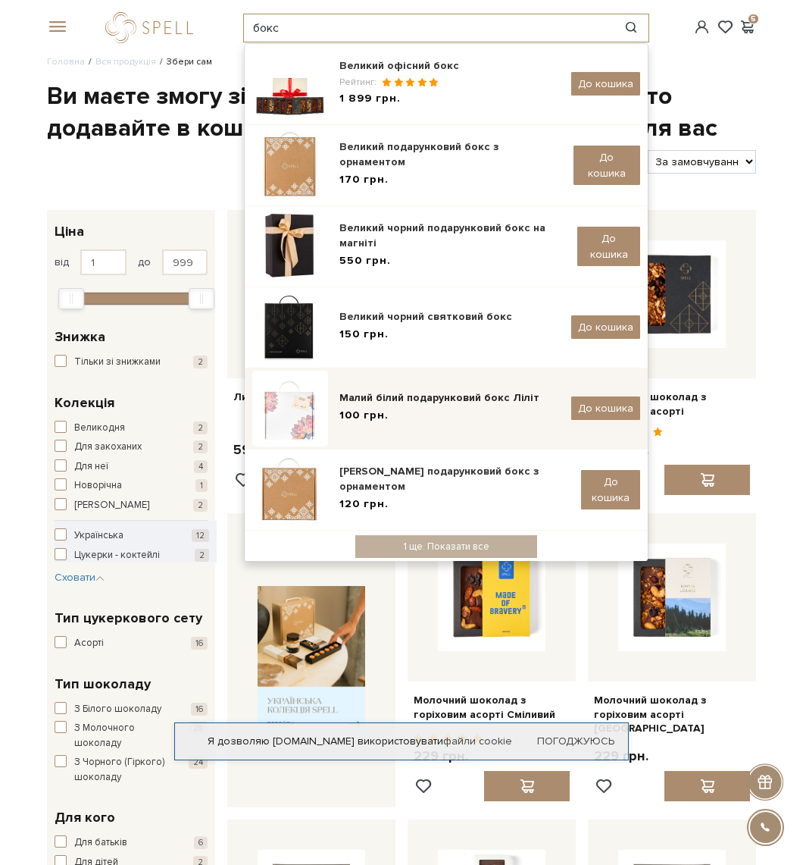
type input "бокс"
click at [390, 399] on div "Малий білий подарунковий бокс Ліліт" at bounding box center [450, 397] width 221 height 15
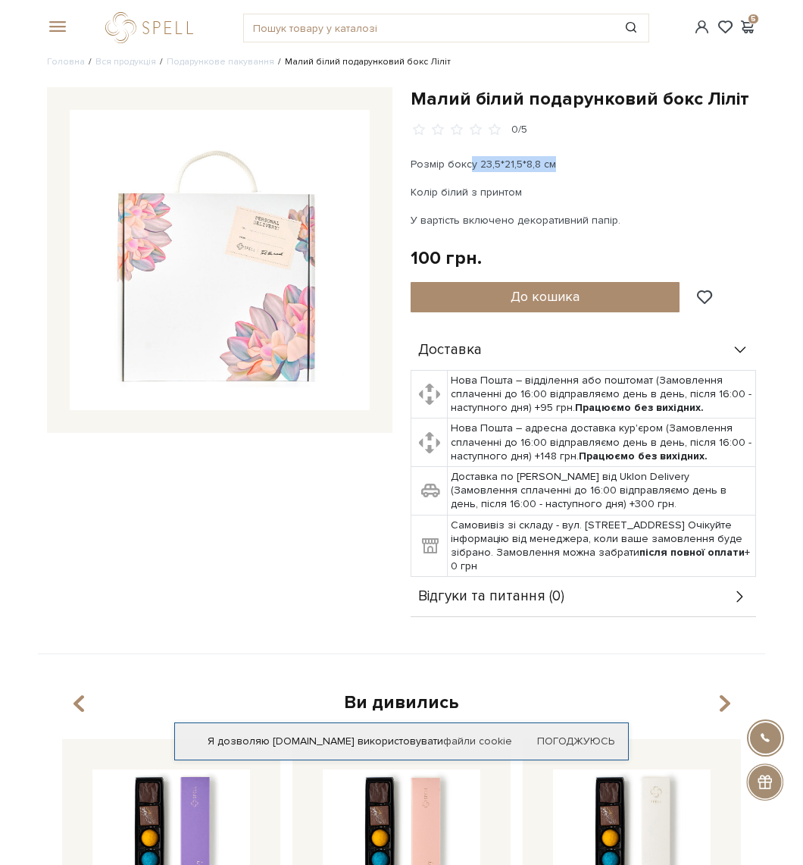
drag, startPoint x: 470, startPoint y: 164, endPoint x: 594, endPoint y: 162, distance: 124.3
click at [594, 162] on p "Розмір боксу 23,5*21,5*8,8 см" at bounding box center [584, 164] width 346 height 16
drag, startPoint x: 479, startPoint y: 221, endPoint x: 628, endPoint y: 217, distance: 148.6
click at [628, 217] on p "У вартість включено декоративний папір." at bounding box center [584, 220] width 346 height 16
click at [335, 149] on img at bounding box center [220, 260] width 300 height 300
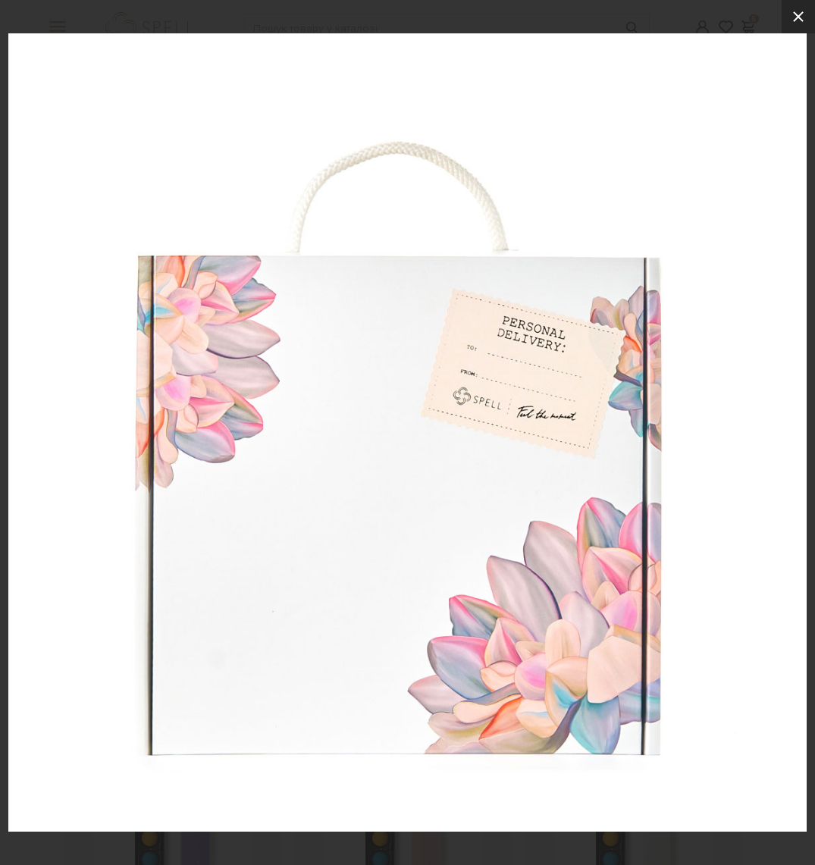
click at [800, 11] on icon at bounding box center [798, 17] width 18 height 18
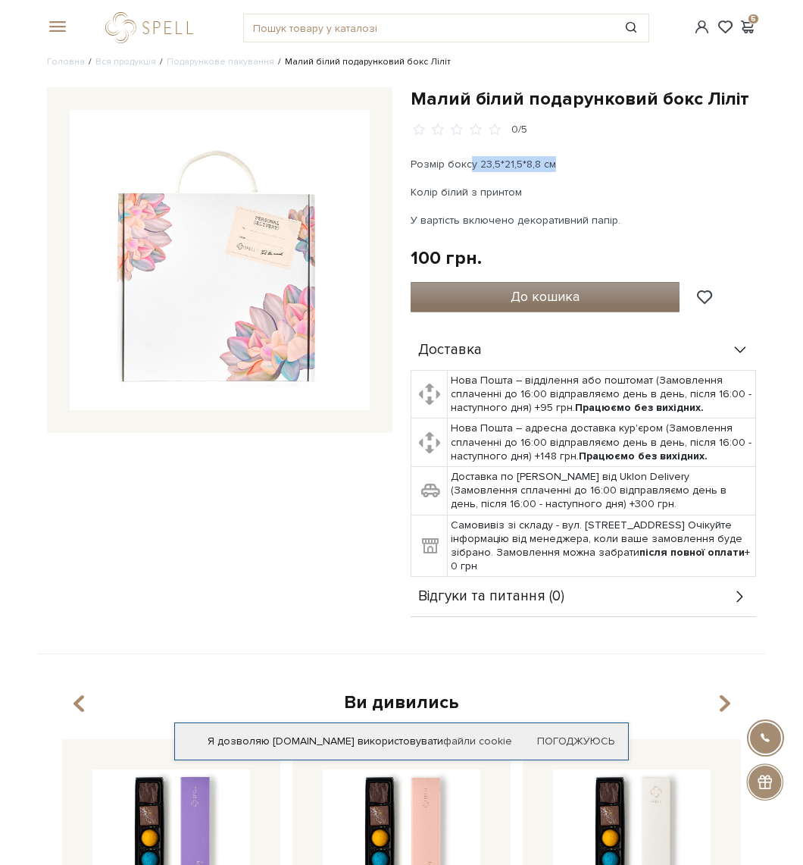
click at [546, 300] on span "До кошика" at bounding box center [545, 296] width 69 height 17
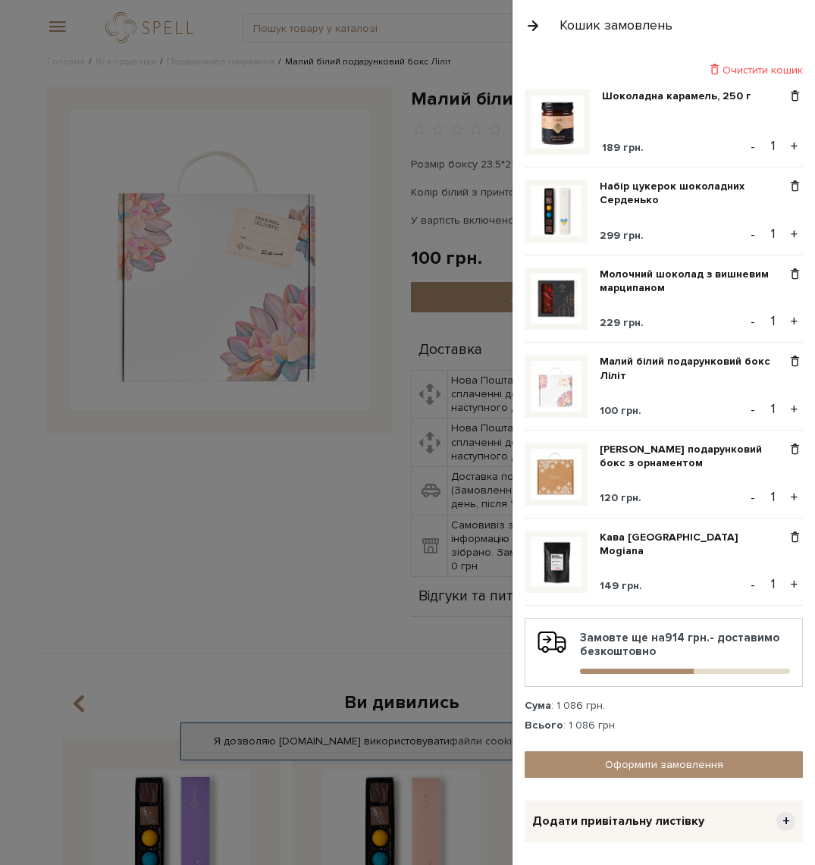
click at [258, 527] on div at bounding box center [407, 432] width 815 height 865
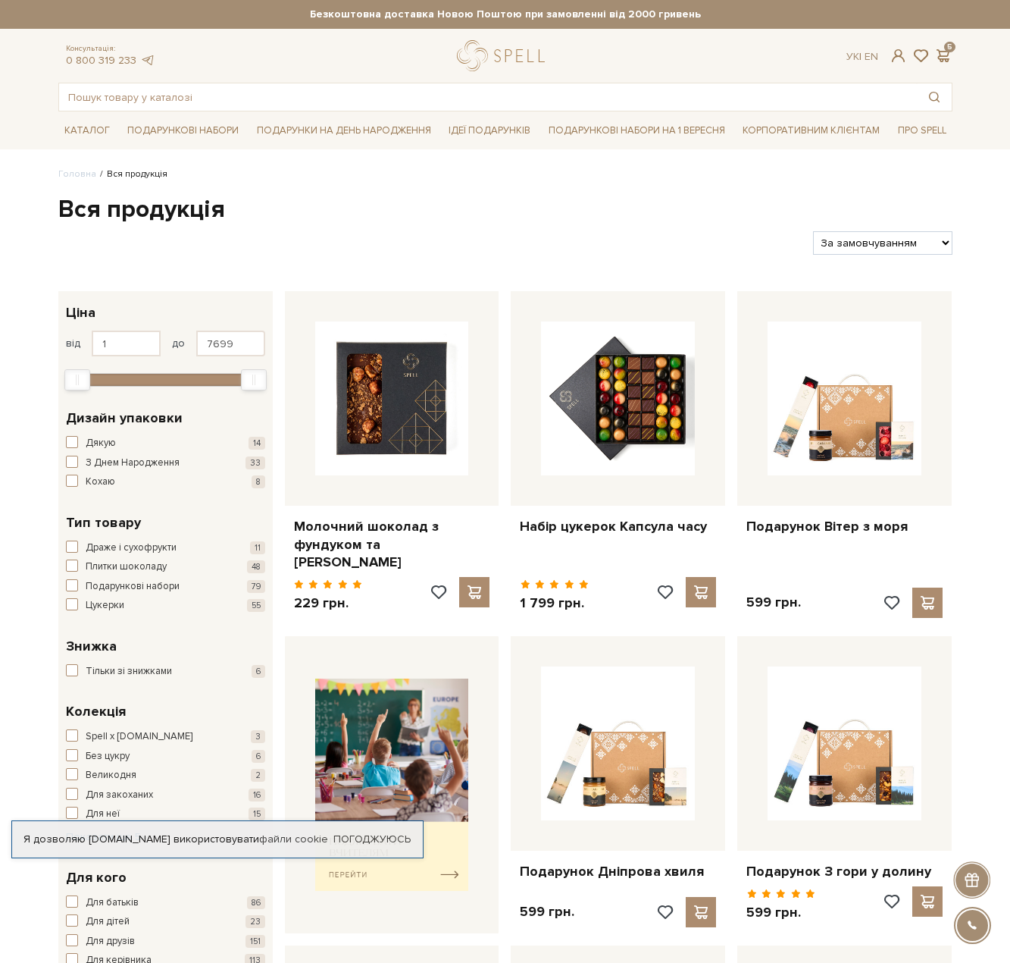
drag, startPoint x: 993, startPoint y: 125, endPoint x: 697, endPoint y: 54, distance: 304.8
click at [992, 124] on div "Каталог Всі солодощі Дивитись всі" at bounding box center [505, 130] width 1010 height 38
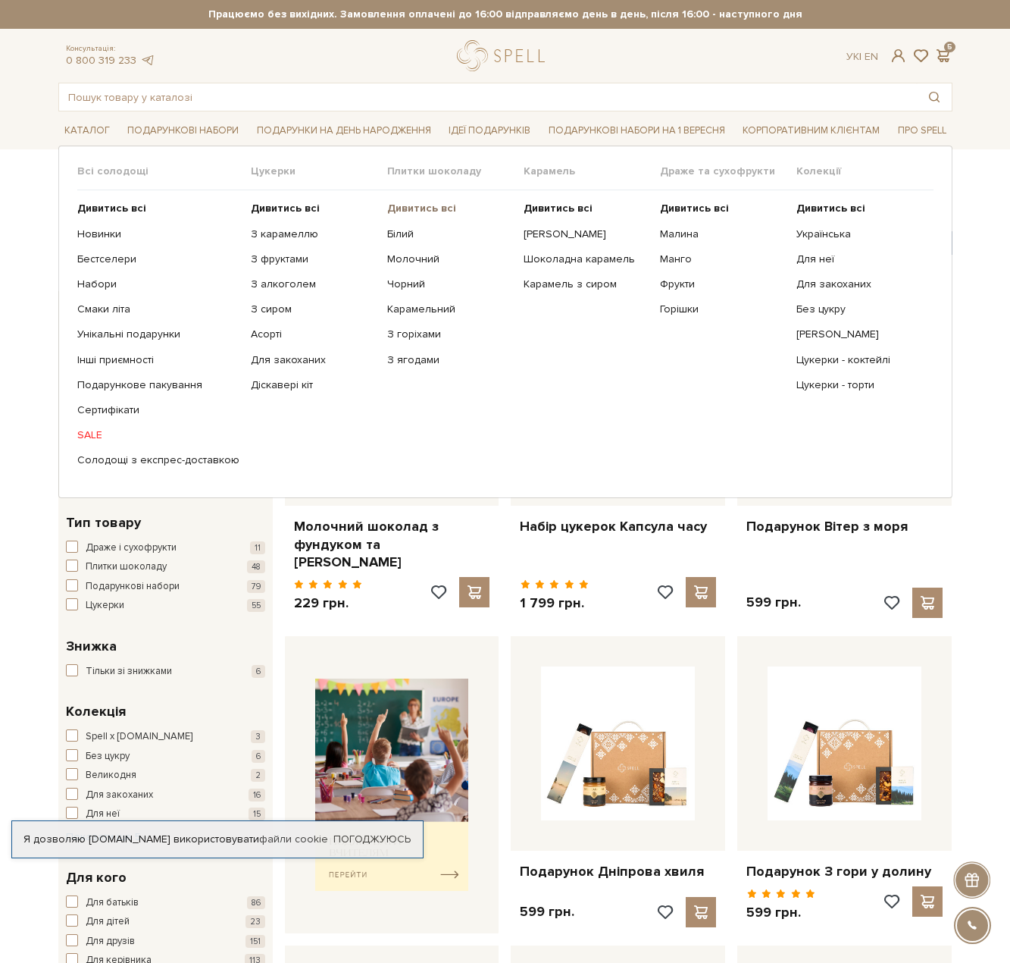
click at [415, 207] on b "Дивитись всі" at bounding box center [421, 208] width 69 height 13
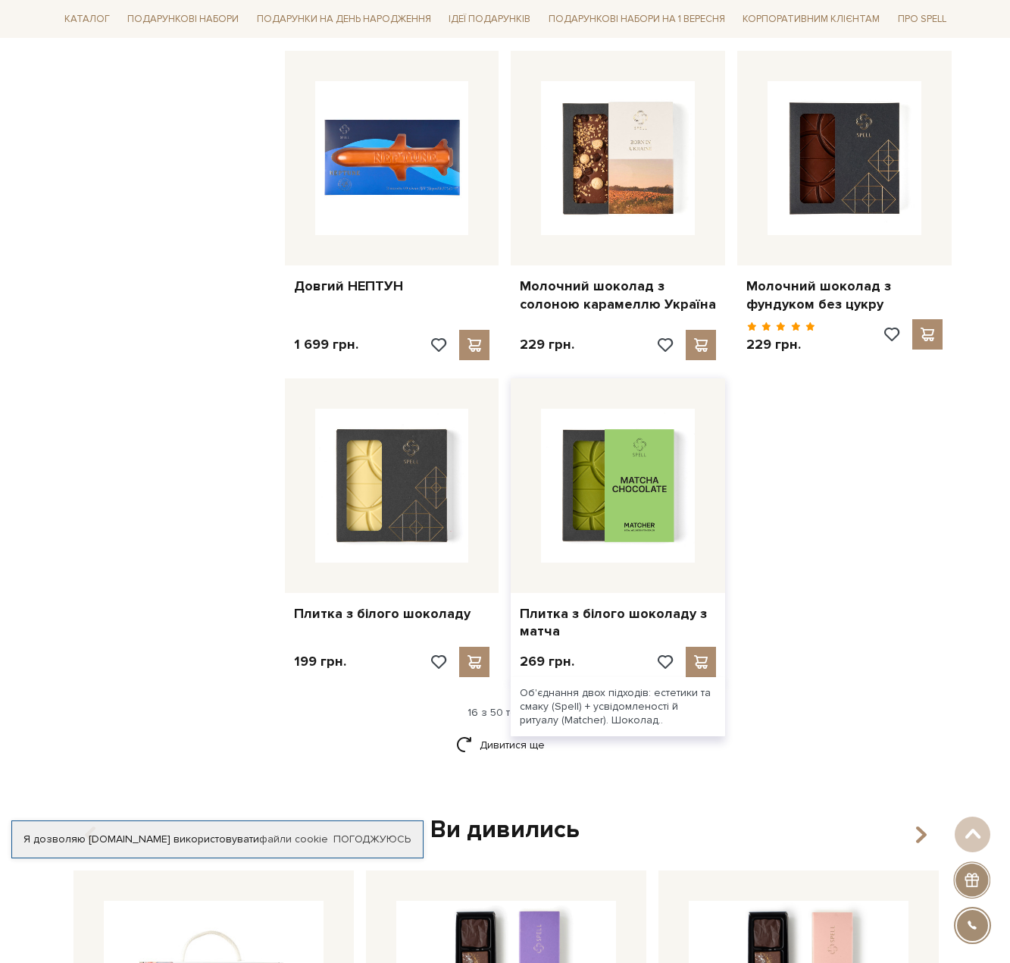
scroll to position [1819, 0]
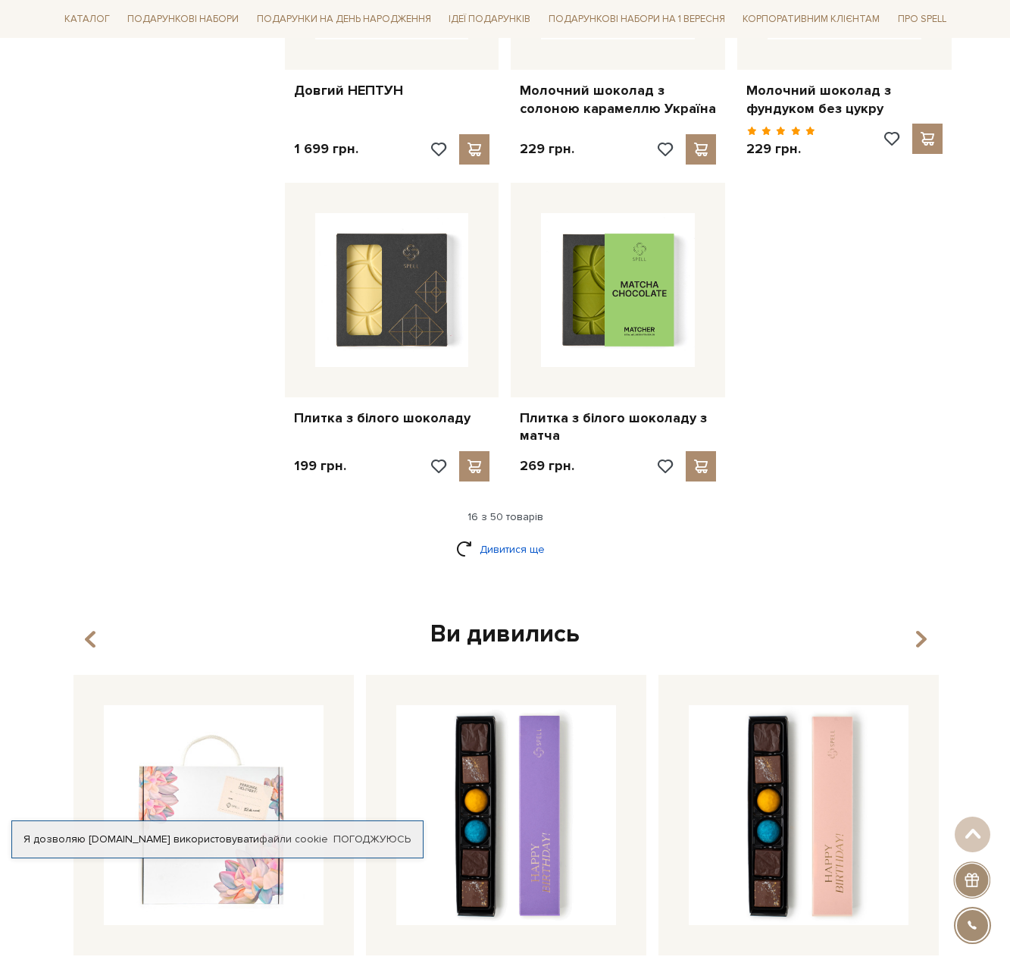
click at [487, 536] on link "Дивитися ще" at bounding box center [505, 549] width 99 height 27
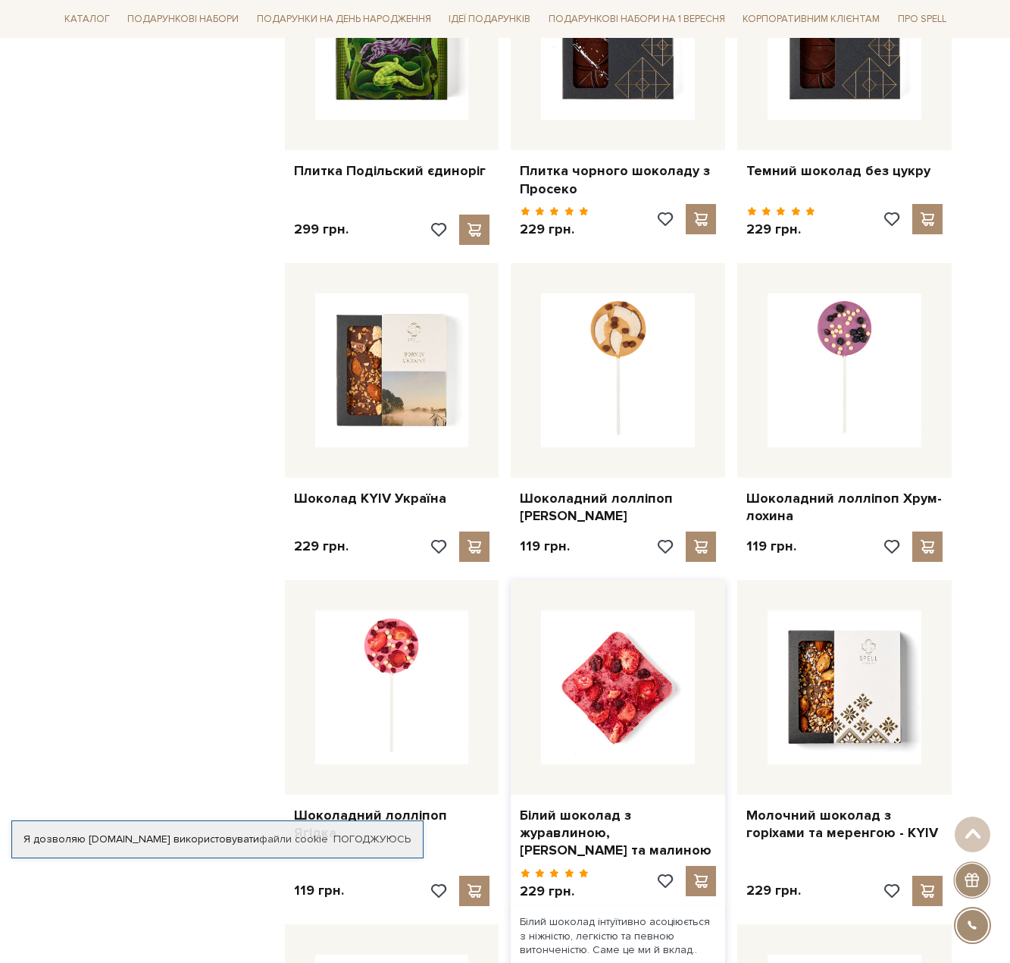
scroll to position [2729, 0]
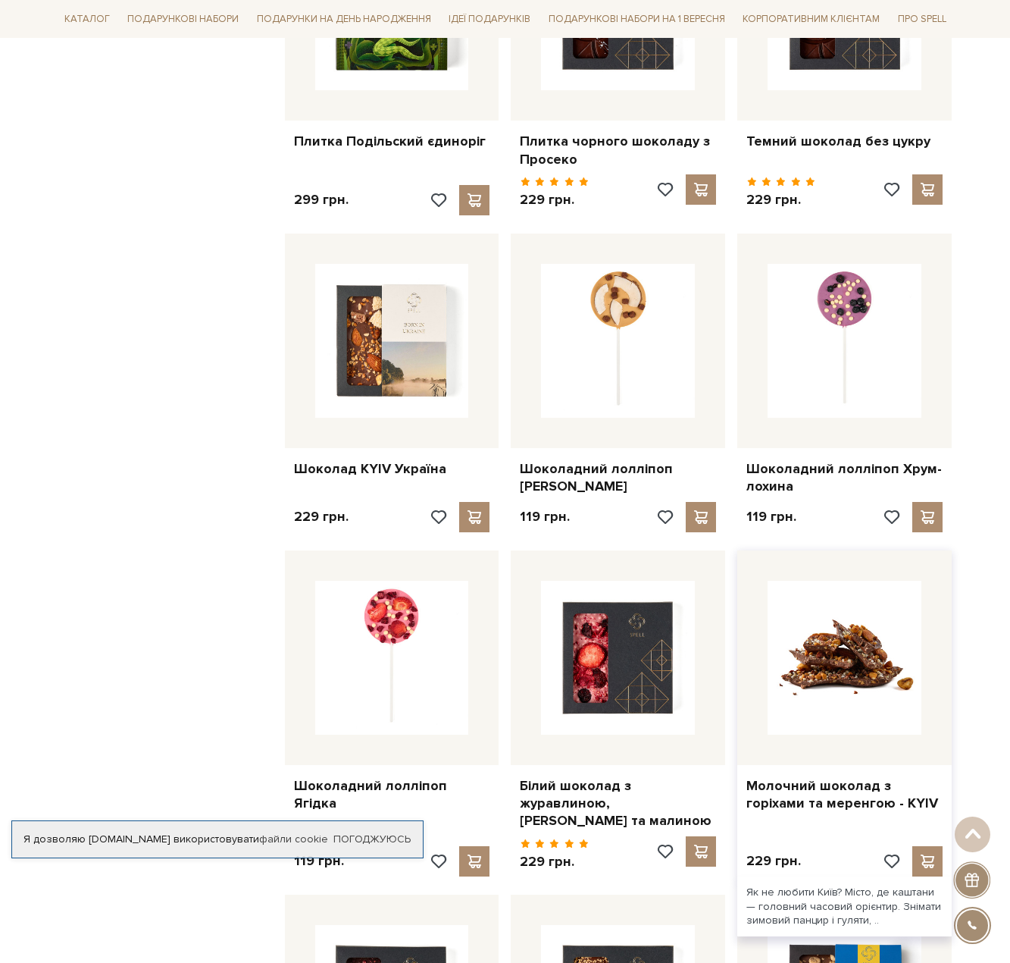
drag, startPoint x: 855, startPoint y: 637, endPoint x: 847, endPoint y: 625, distance: 14.7
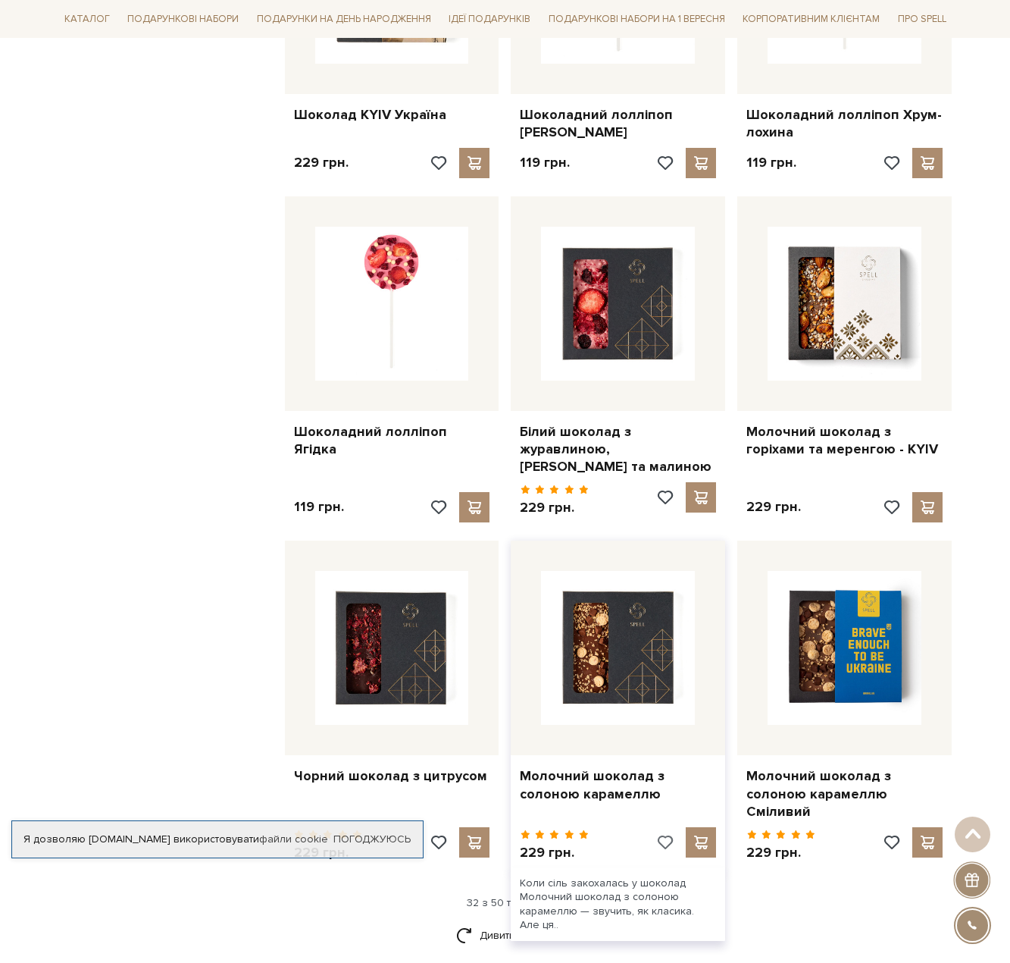
scroll to position [3335, 0]
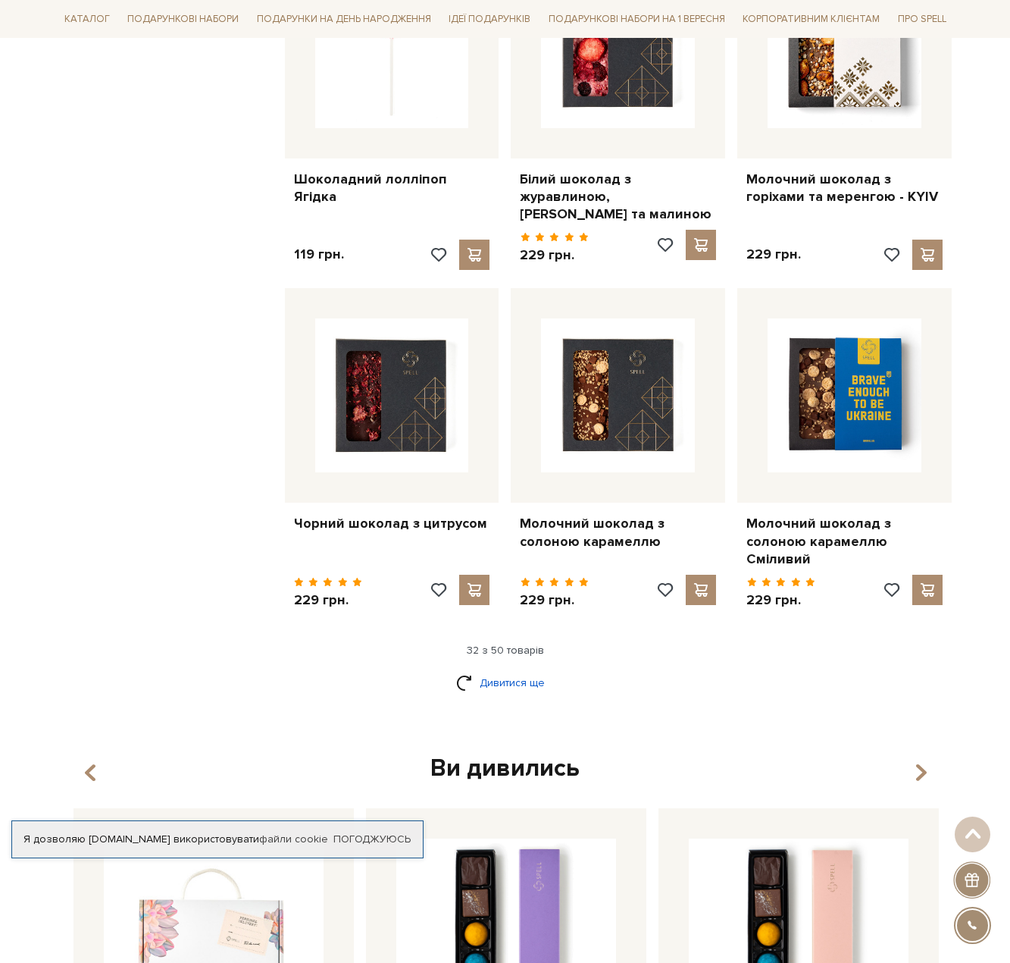
click at [462, 669] on link "Дивитися ще" at bounding box center [505, 682] width 99 height 27
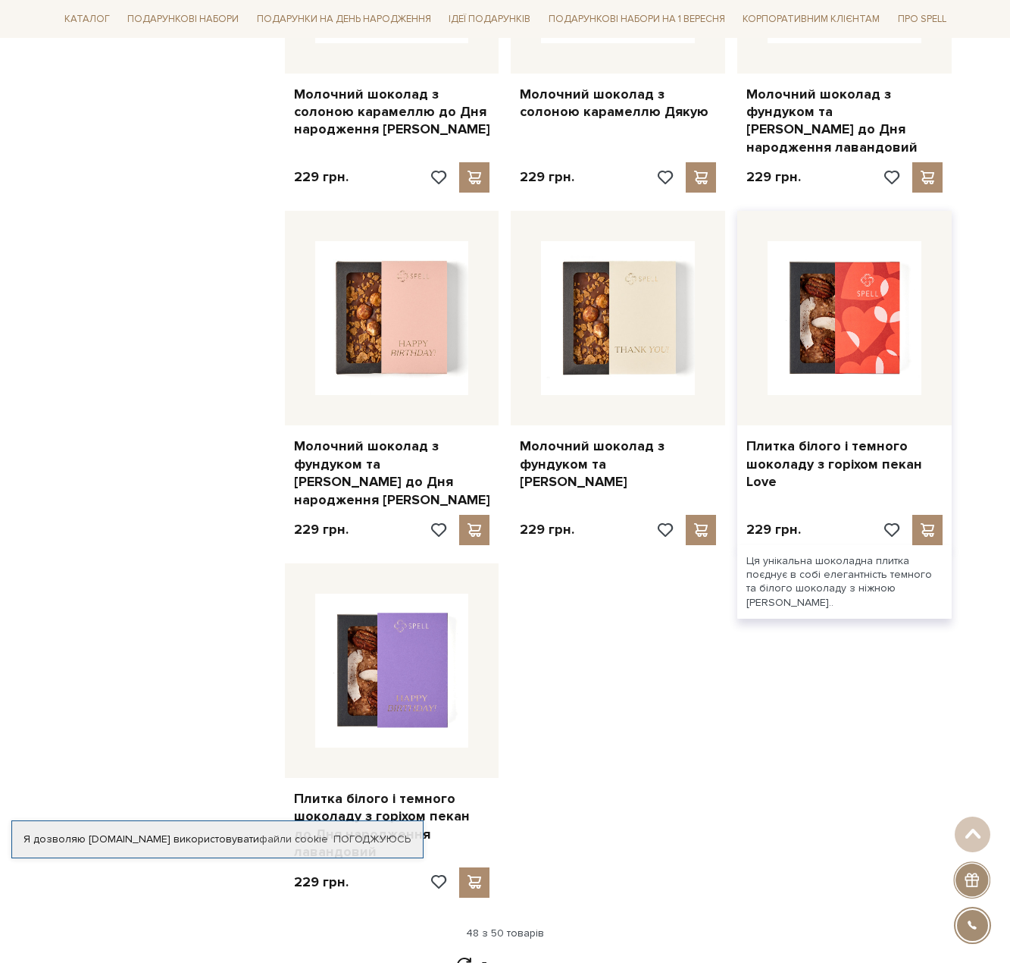
scroll to position [5154, 0]
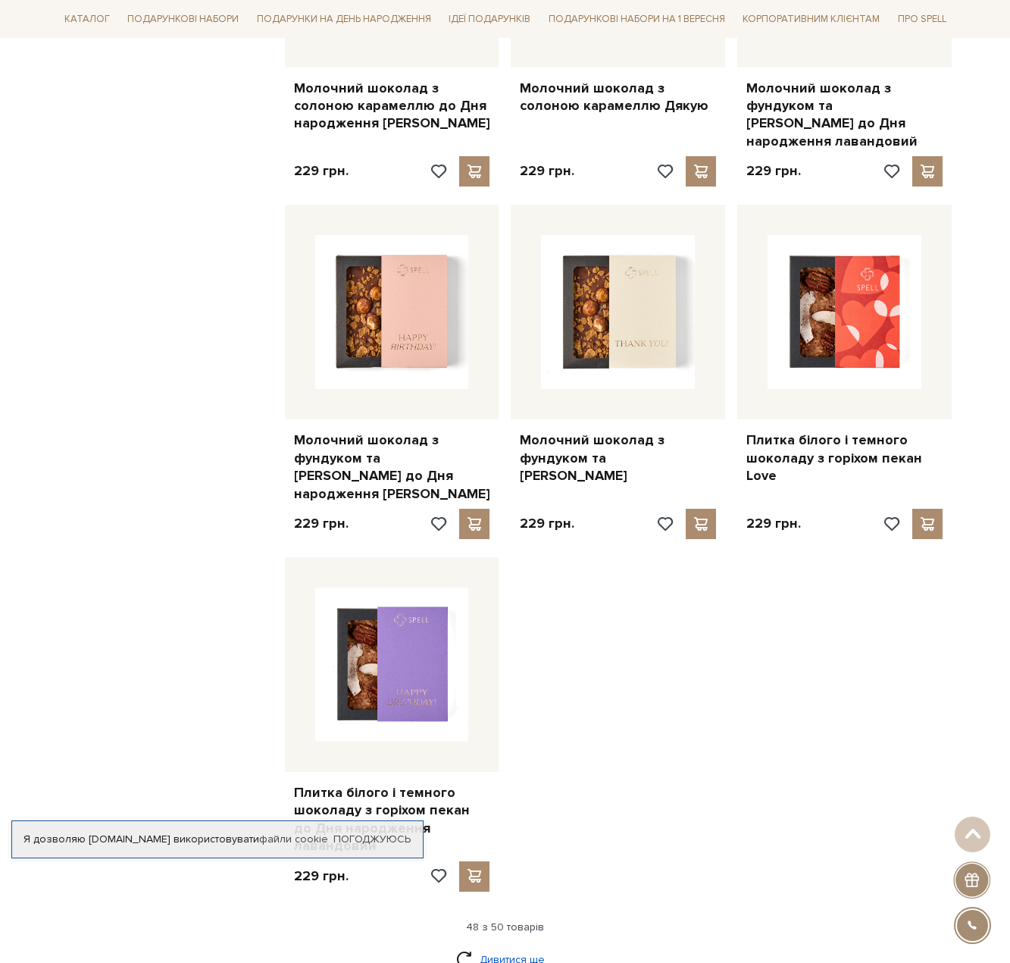
click at [513, 946] on link "Дивитися ще" at bounding box center [505, 959] width 99 height 27
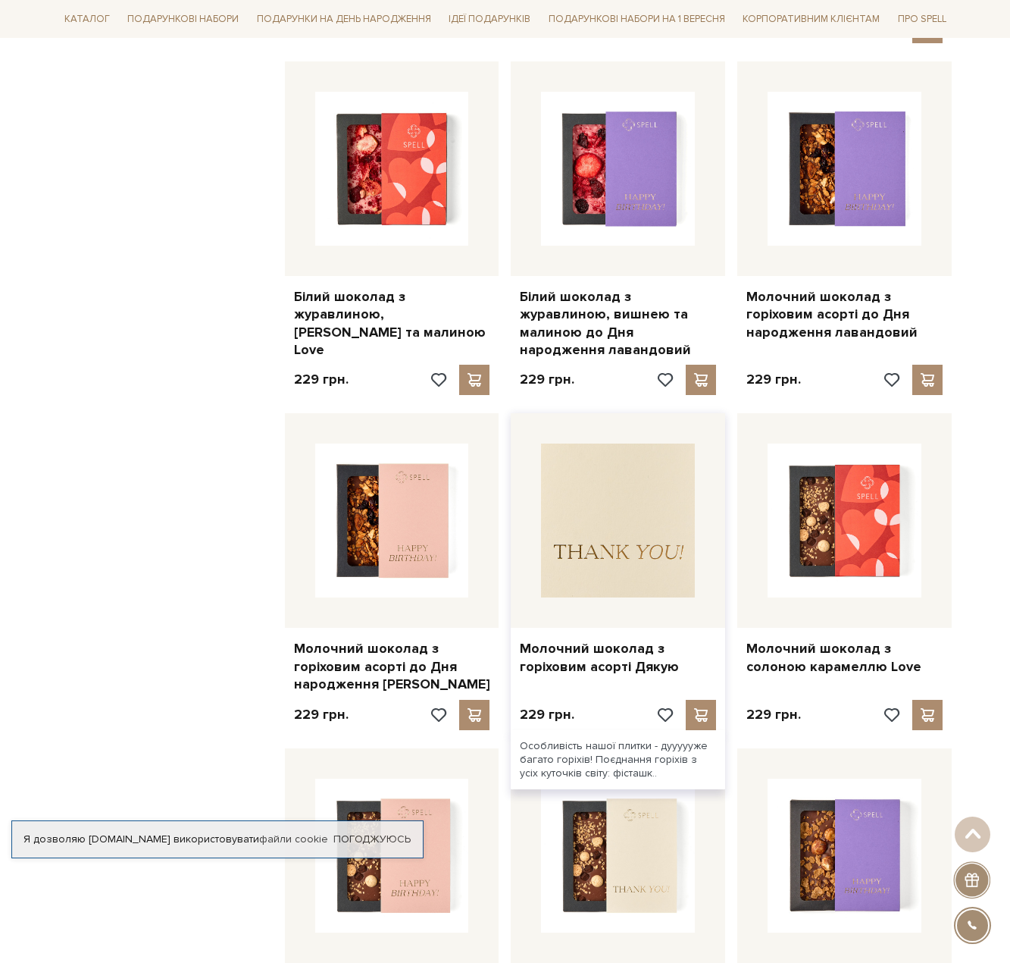
scroll to position [4245, 0]
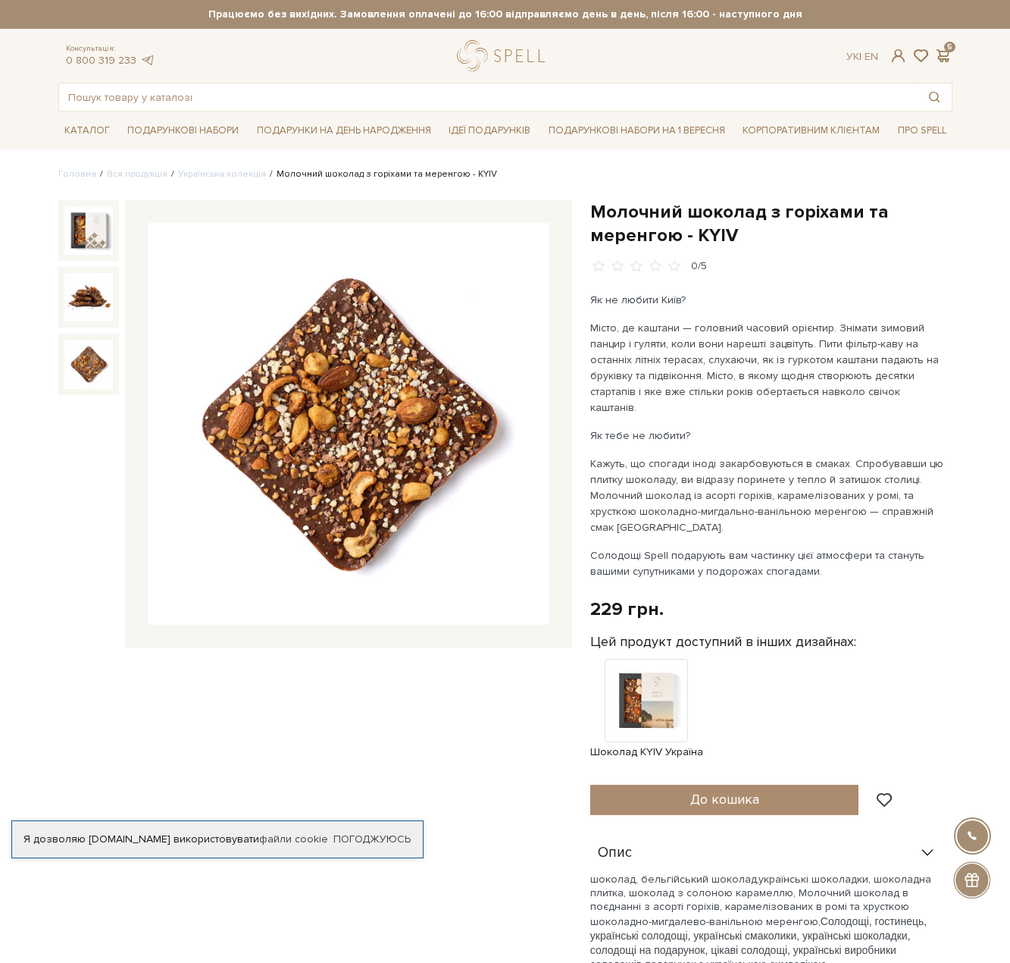
click at [67, 365] on img at bounding box center [88, 364] width 49 height 49
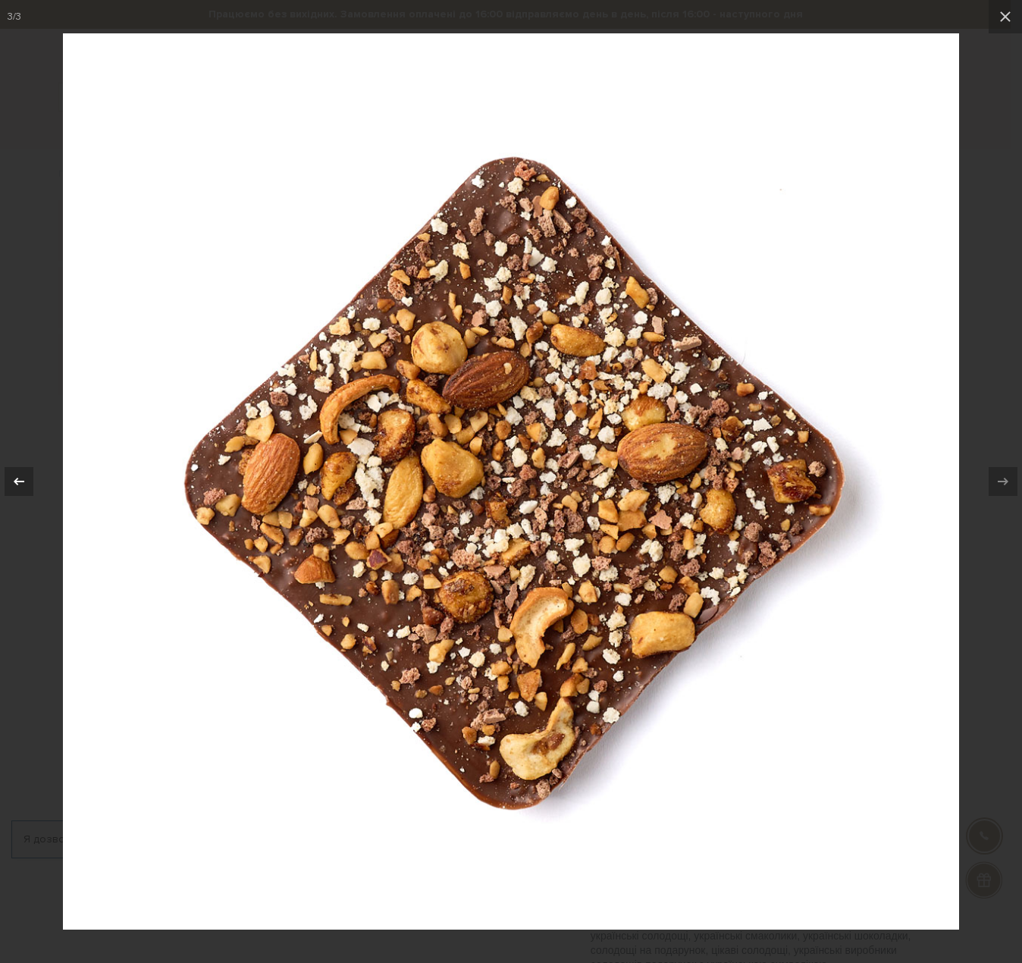
click at [39, 472] on button at bounding box center [26, 481] width 53 height 76
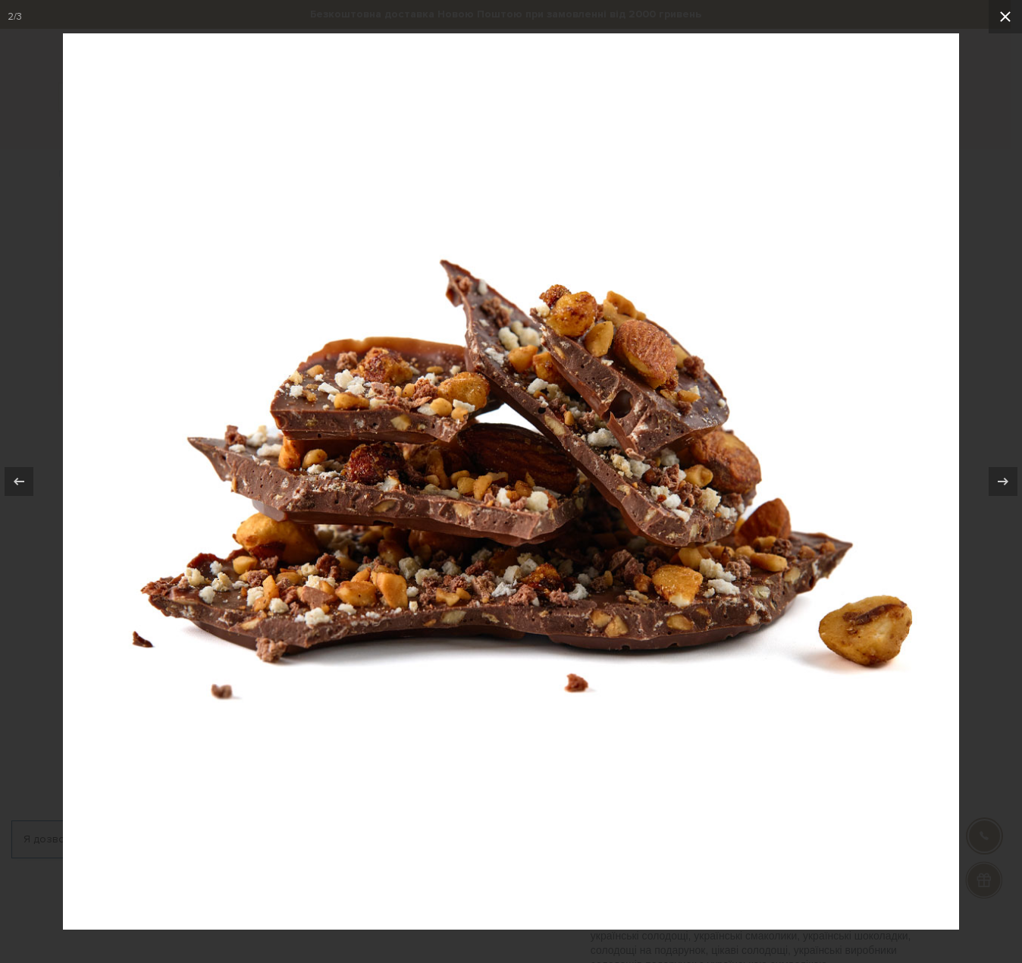
click at [1007, 17] on icon at bounding box center [1005, 17] width 18 height 18
